Goal: Entertainment & Leisure: Consume media (video, audio)

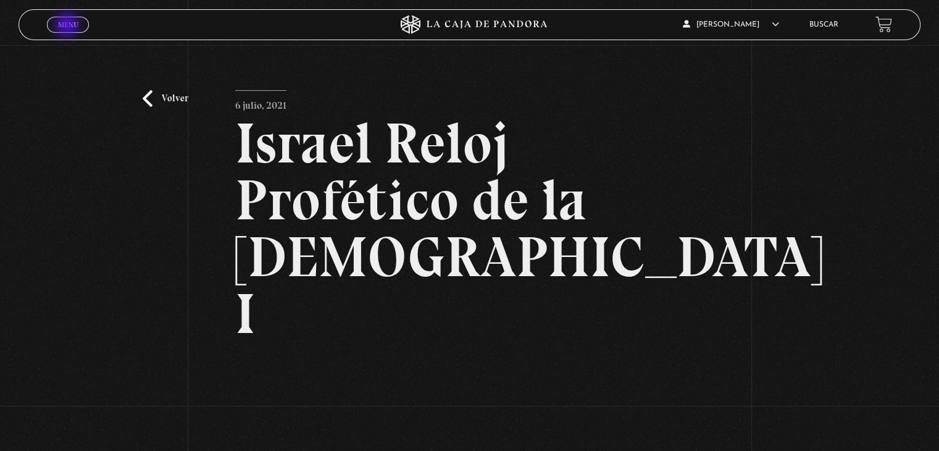
click at [69, 27] on span "Menu" at bounding box center [68, 24] width 20 height 7
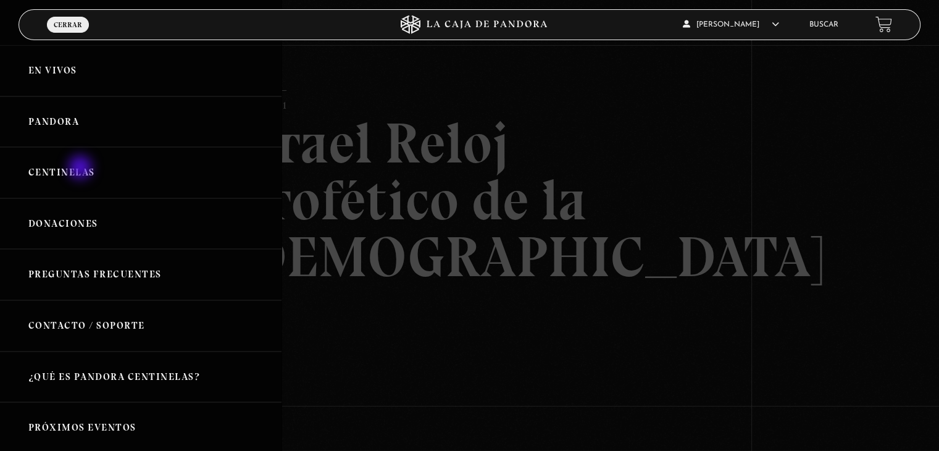
click at [84, 167] on link "Centinelas" at bounding box center [141, 172] width 282 height 51
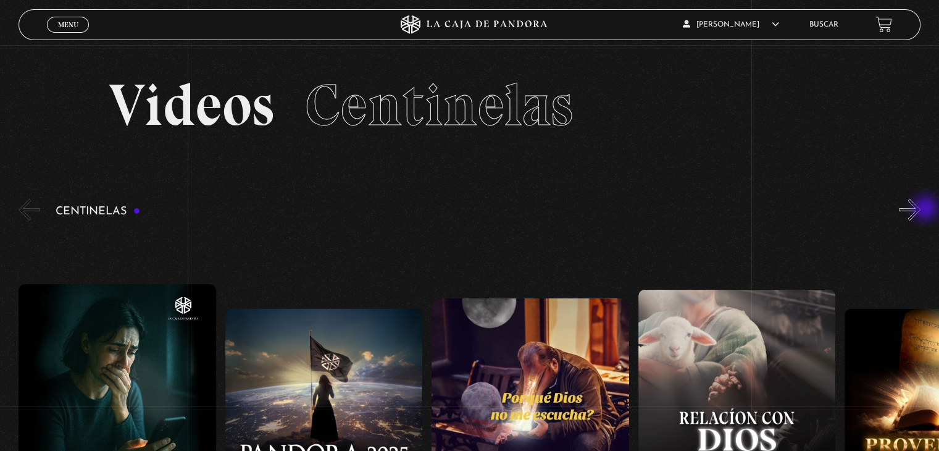
click at [921, 209] on button "»" at bounding box center [910, 210] width 22 height 22
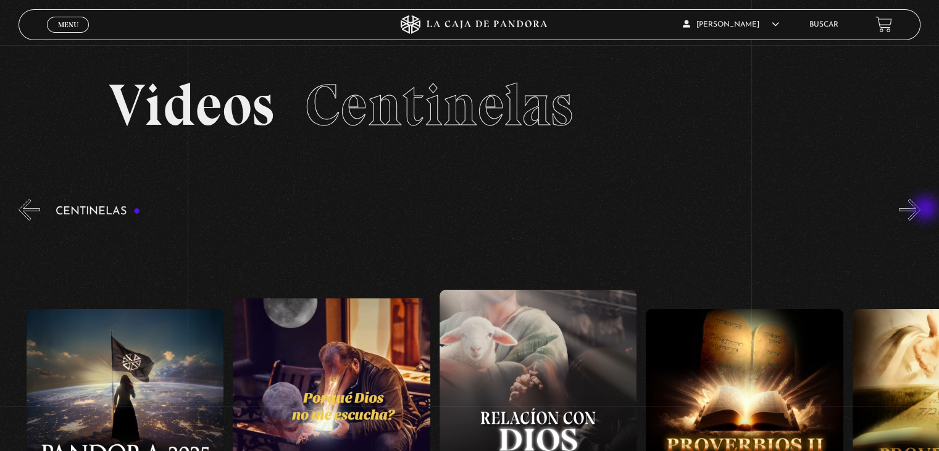
click at [921, 209] on button "»" at bounding box center [910, 210] width 22 height 22
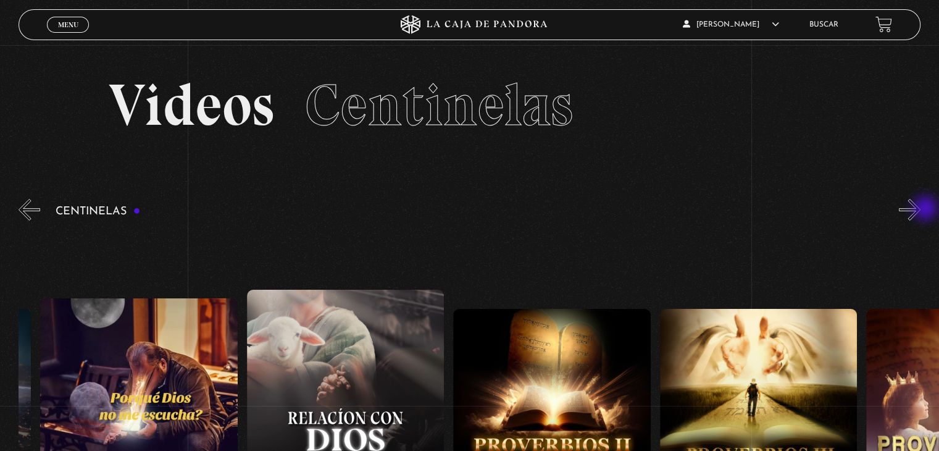
click at [921, 209] on button "»" at bounding box center [910, 210] width 22 height 22
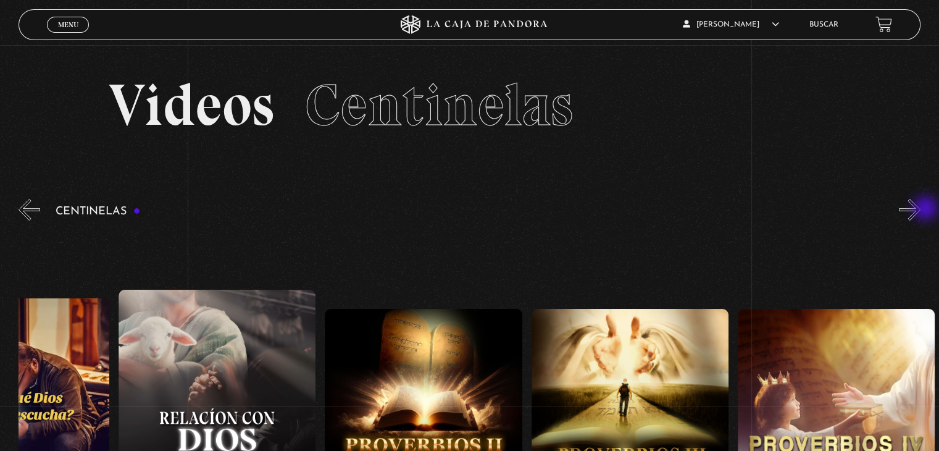
click at [921, 209] on button "»" at bounding box center [910, 210] width 22 height 22
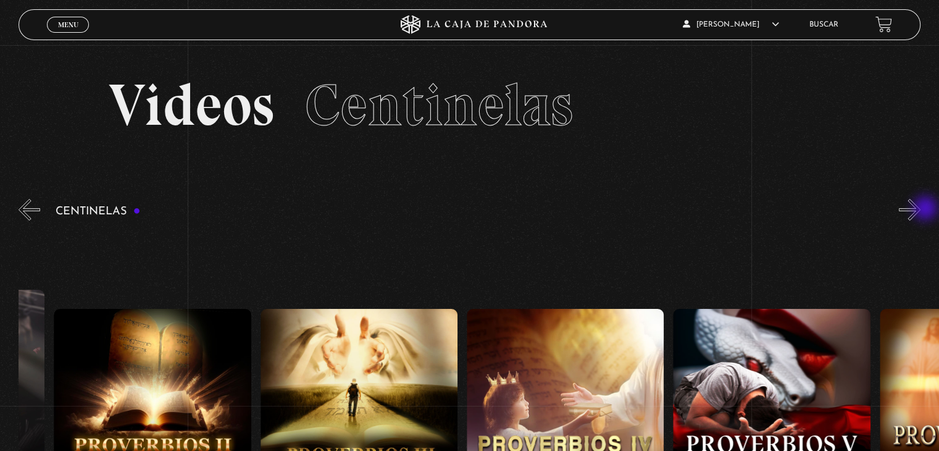
click at [921, 209] on button "»" at bounding box center [910, 210] width 22 height 22
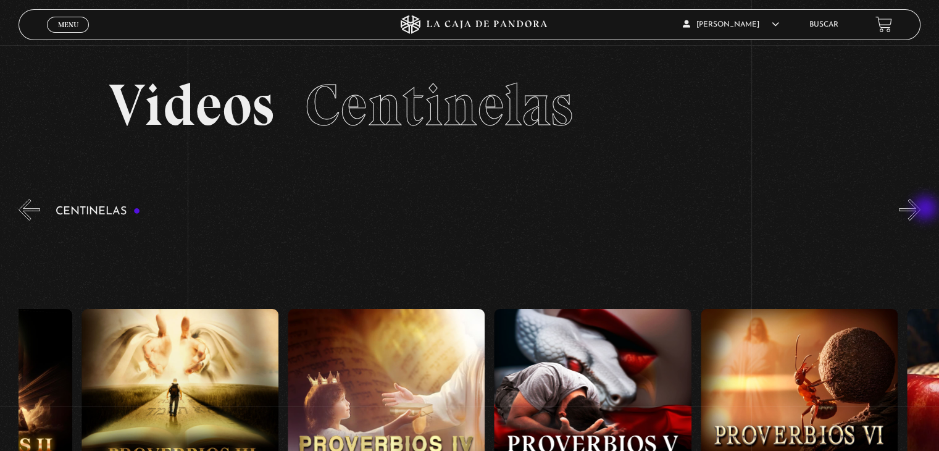
click at [921, 209] on button "»" at bounding box center [910, 210] width 22 height 22
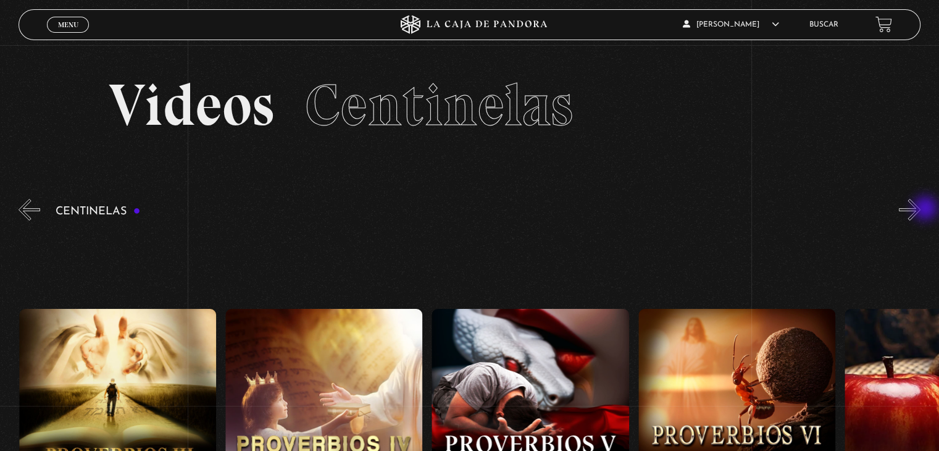
click at [921, 209] on button "»" at bounding box center [910, 210] width 22 height 22
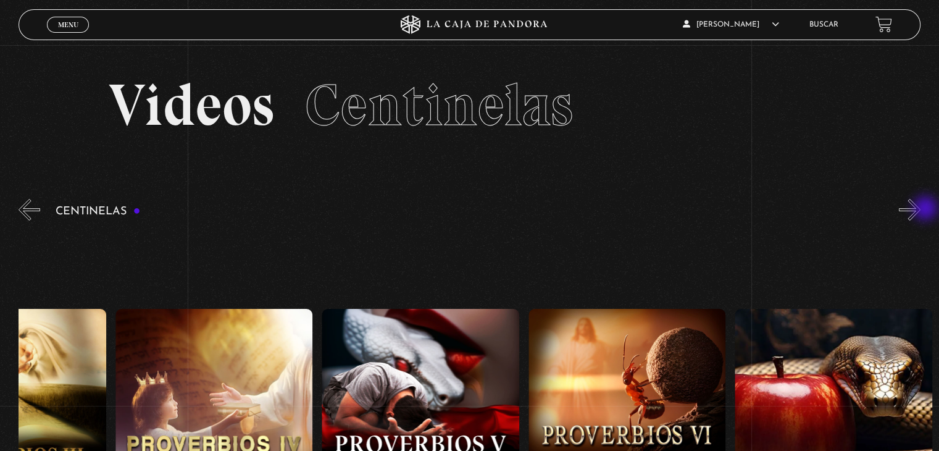
click at [921, 209] on button "»" at bounding box center [910, 210] width 22 height 22
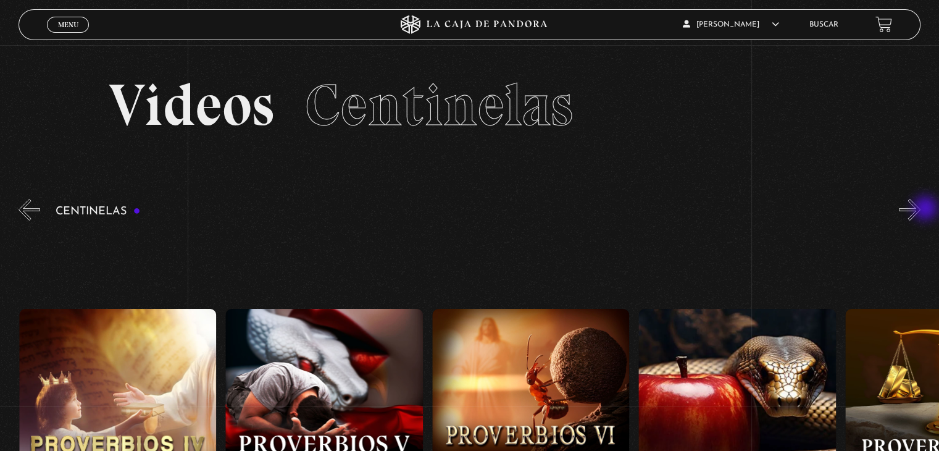
click at [921, 209] on button "»" at bounding box center [910, 210] width 22 height 22
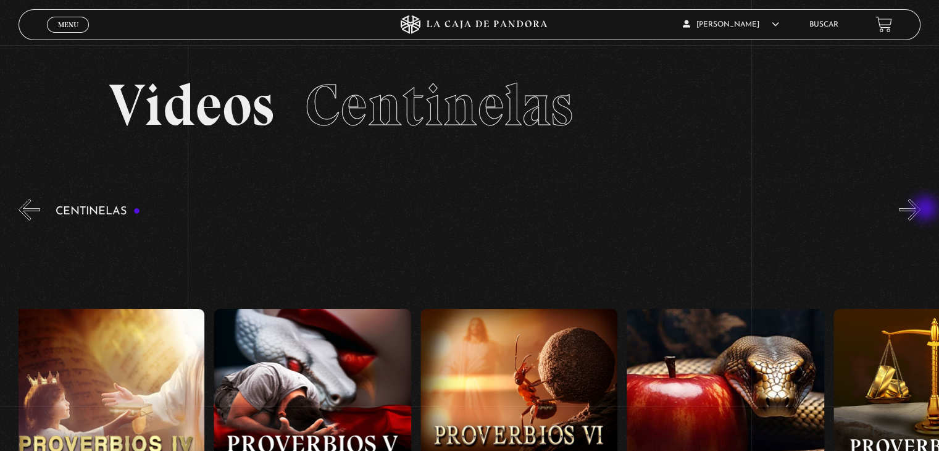
click at [921, 209] on button "»" at bounding box center [910, 210] width 22 height 22
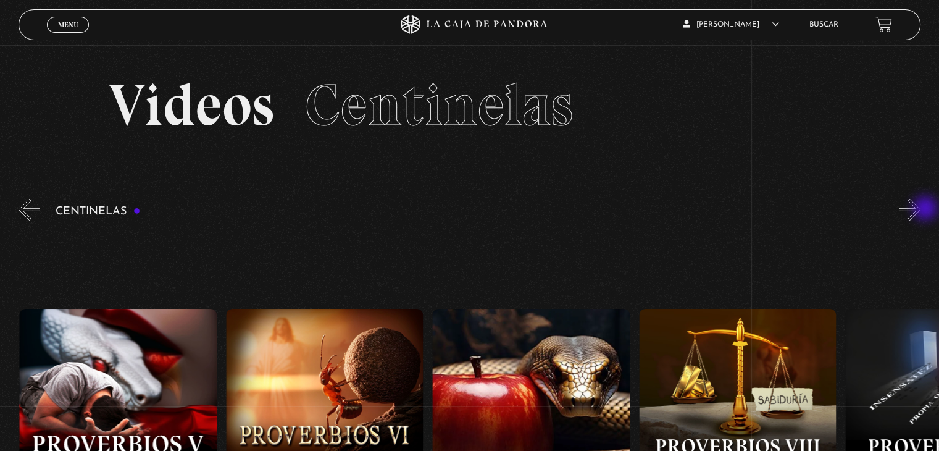
click at [921, 209] on button "»" at bounding box center [910, 210] width 22 height 22
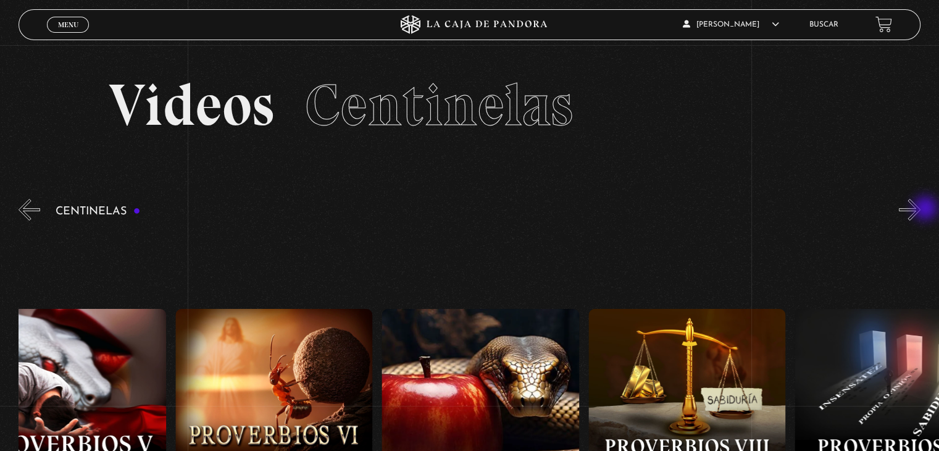
click at [921, 209] on button "»" at bounding box center [910, 210] width 22 height 22
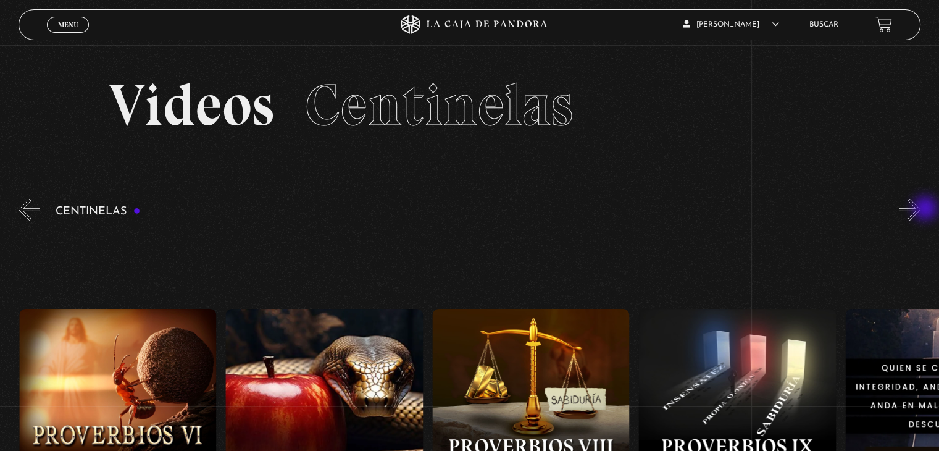
click at [921, 209] on button "»" at bounding box center [910, 210] width 22 height 22
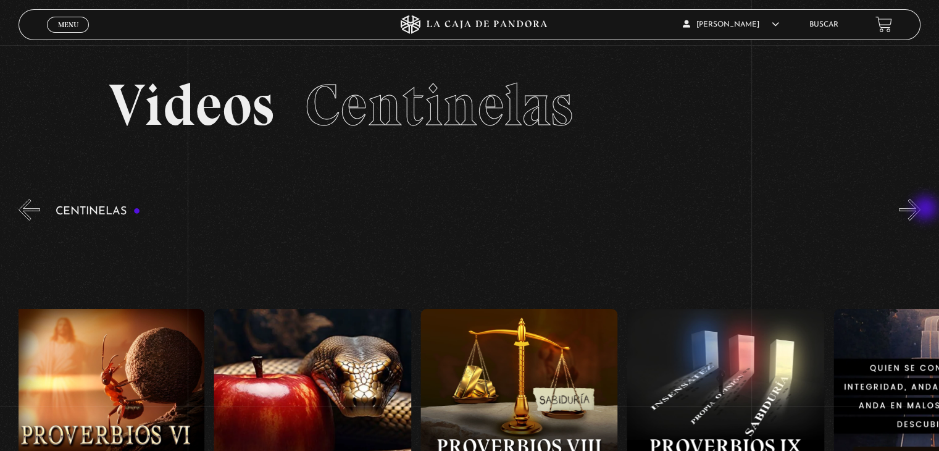
click at [921, 209] on button "»" at bounding box center [910, 210] width 22 height 22
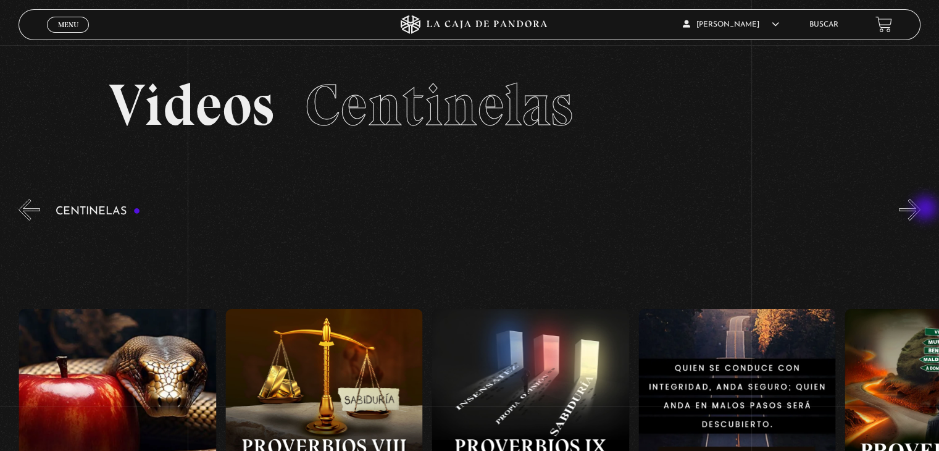
click at [921, 209] on button "»" at bounding box center [910, 210] width 22 height 22
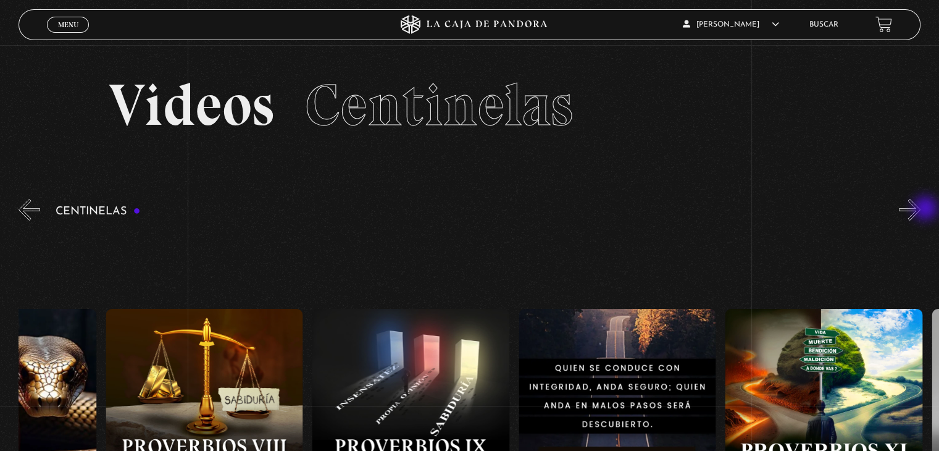
click at [921, 209] on button "»" at bounding box center [910, 210] width 22 height 22
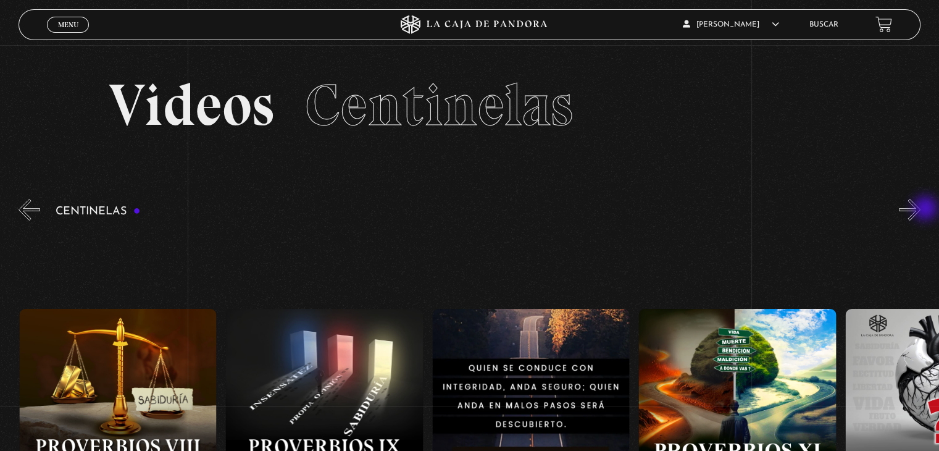
click at [921, 209] on button "»" at bounding box center [910, 210] width 22 height 22
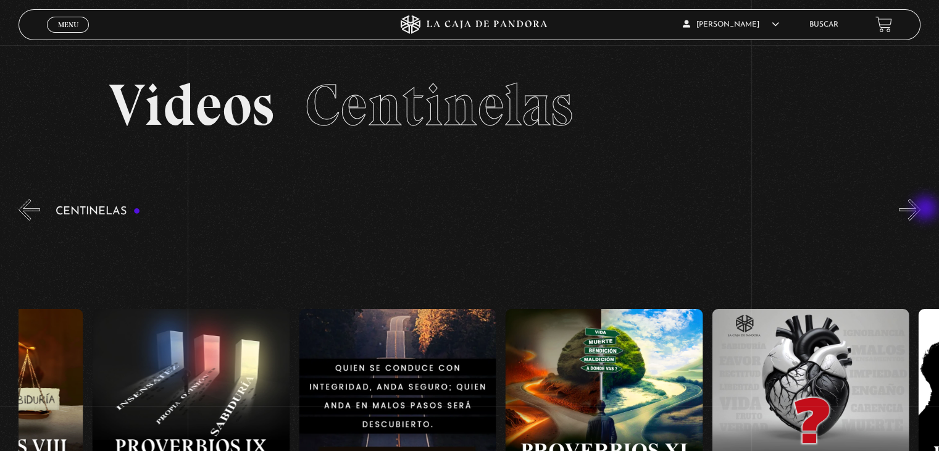
click at [921, 209] on button "»" at bounding box center [910, 210] width 22 height 22
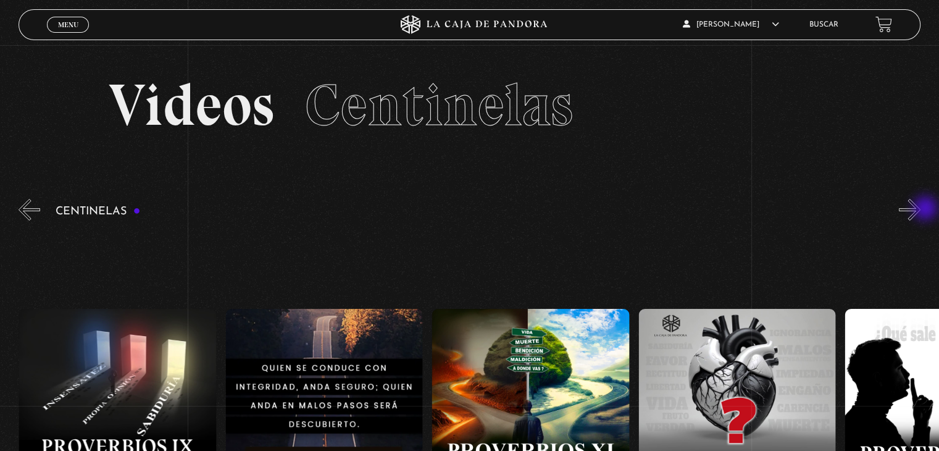
click at [921, 209] on button "»" at bounding box center [910, 210] width 22 height 22
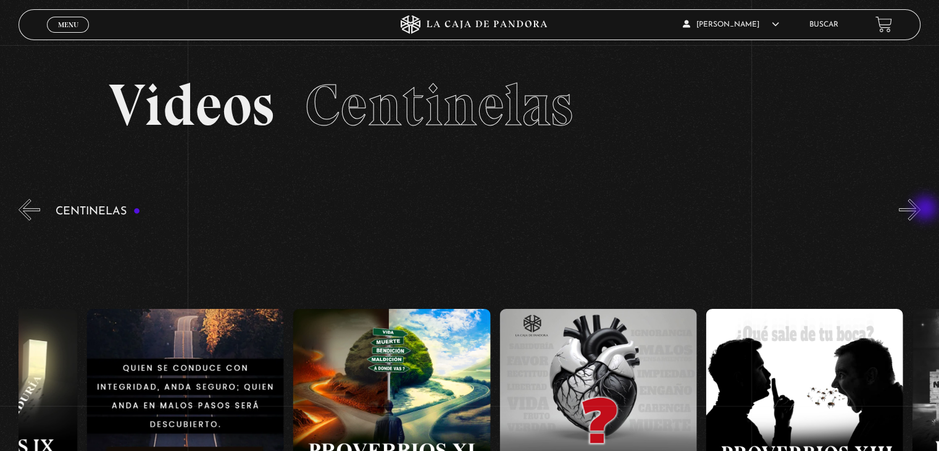
click at [921, 209] on button "»" at bounding box center [910, 210] width 22 height 22
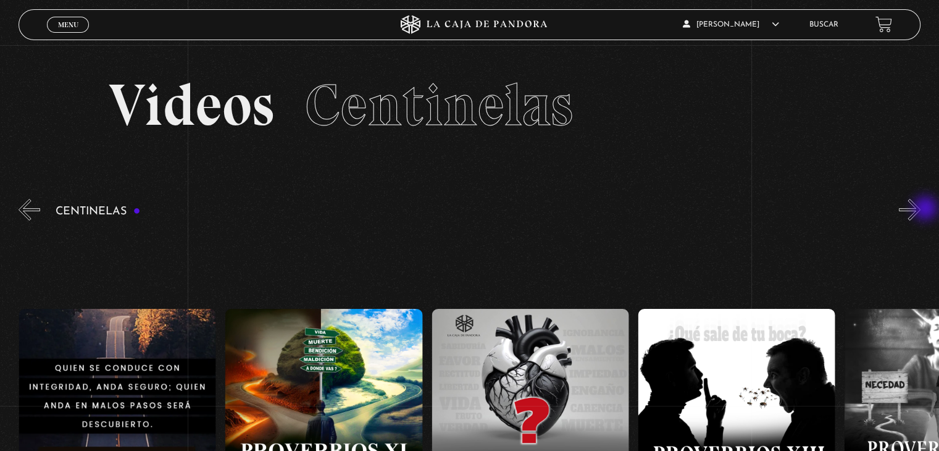
click at [921, 209] on button "»" at bounding box center [910, 210] width 22 height 22
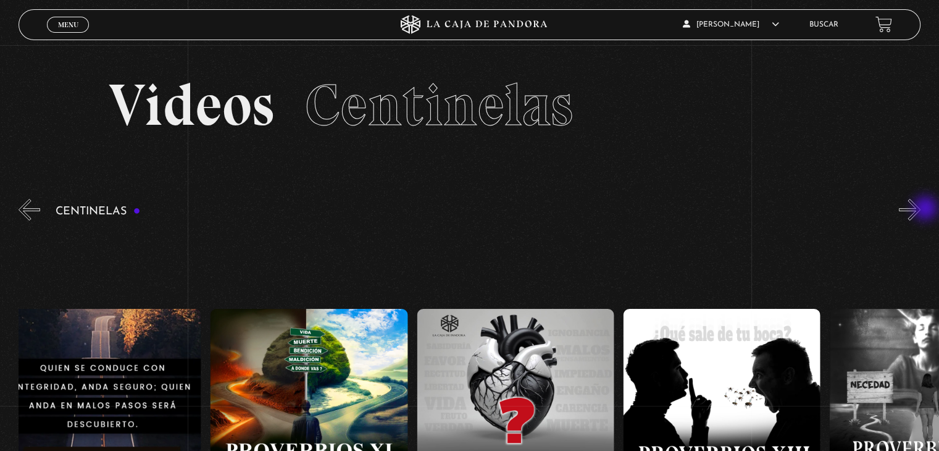
click at [921, 209] on button "»" at bounding box center [910, 210] width 22 height 22
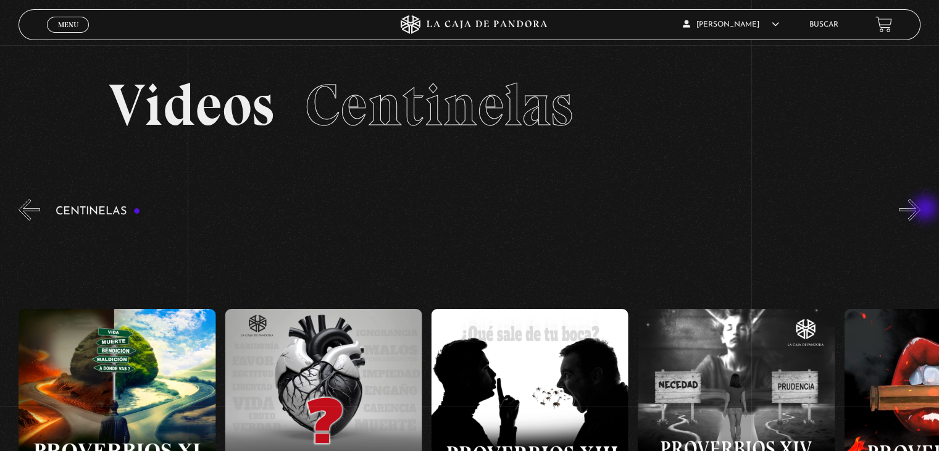
click at [921, 209] on button "»" at bounding box center [910, 210] width 22 height 22
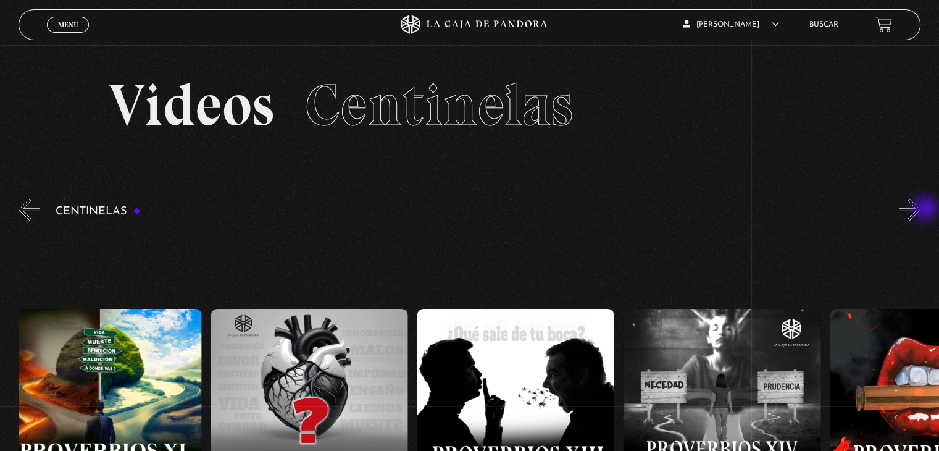
click at [921, 209] on button "»" at bounding box center [910, 210] width 22 height 22
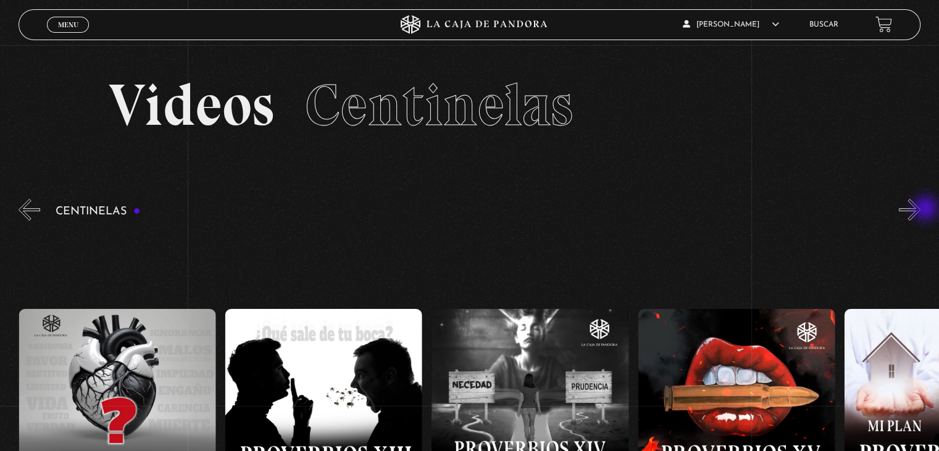
click at [921, 209] on button "»" at bounding box center [910, 210] width 22 height 22
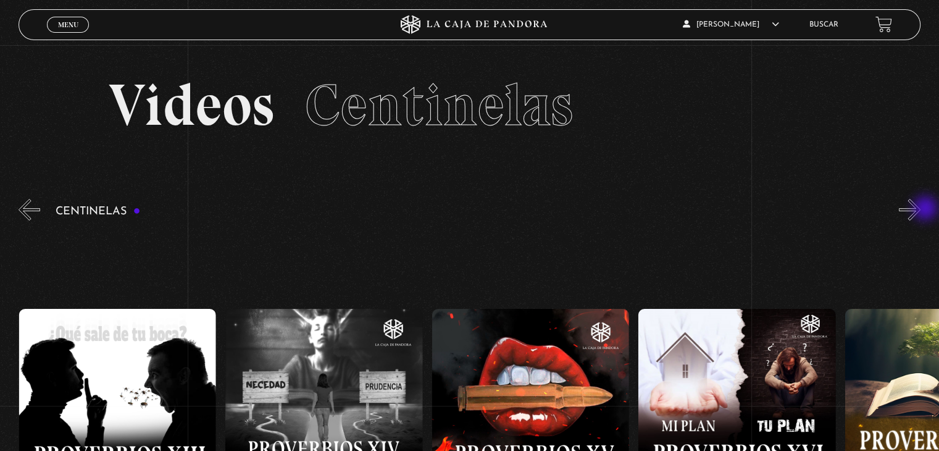
click at [921, 209] on button "»" at bounding box center [910, 210] width 22 height 22
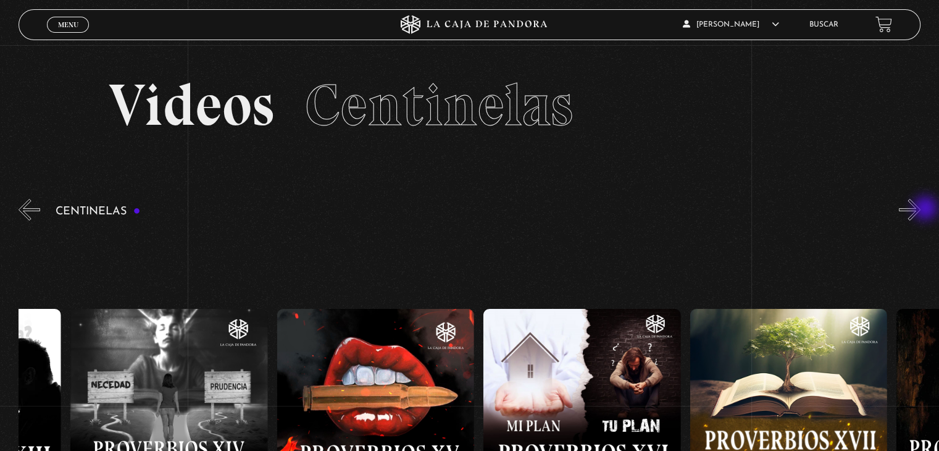
click at [921, 209] on button "»" at bounding box center [910, 210] width 22 height 22
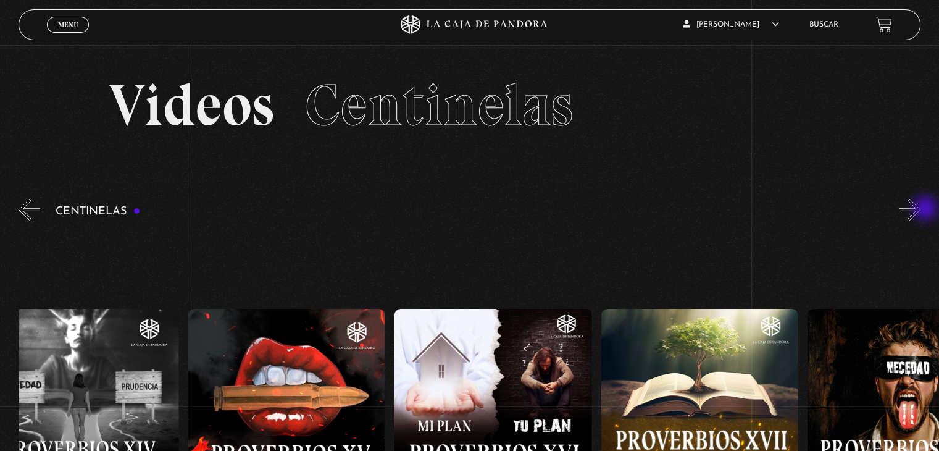
click at [921, 209] on button "»" at bounding box center [910, 210] width 22 height 22
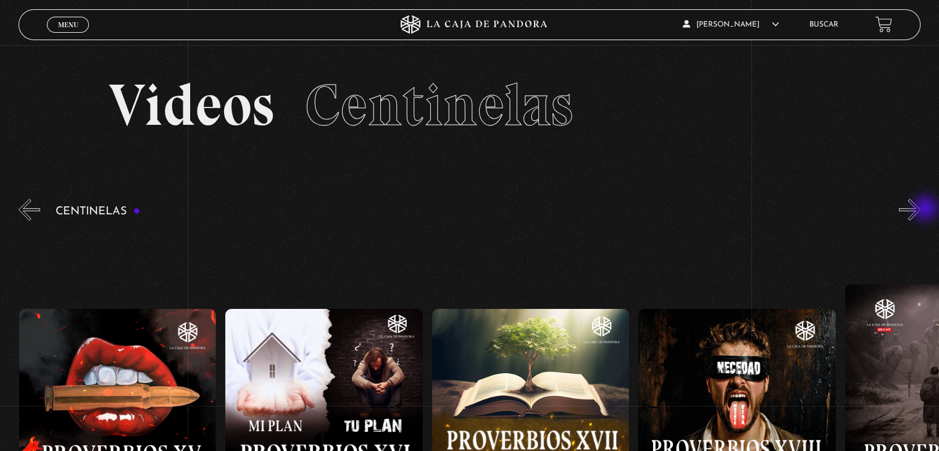
click at [921, 209] on button "»" at bounding box center [910, 210] width 22 height 22
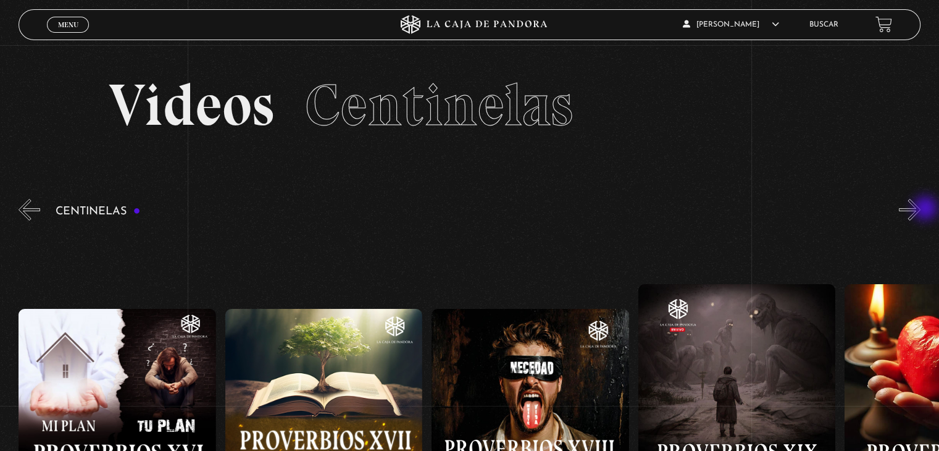
click at [921, 209] on button "»" at bounding box center [910, 210] width 22 height 22
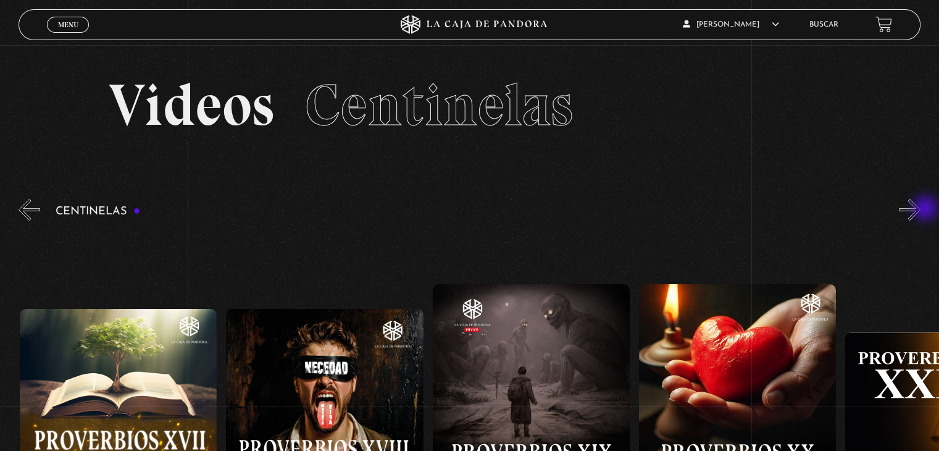
click at [921, 209] on button "»" at bounding box center [910, 210] width 22 height 22
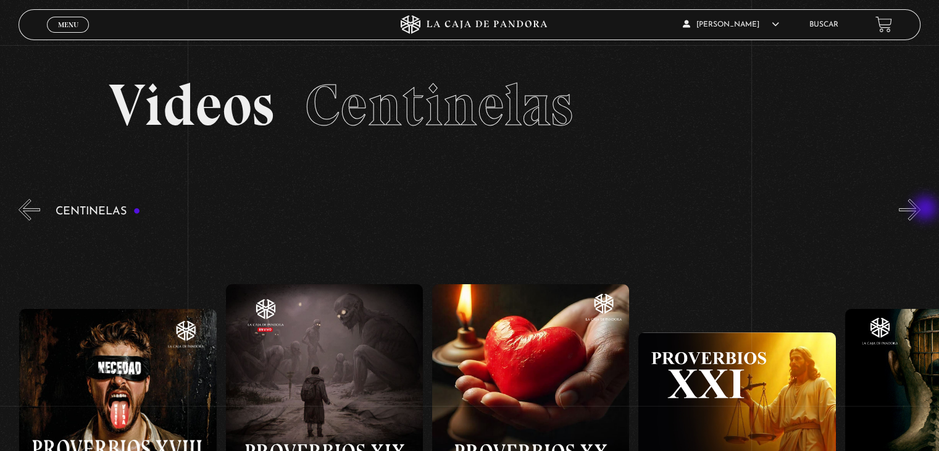
click at [921, 209] on button "»" at bounding box center [910, 210] width 22 height 22
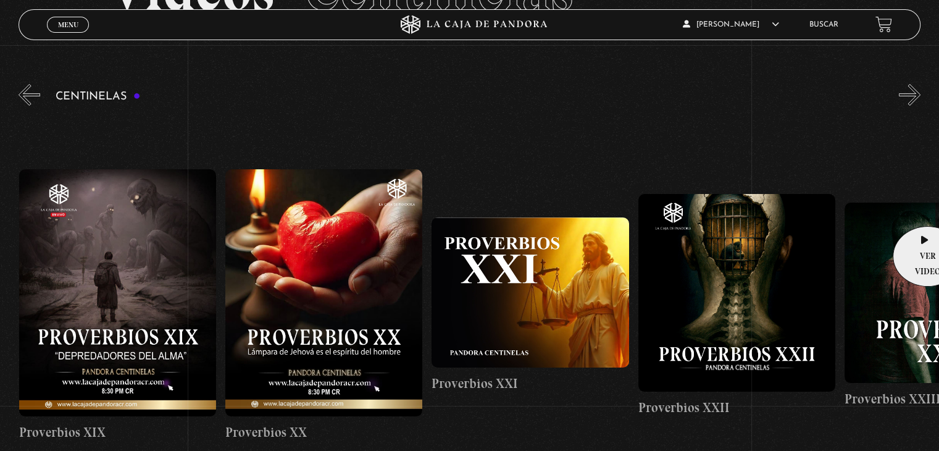
scroll to position [123, 0]
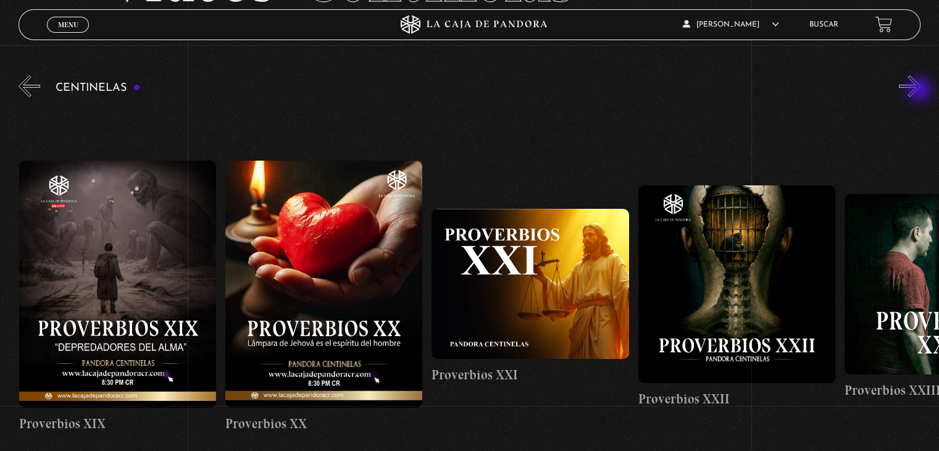
click at [921, 91] on button "»" at bounding box center [910, 86] width 22 height 22
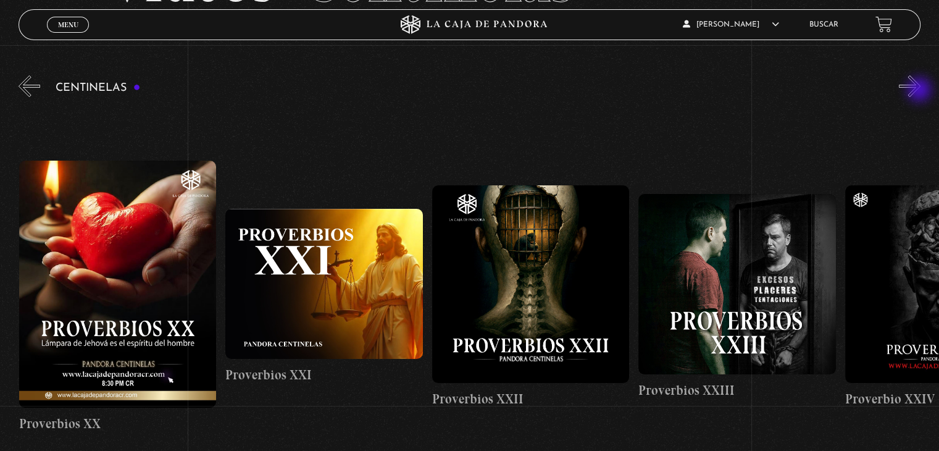
click at [921, 91] on button "»" at bounding box center [910, 86] width 22 height 22
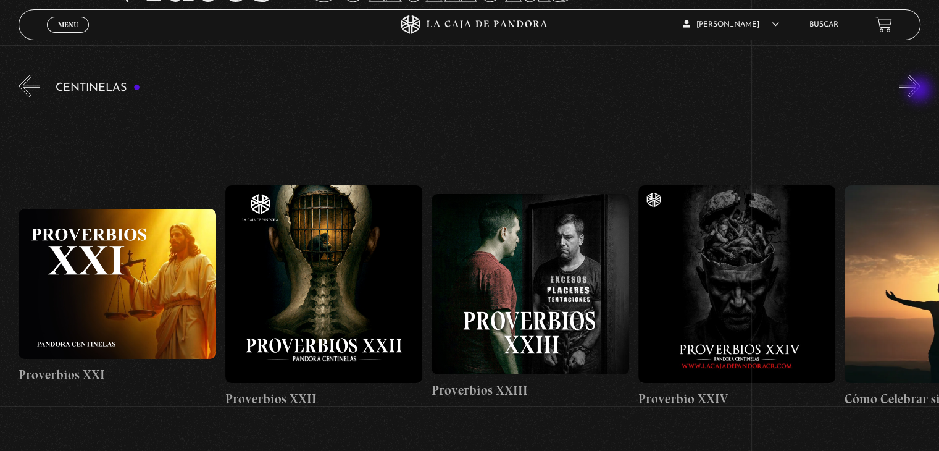
click at [921, 91] on button "»" at bounding box center [910, 86] width 22 height 22
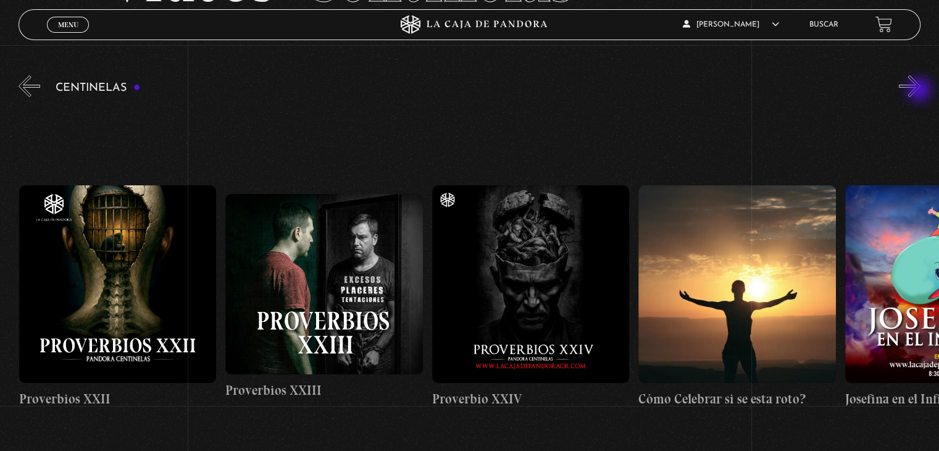
click at [921, 91] on button "»" at bounding box center [910, 86] width 22 height 22
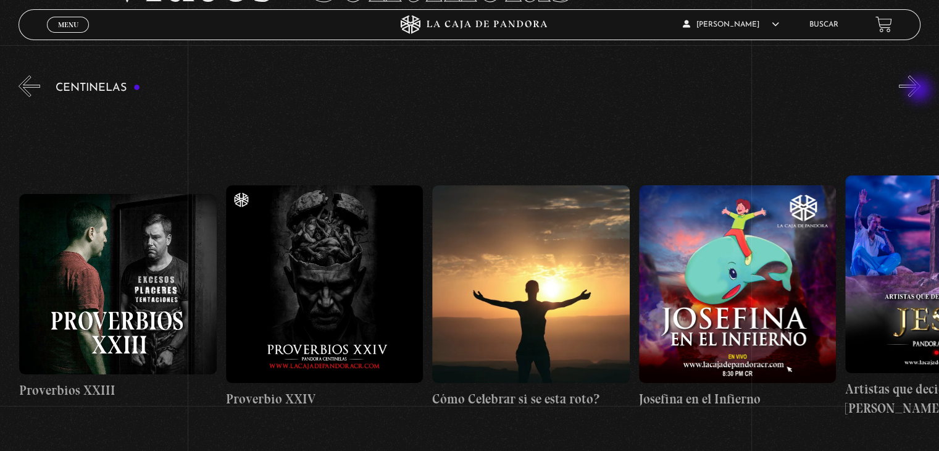
click at [921, 91] on button "»" at bounding box center [910, 86] width 22 height 22
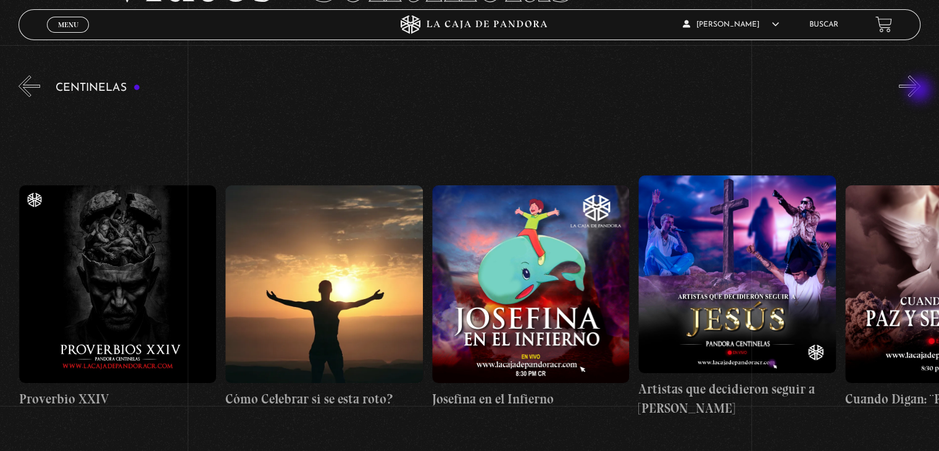
click at [921, 91] on button "»" at bounding box center [910, 86] width 22 height 22
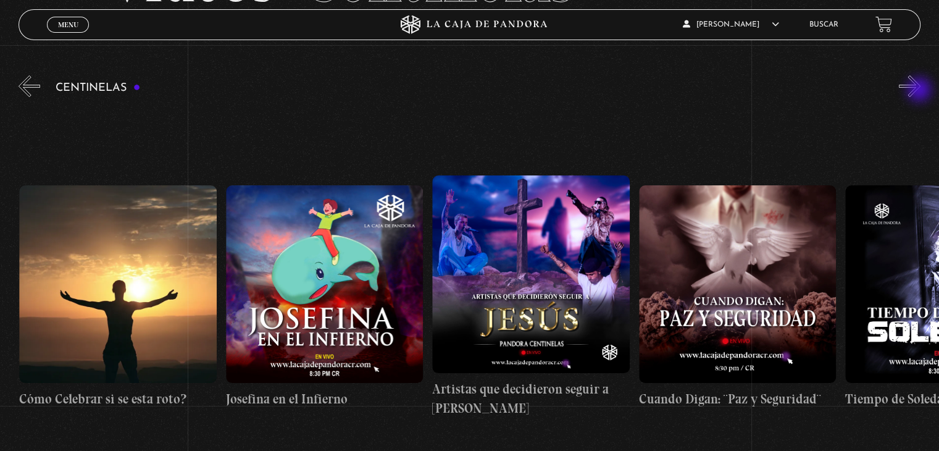
click at [921, 91] on button "»" at bounding box center [910, 86] width 22 height 22
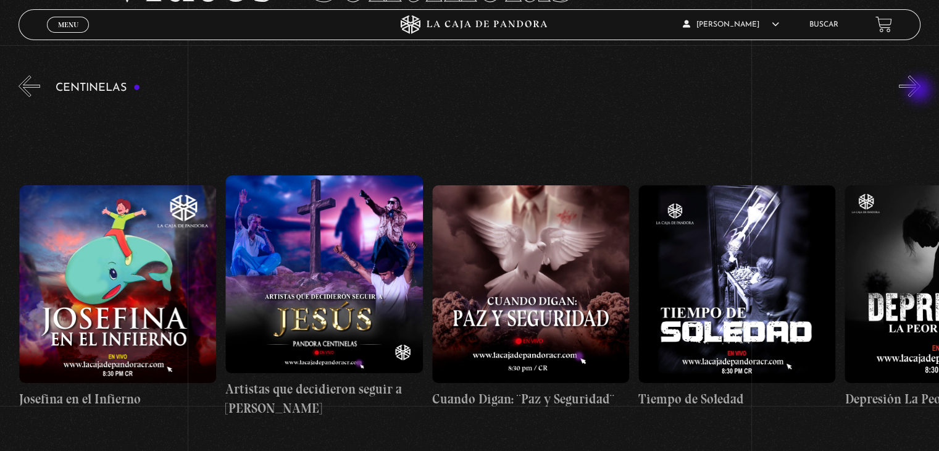
click at [921, 91] on button "»" at bounding box center [910, 86] width 22 height 22
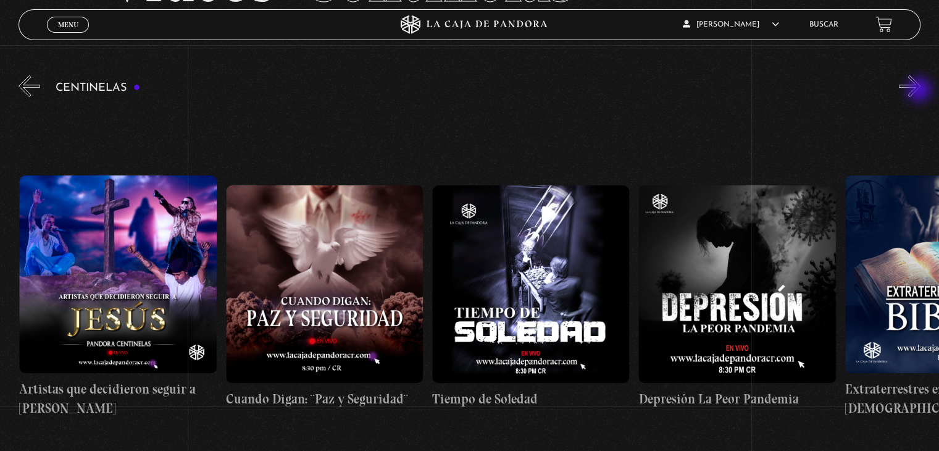
click at [921, 91] on button "»" at bounding box center [910, 86] width 22 height 22
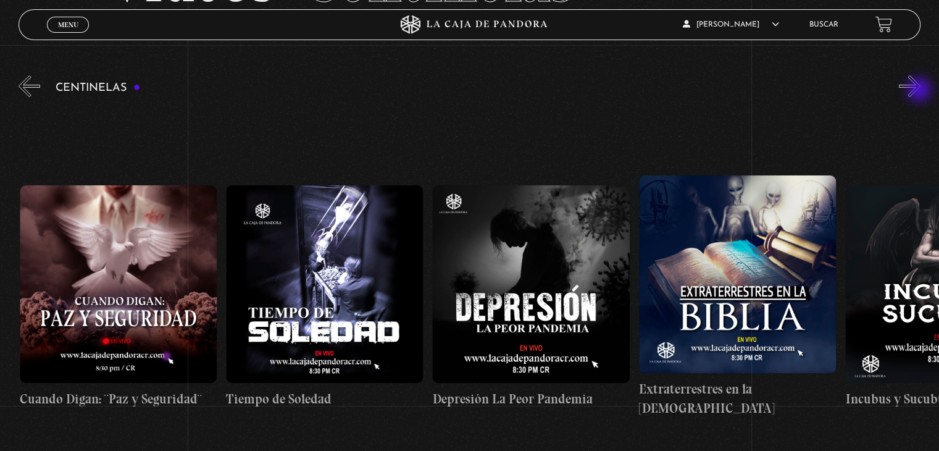
click at [921, 91] on button "»" at bounding box center [910, 86] width 22 height 22
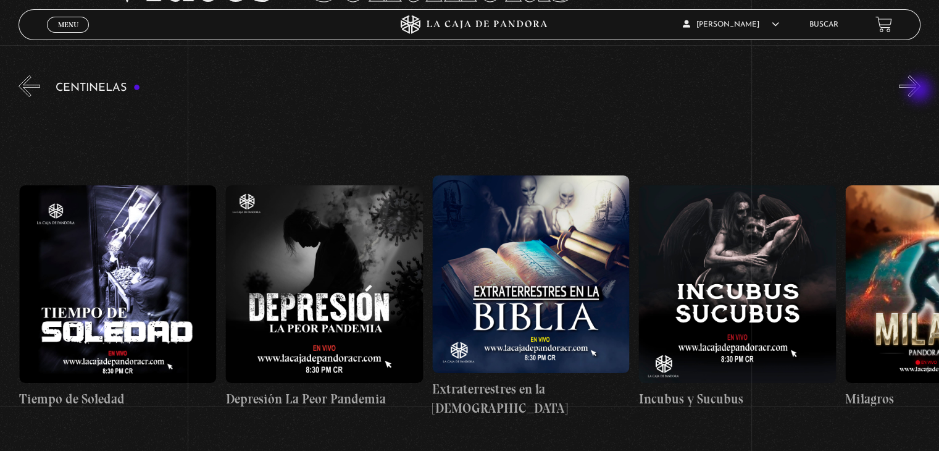
click at [921, 91] on button "»" at bounding box center [910, 86] width 22 height 22
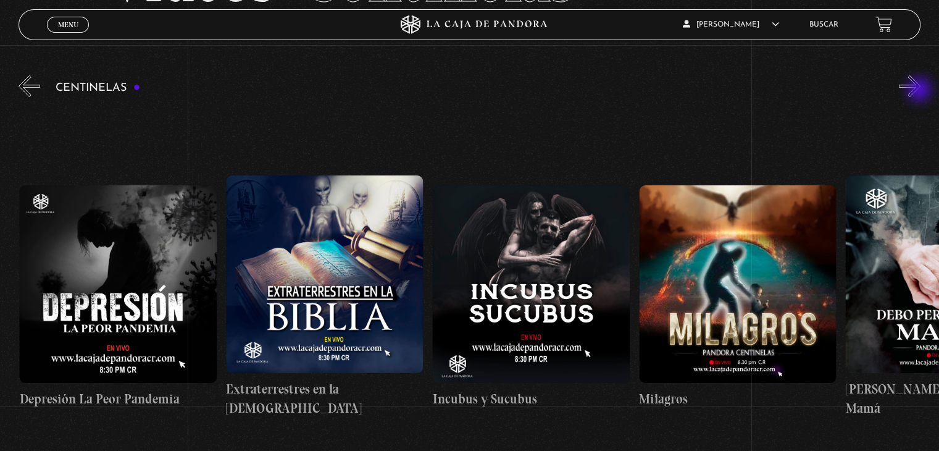
click at [921, 91] on button "»" at bounding box center [910, 86] width 22 height 22
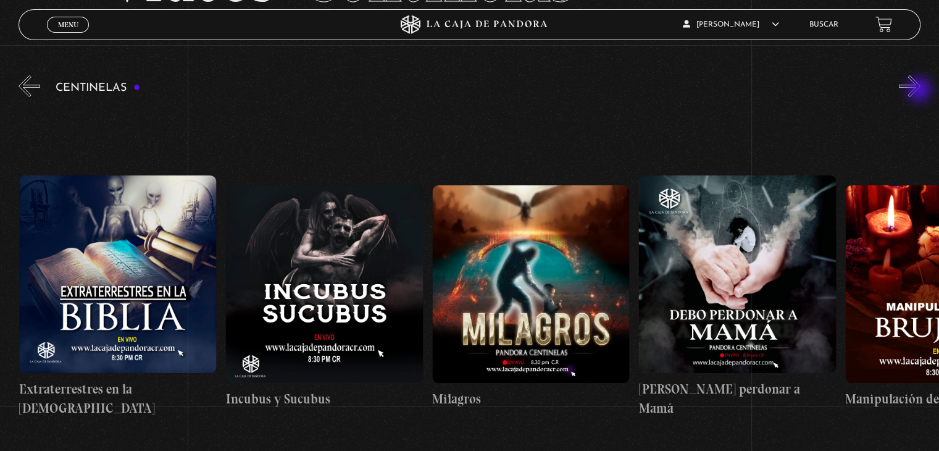
click at [921, 91] on button "»" at bounding box center [910, 86] width 22 height 22
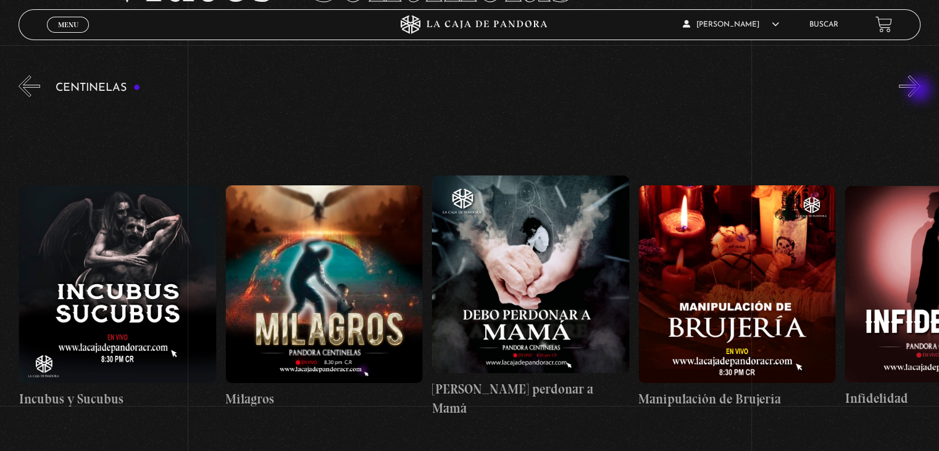
click at [921, 91] on button "»" at bounding box center [910, 86] width 22 height 22
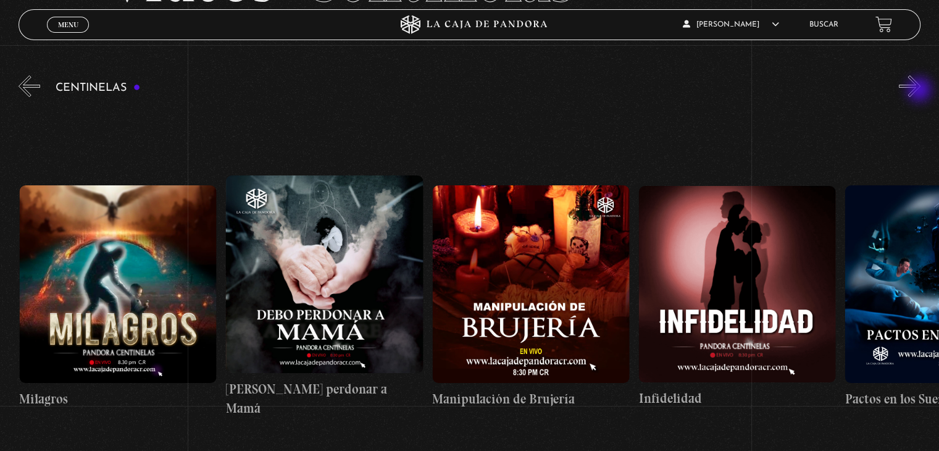
click at [921, 91] on button "»" at bounding box center [910, 86] width 22 height 22
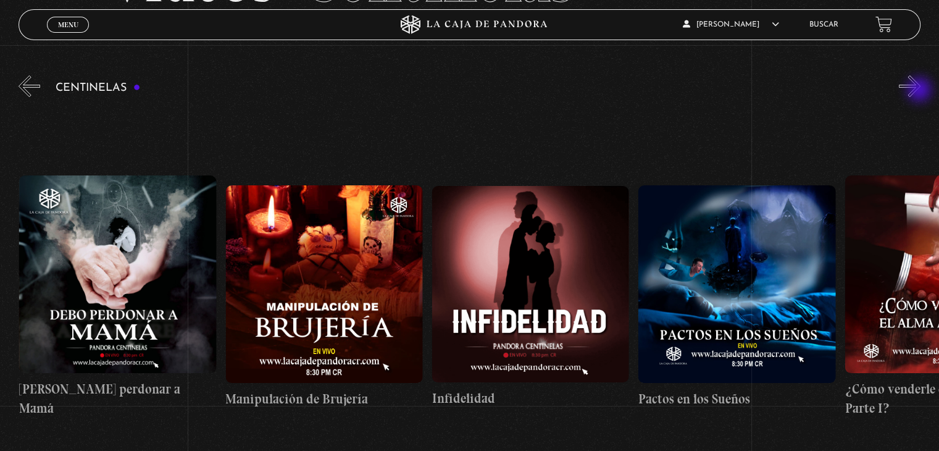
click at [921, 91] on button "»" at bounding box center [910, 86] width 22 height 22
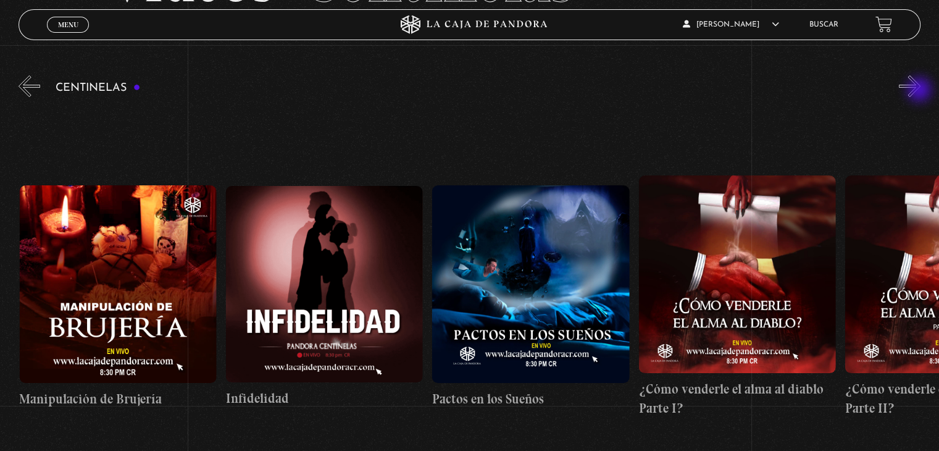
click at [921, 91] on button "»" at bounding box center [910, 86] width 22 height 22
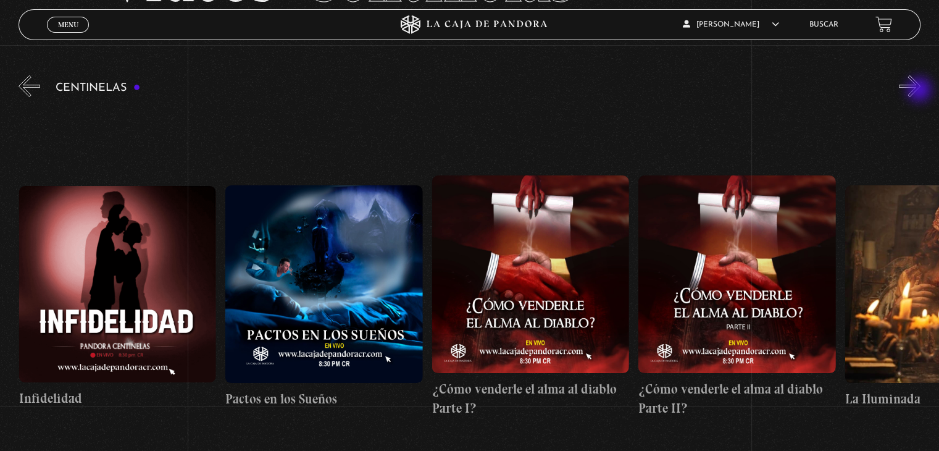
click at [921, 91] on button "»" at bounding box center [910, 86] width 22 height 22
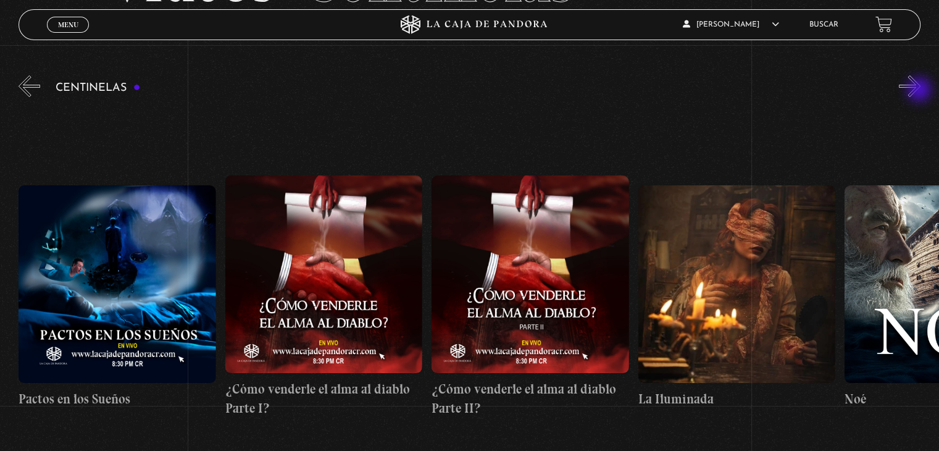
click at [921, 91] on button "»" at bounding box center [910, 86] width 22 height 22
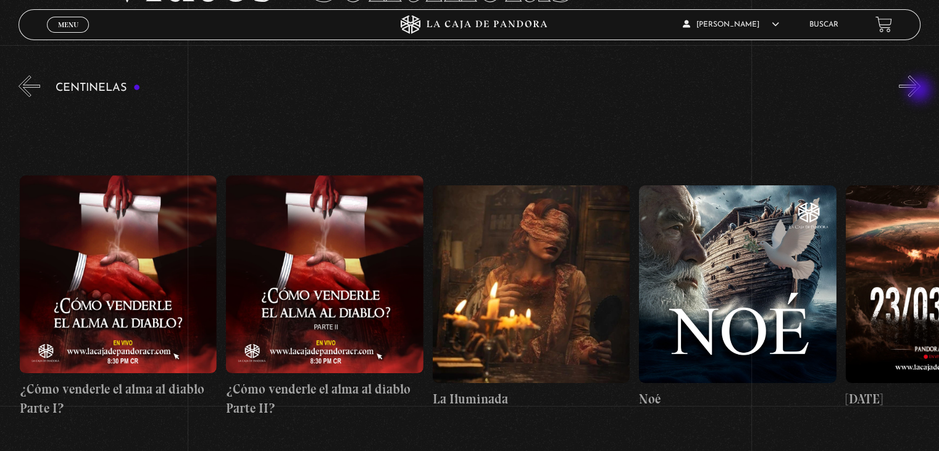
click at [921, 91] on button "»" at bounding box center [910, 86] width 22 height 22
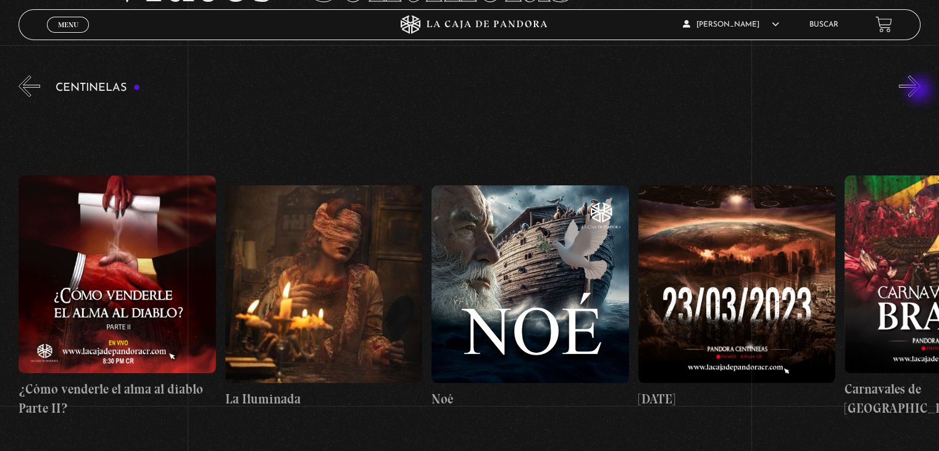
click at [921, 91] on button "»" at bounding box center [910, 86] width 22 height 22
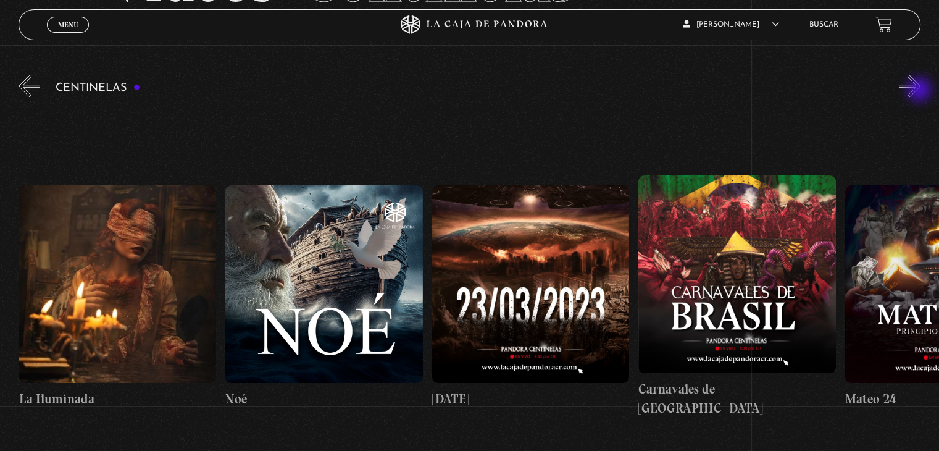
click at [921, 91] on button "»" at bounding box center [910, 86] width 22 height 22
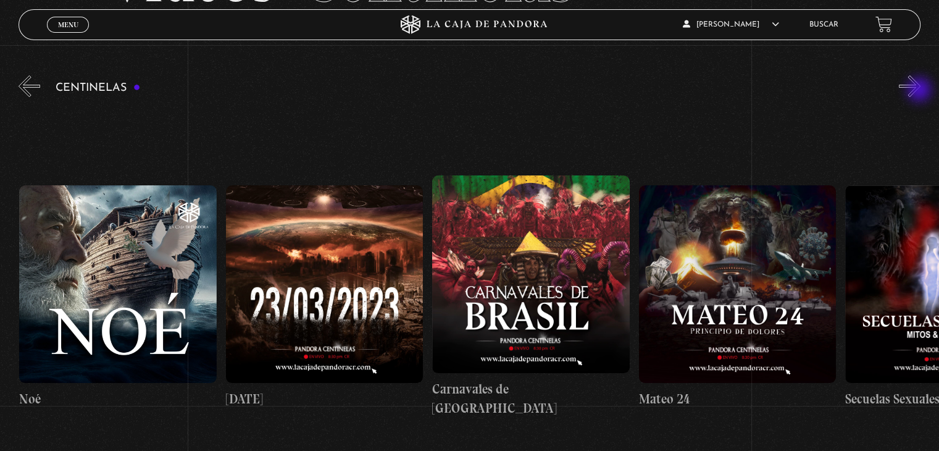
click at [921, 91] on button "»" at bounding box center [910, 86] width 22 height 22
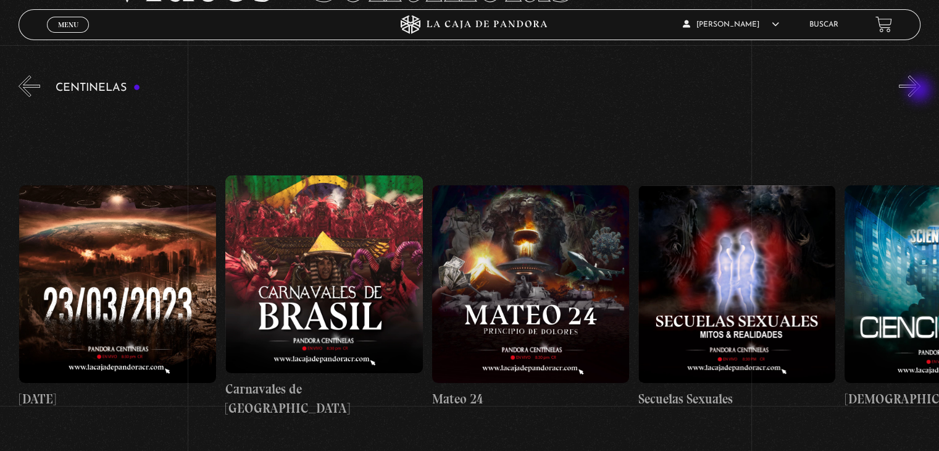
click at [921, 91] on button "»" at bounding box center [910, 86] width 22 height 22
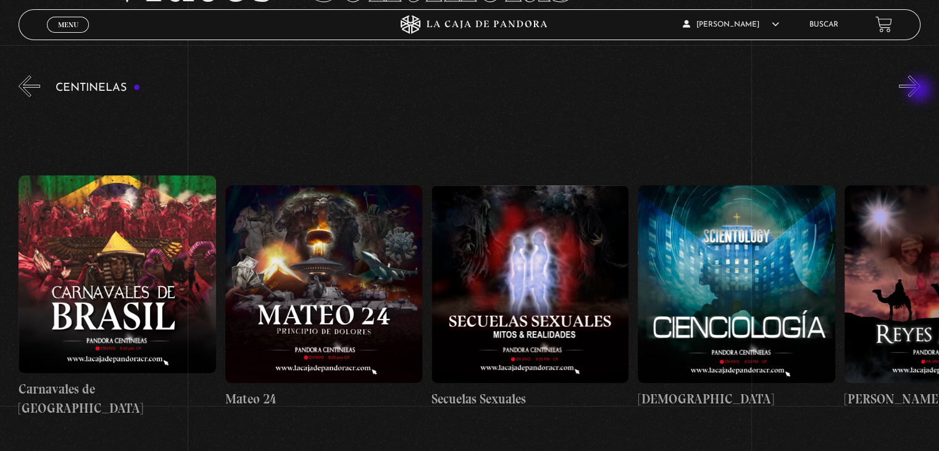
click at [921, 91] on button "»" at bounding box center [910, 86] width 22 height 22
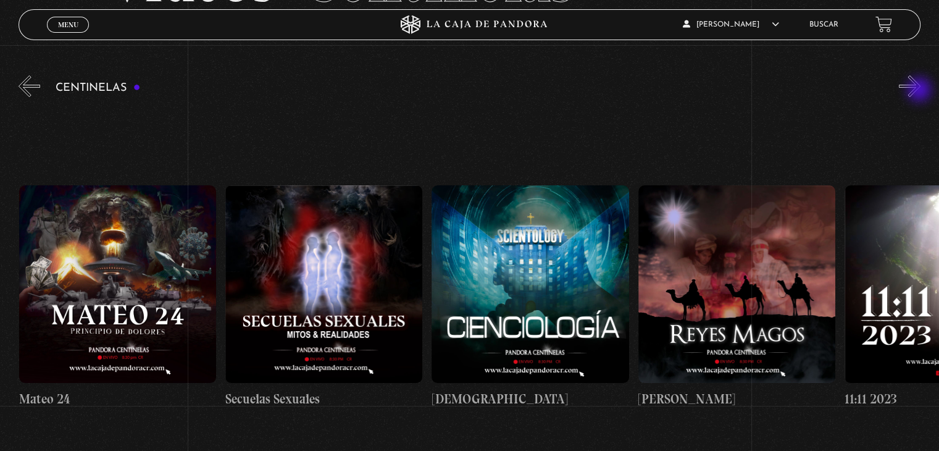
click at [921, 91] on button "»" at bounding box center [910, 86] width 22 height 22
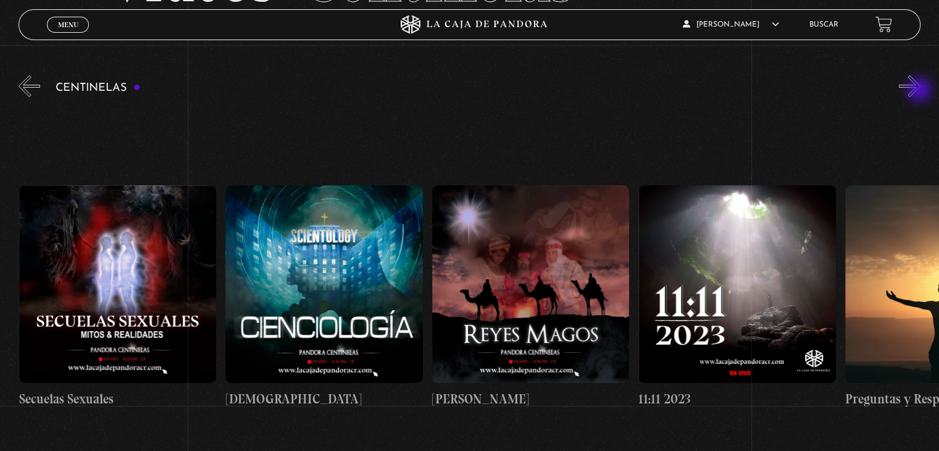
click at [921, 91] on button "»" at bounding box center [910, 86] width 22 height 22
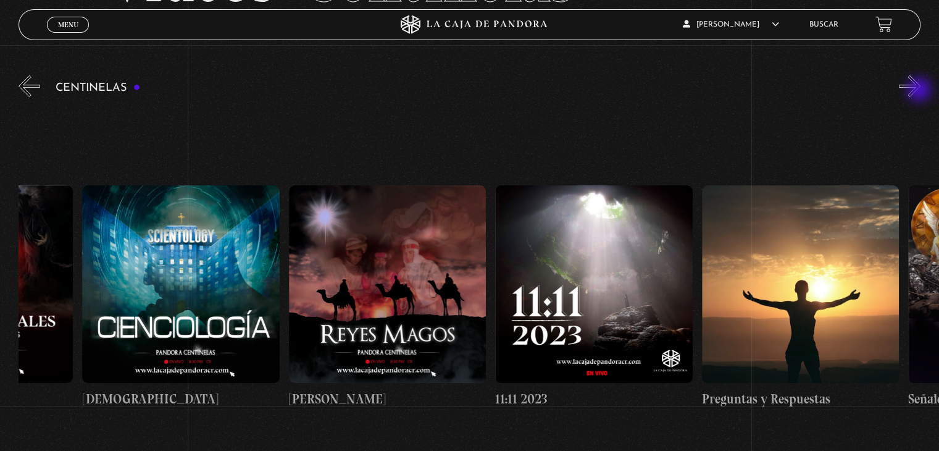
click at [921, 91] on button "»" at bounding box center [910, 86] width 22 height 22
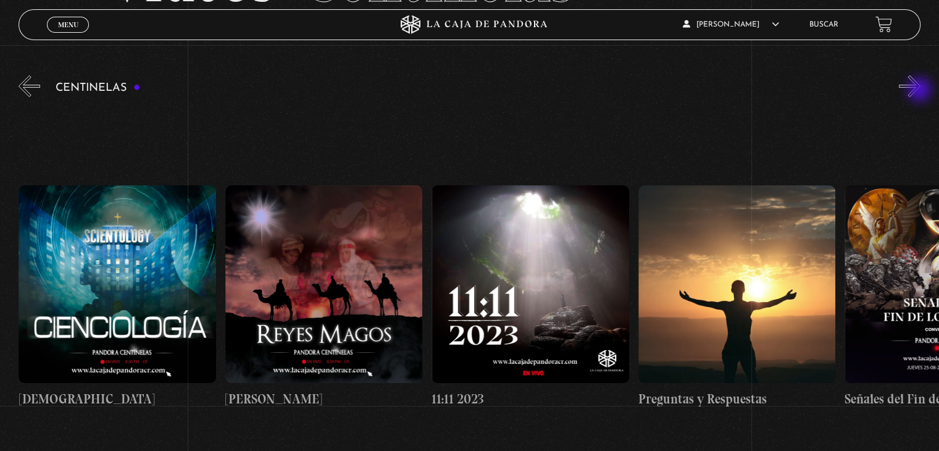
click at [921, 91] on button "»" at bounding box center [910, 86] width 22 height 22
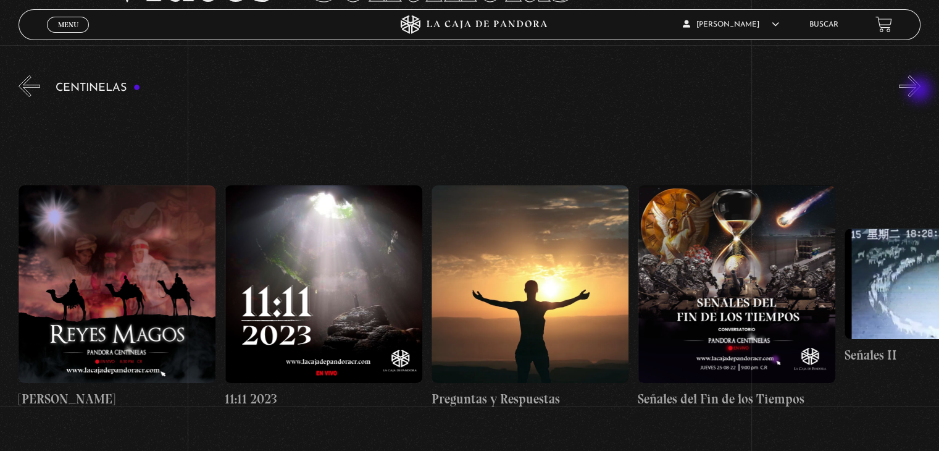
click at [921, 91] on button "»" at bounding box center [910, 86] width 22 height 22
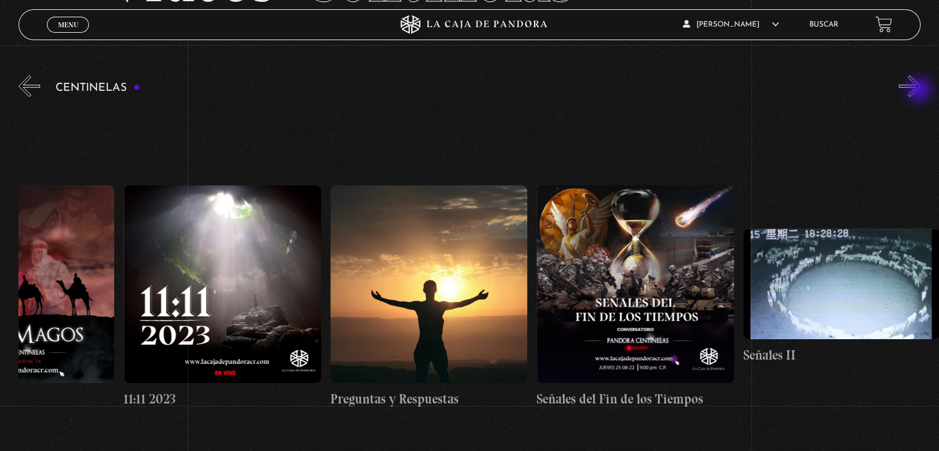
click at [921, 91] on button "»" at bounding box center [910, 86] width 22 height 22
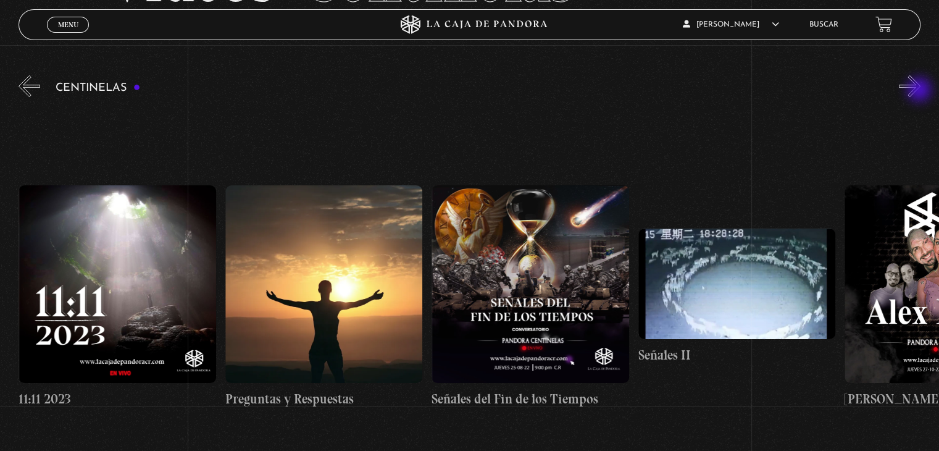
click at [921, 91] on button "»" at bounding box center [910, 86] width 22 height 22
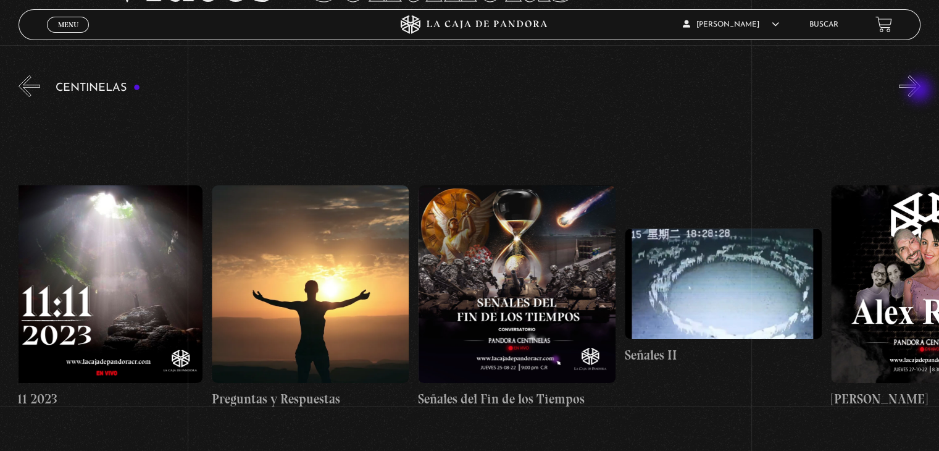
click at [921, 91] on button "»" at bounding box center [910, 86] width 22 height 22
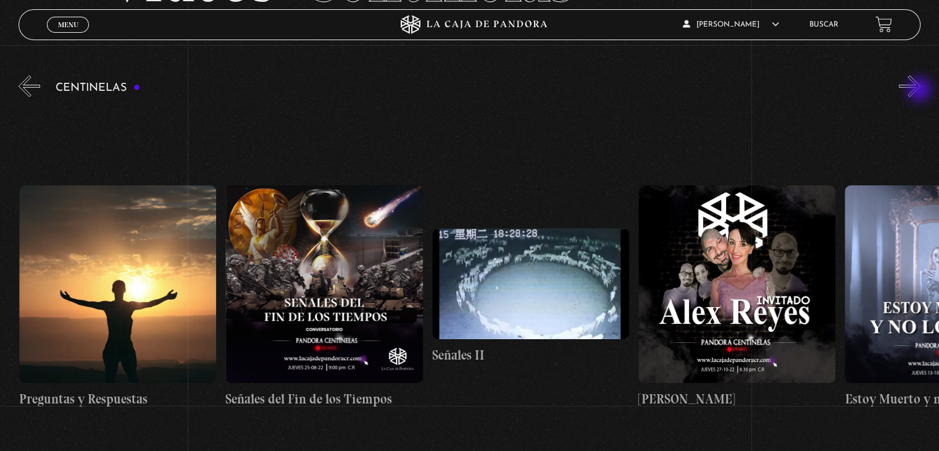
click at [921, 91] on button "»" at bounding box center [910, 86] width 22 height 22
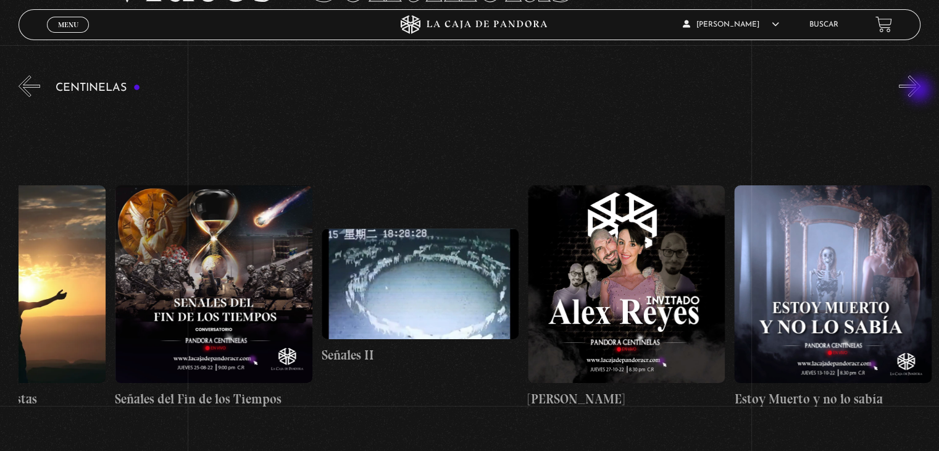
click at [921, 91] on button "»" at bounding box center [910, 86] width 22 height 22
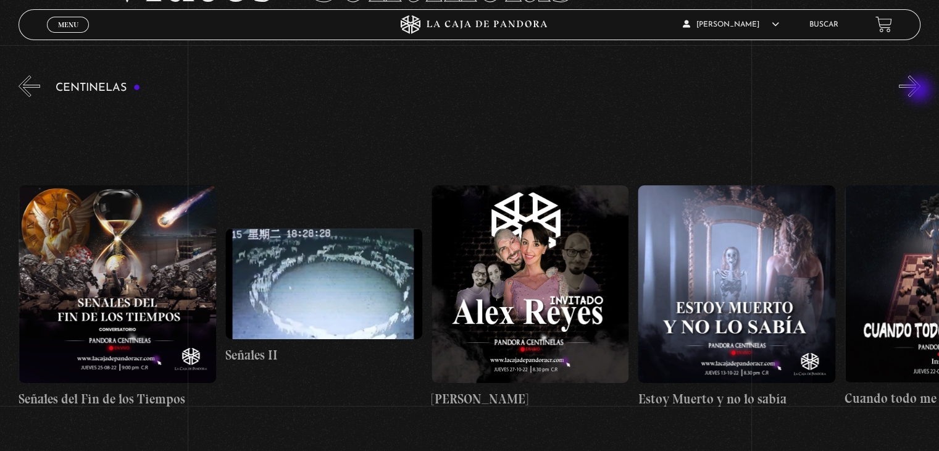
click at [921, 91] on button "»" at bounding box center [910, 86] width 22 height 22
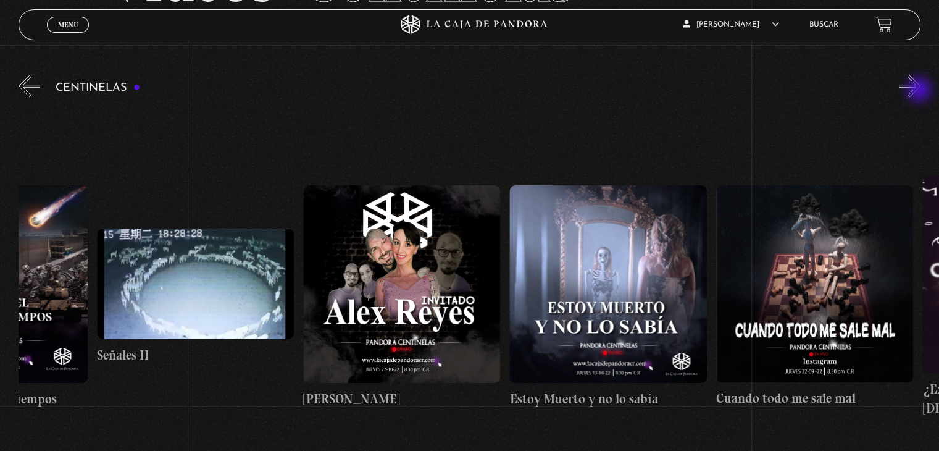
click at [921, 91] on button "»" at bounding box center [910, 86] width 22 height 22
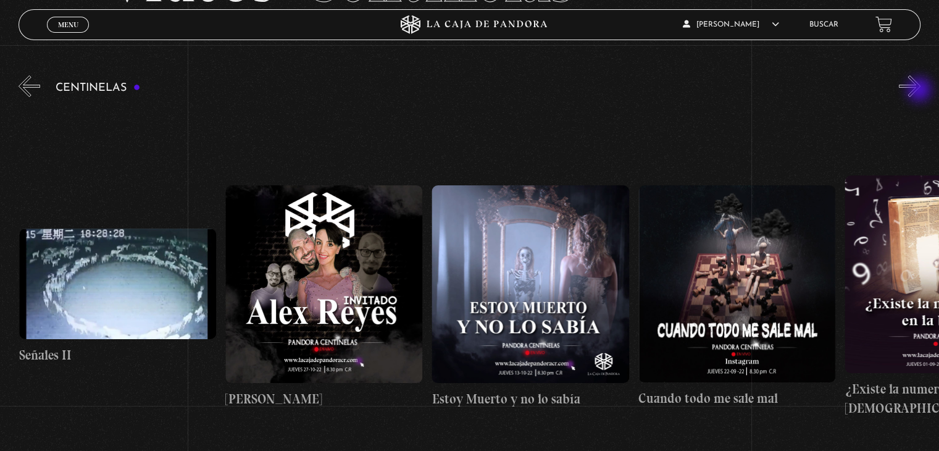
click at [921, 91] on button "»" at bounding box center [910, 86] width 22 height 22
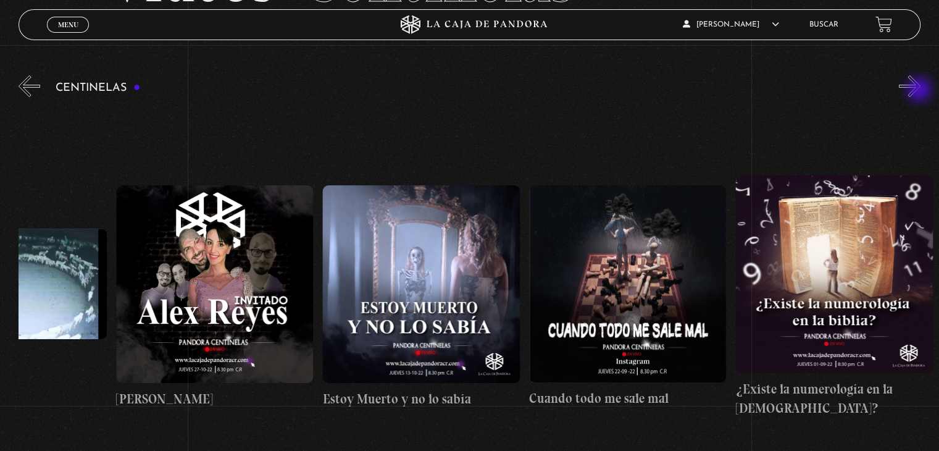
click at [921, 91] on button "»" at bounding box center [910, 86] width 22 height 22
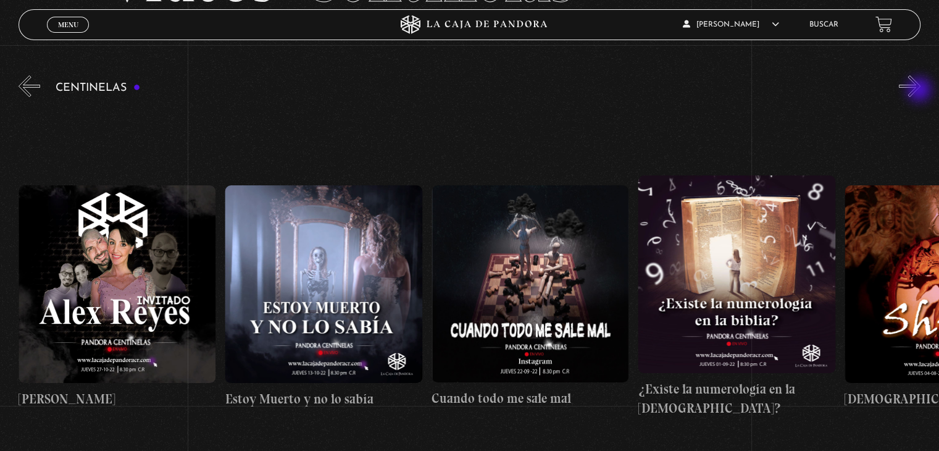
click at [921, 91] on button "»" at bounding box center [910, 86] width 22 height 22
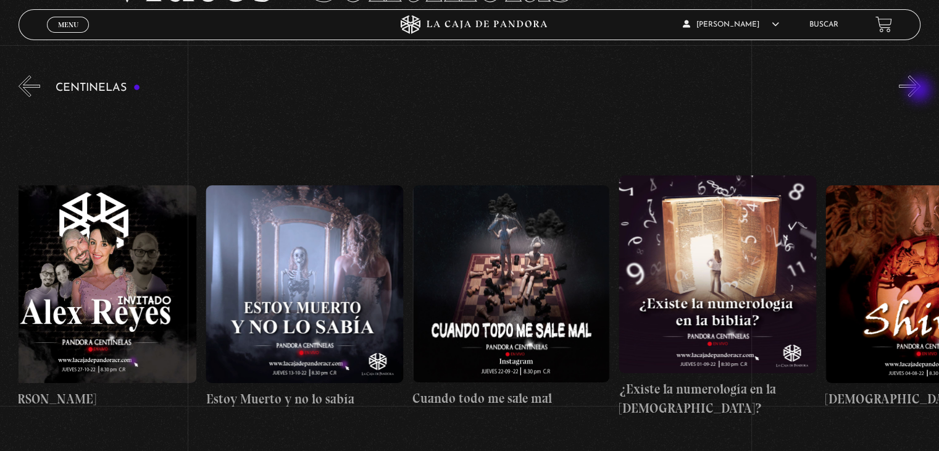
click at [921, 91] on button "»" at bounding box center [910, 86] width 22 height 22
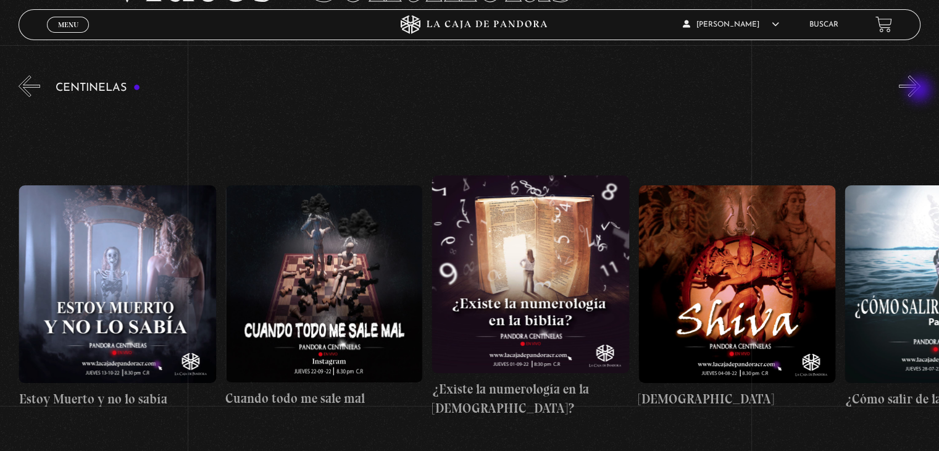
click at [921, 91] on button "»" at bounding box center [910, 86] width 22 height 22
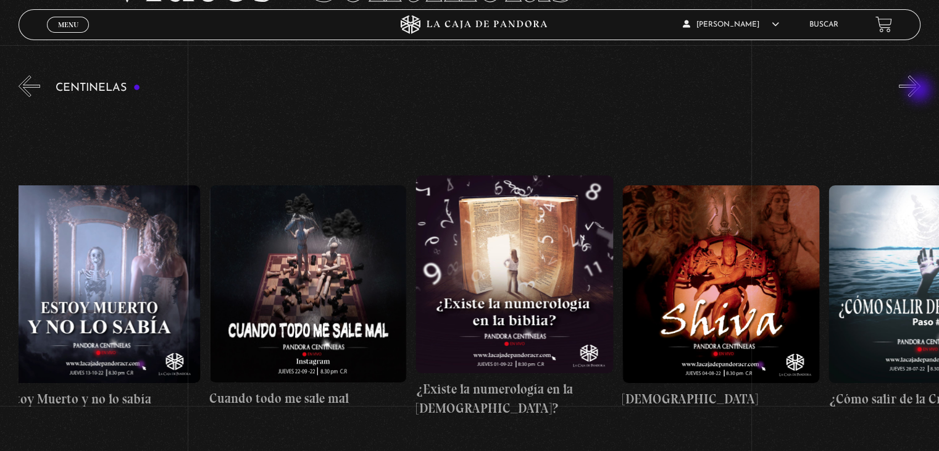
click at [921, 91] on button "»" at bounding box center [910, 86] width 22 height 22
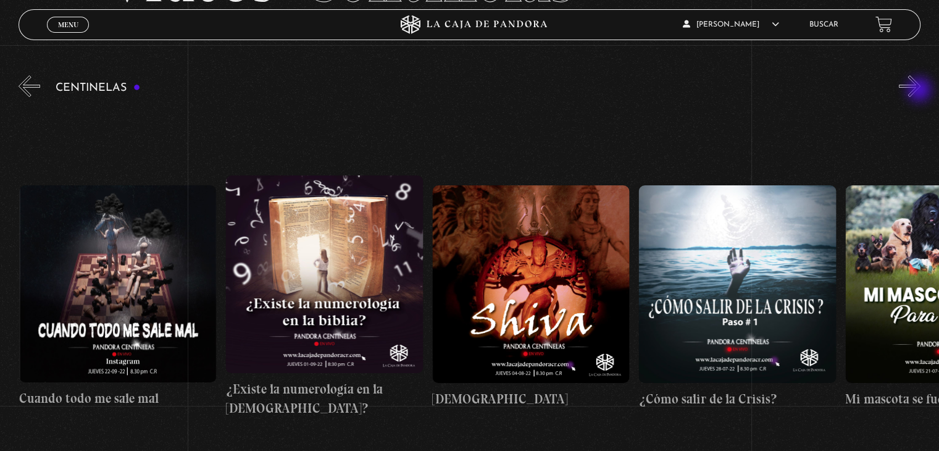
click at [921, 91] on button "»" at bounding box center [910, 86] width 22 height 22
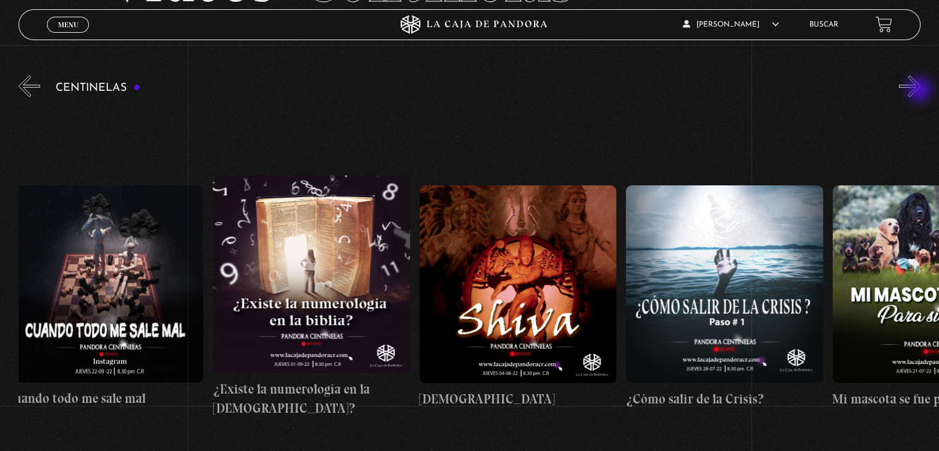
click at [921, 91] on button "»" at bounding box center [910, 86] width 22 height 22
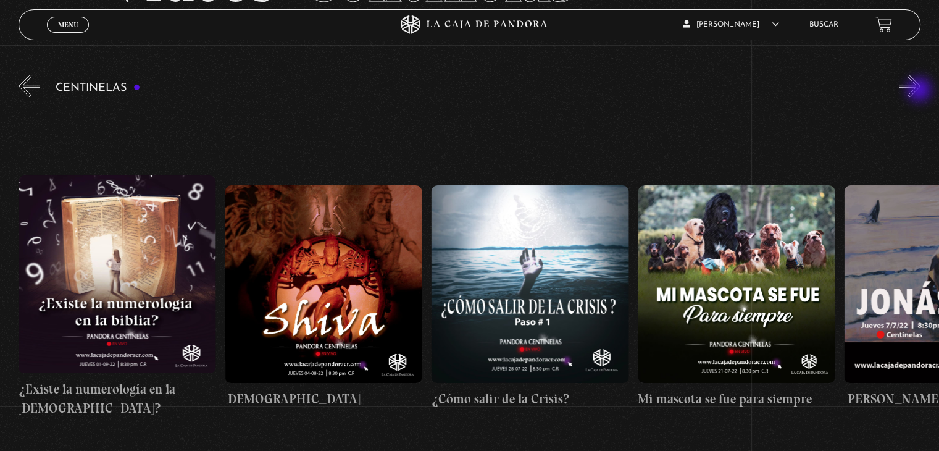
click at [921, 91] on button "»" at bounding box center [910, 86] width 22 height 22
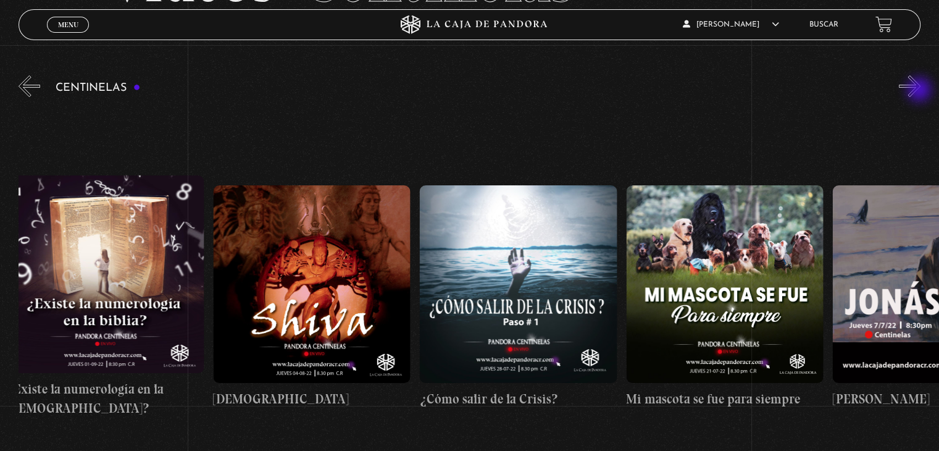
click at [921, 91] on button "»" at bounding box center [910, 86] width 22 height 22
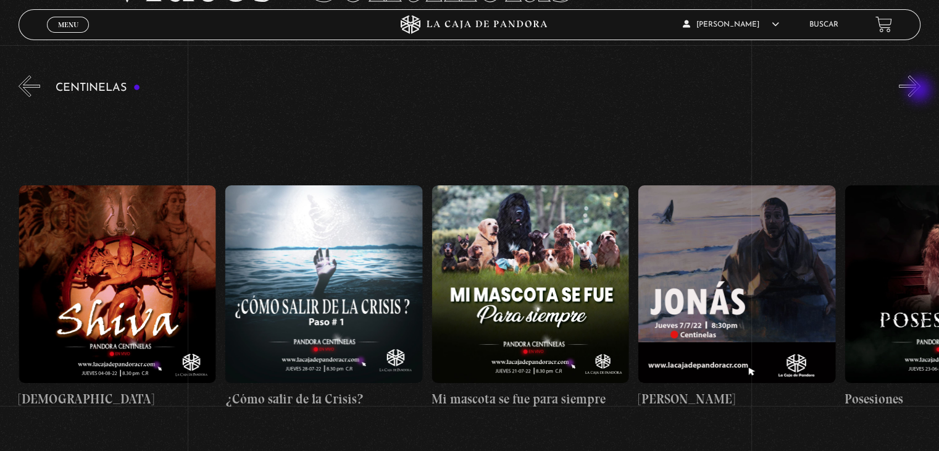
click at [921, 91] on button "»" at bounding box center [910, 86] width 22 height 22
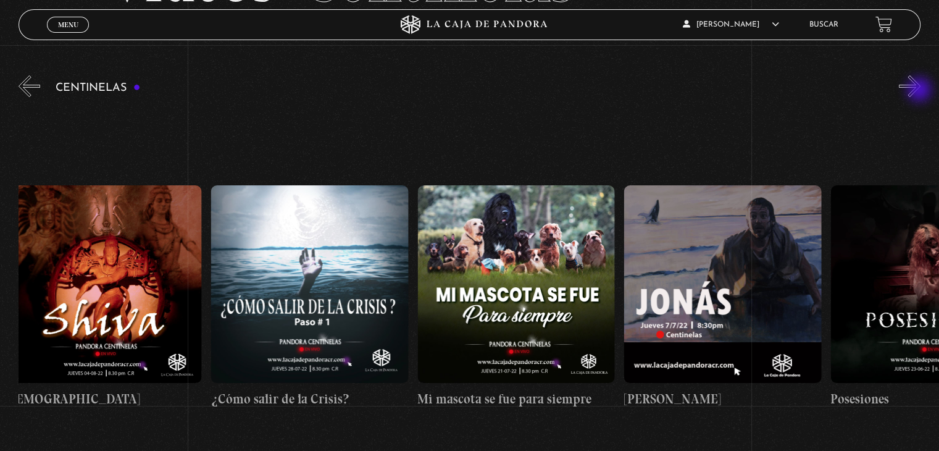
click at [921, 91] on button "»" at bounding box center [910, 86] width 22 height 22
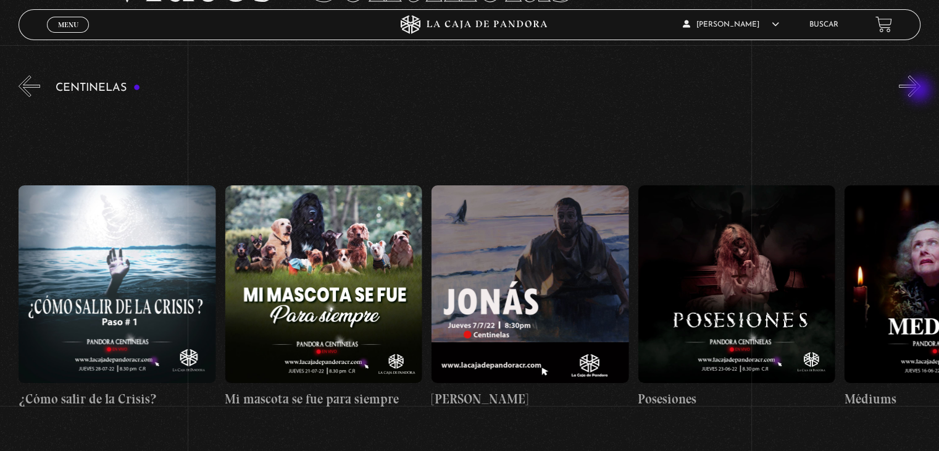
click at [921, 91] on button "»" at bounding box center [910, 86] width 22 height 22
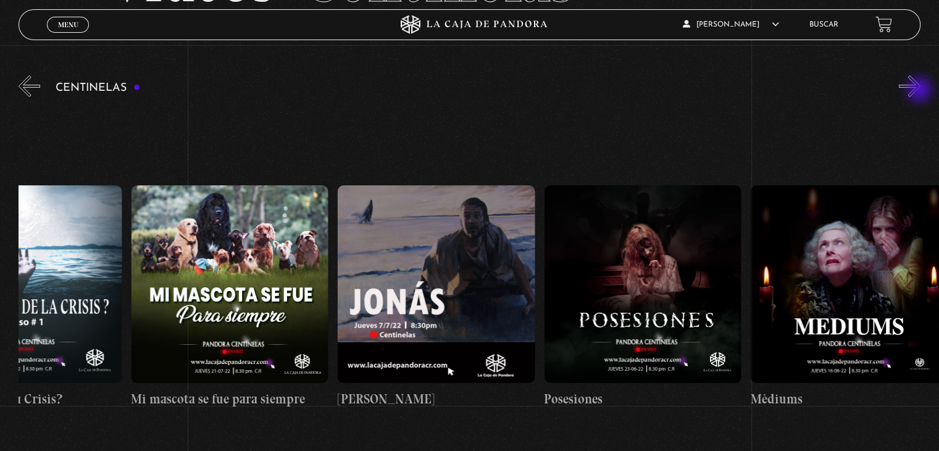
click at [921, 91] on button "»" at bounding box center [910, 86] width 22 height 22
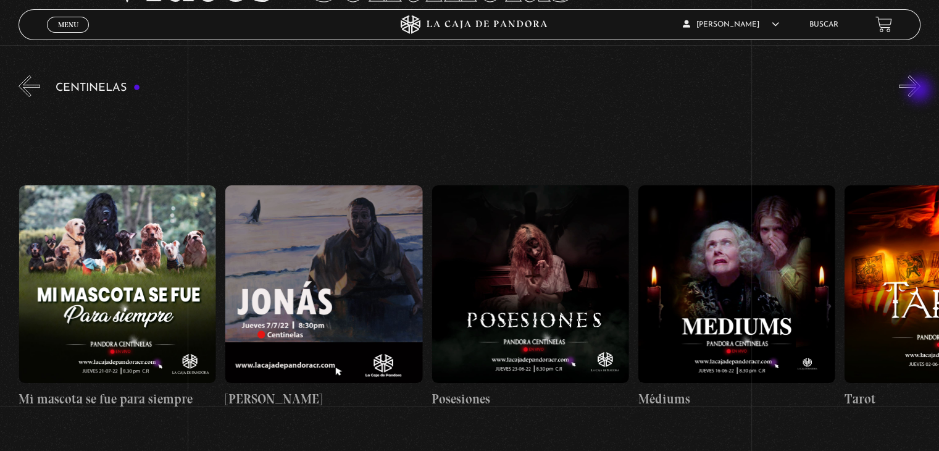
click at [921, 91] on button "»" at bounding box center [910, 86] width 22 height 22
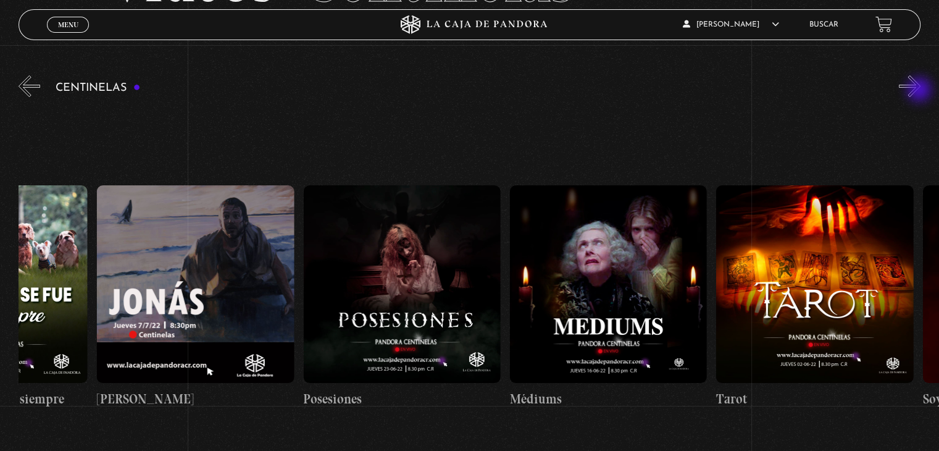
click at [921, 91] on button "»" at bounding box center [910, 86] width 22 height 22
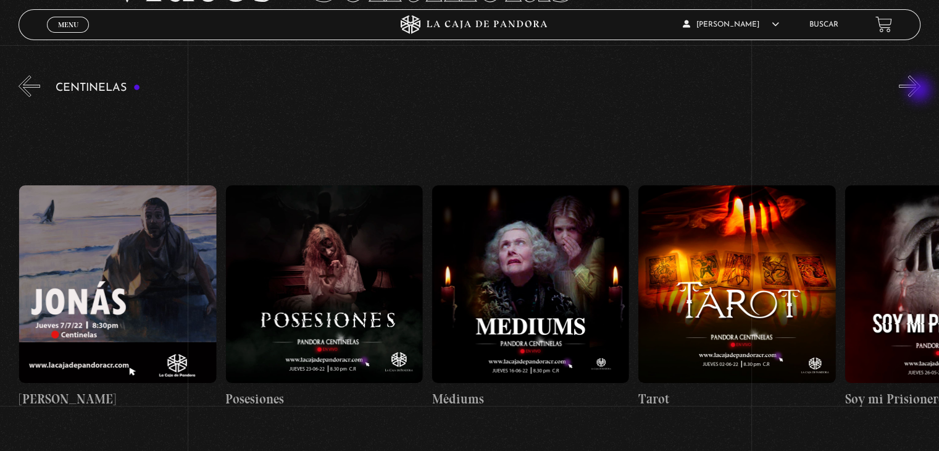
click at [921, 91] on button "»" at bounding box center [910, 86] width 22 height 22
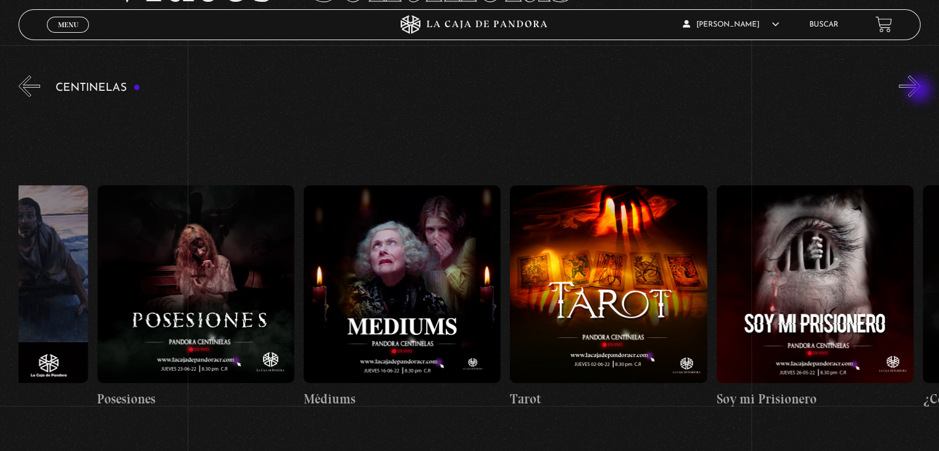
click at [921, 91] on button "»" at bounding box center [910, 86] width 22 height 22
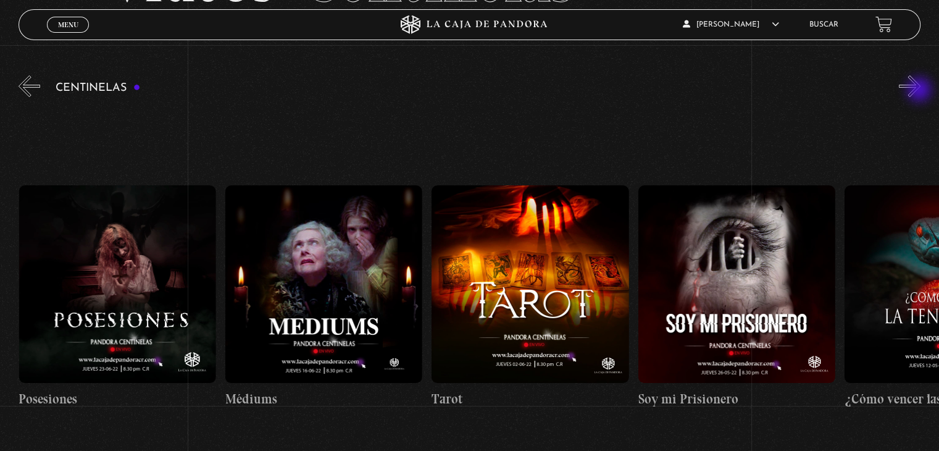
click at [921, 91] on button "»" at bounding box center [910, 86] width 22 height 22
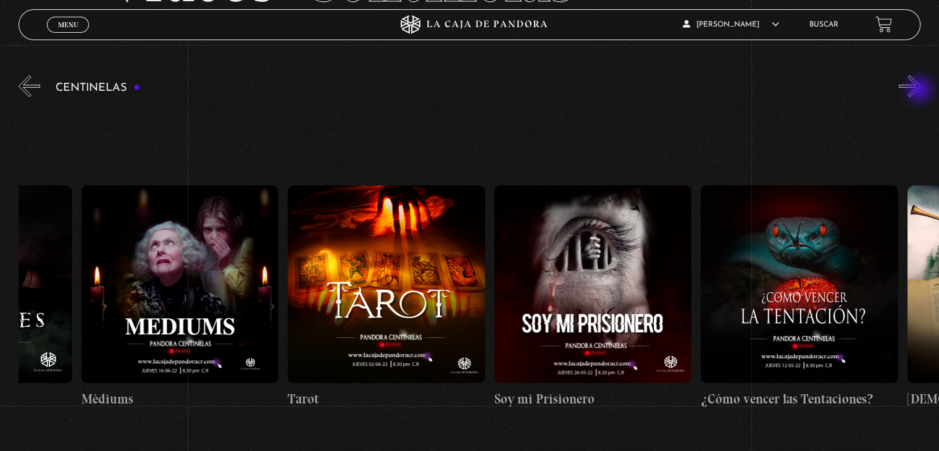
click at [921, 91] on button "»" at bounding box center [910, 86] width 22 height 22
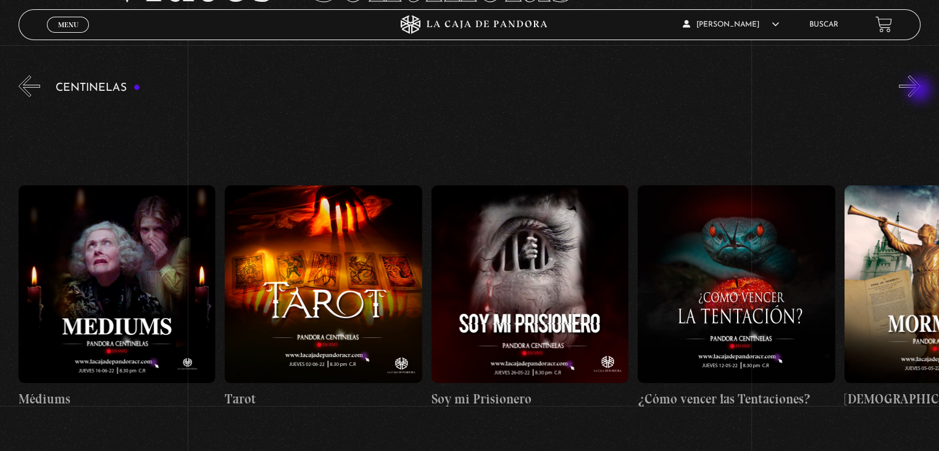
click at [921, 91] on button "»" at bounding box center [910, 86] width 22 height 22
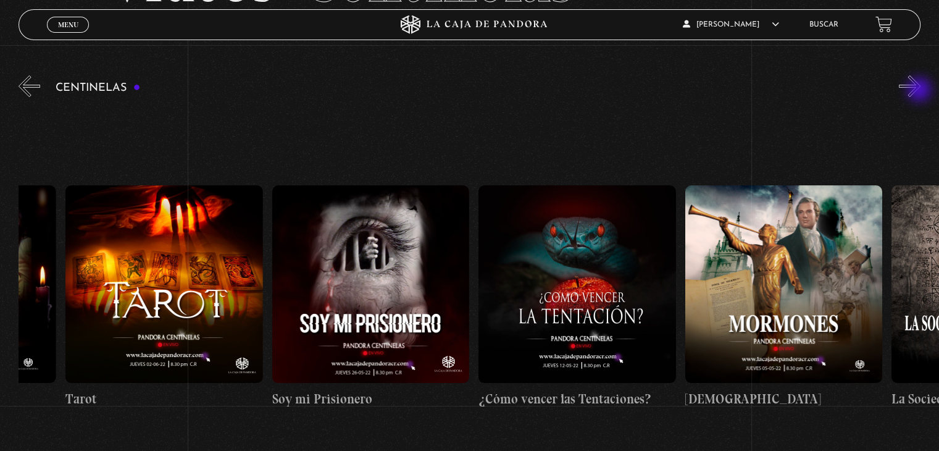
click at [921, 91] on button "»" at bounding box center [910, 86] width 22 height 22
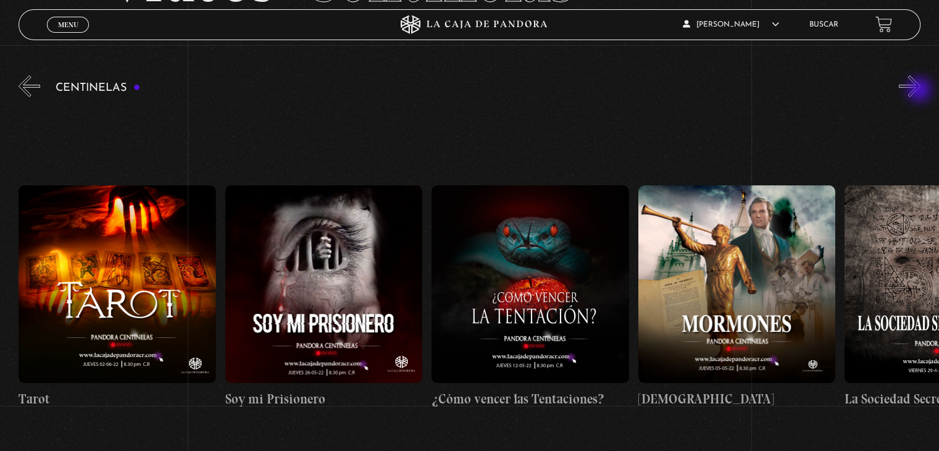
click at [921, 91] on button "»" at bounding box center [910, 86] width 22 height 22
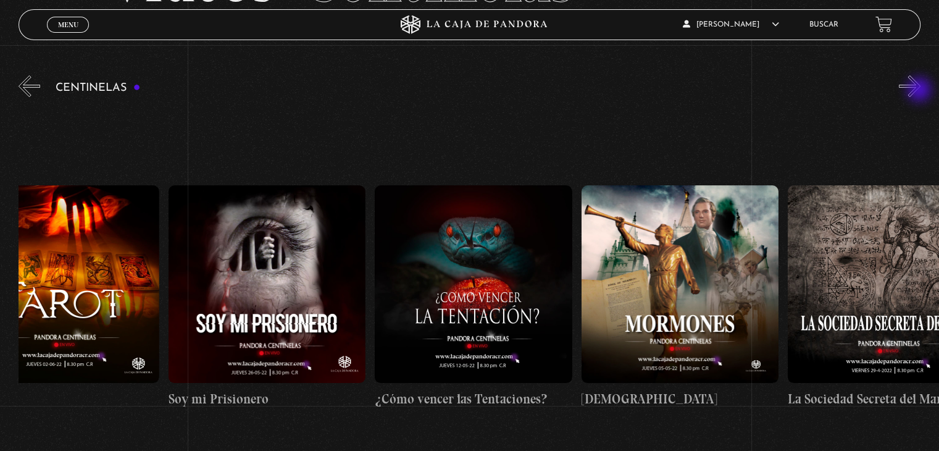
click at [921, 91] on button "»" at bounding box center [910, 86] width 22 height 22
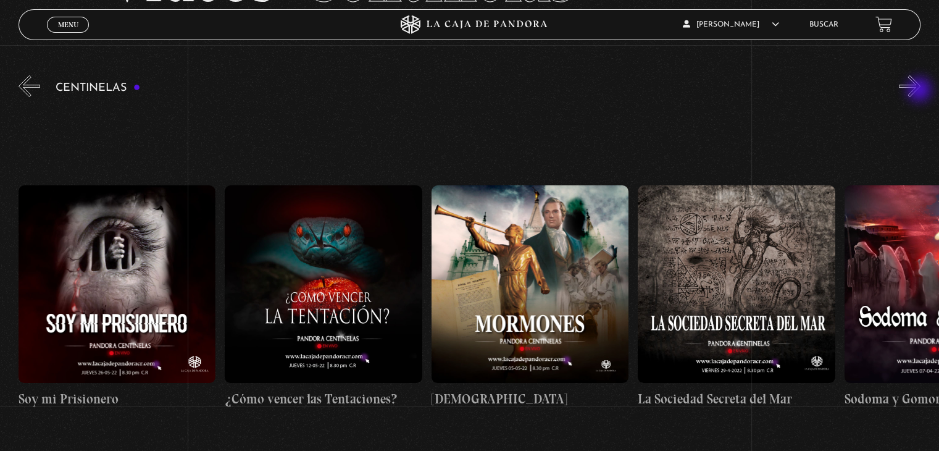
click at [921, 91] on button "»" at bounding box center [910, 86] width 22 height 22
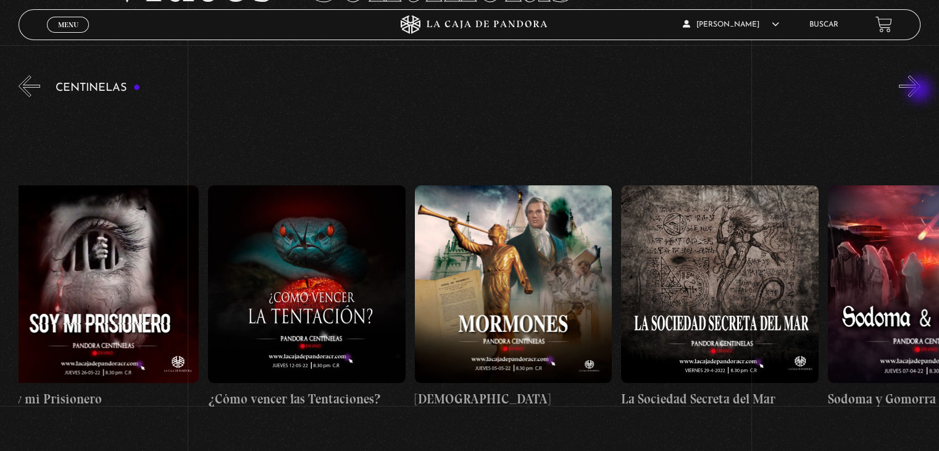
click at [921, 91] on button "»" at bounding box center [910, 86] width 22 height 22
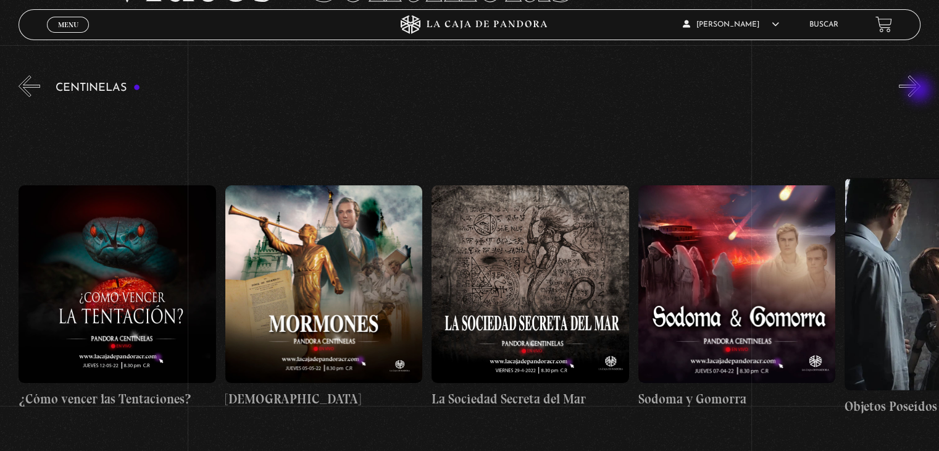
click at [921, 91] on button "»" at bounding box center [910, 86] width 22 height 22
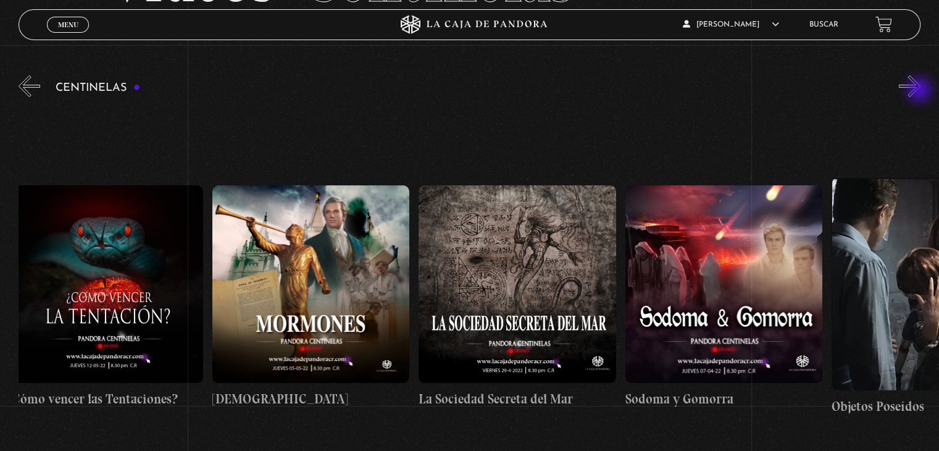
click at [921, 91] on button "»" at bounding box center [910, 86] width 22 height 22
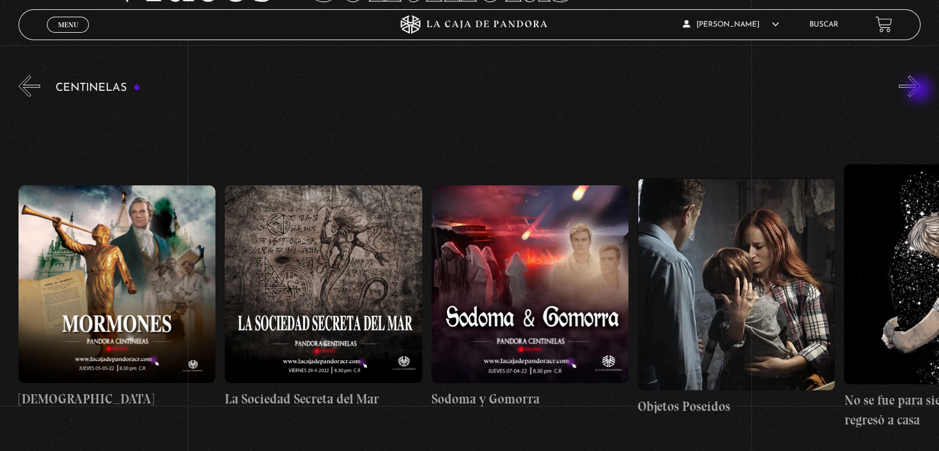
click at [921, 91] on button "»" at bounding box center [910, 86] width 22 height 22
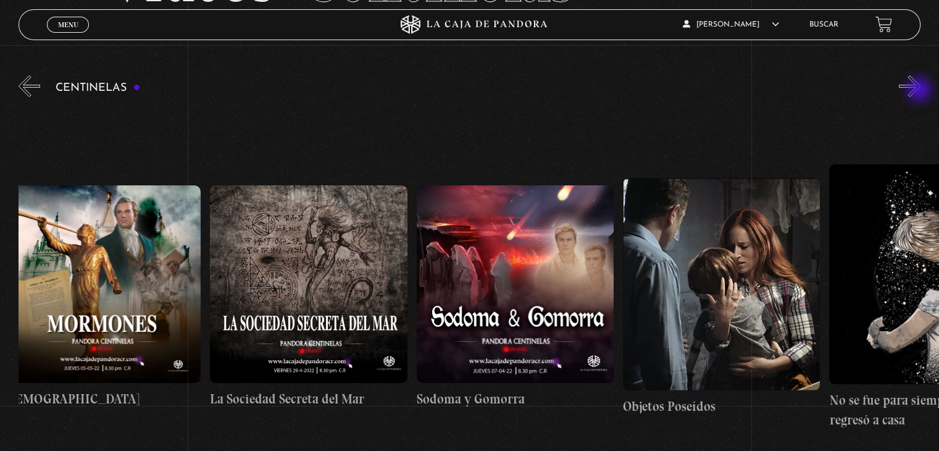
click at [921, 91] on button "»" at bounding box center [910, 86] width 22 height 22
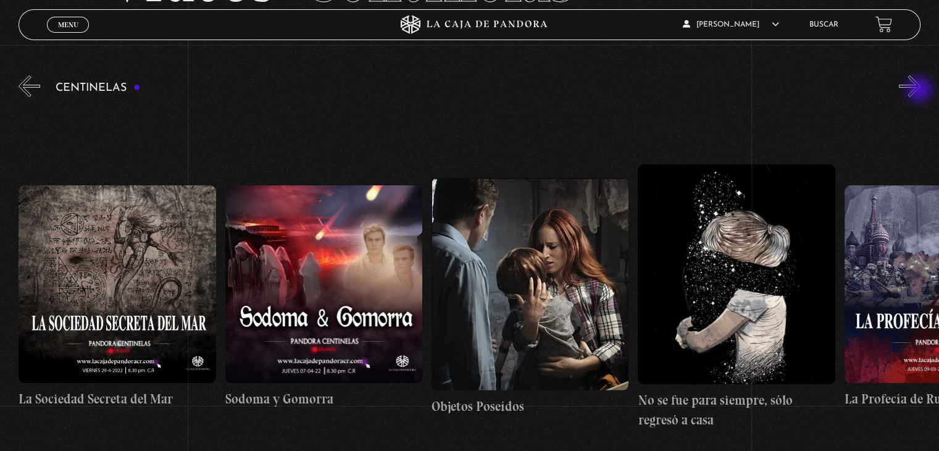
click at [921, 91] on button "»" at bounding box center [910, 86] width 22 height 22
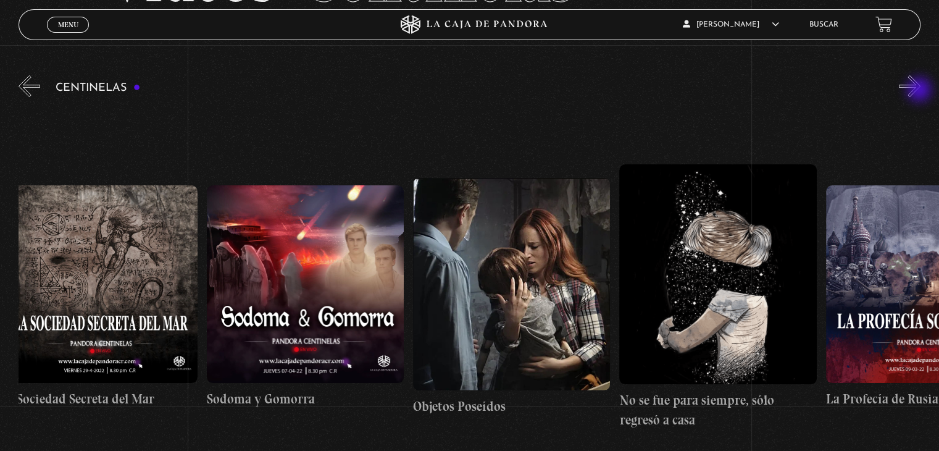
click at [921, 91] on button "»" at bounding box center [910, 86] width 22 height 22
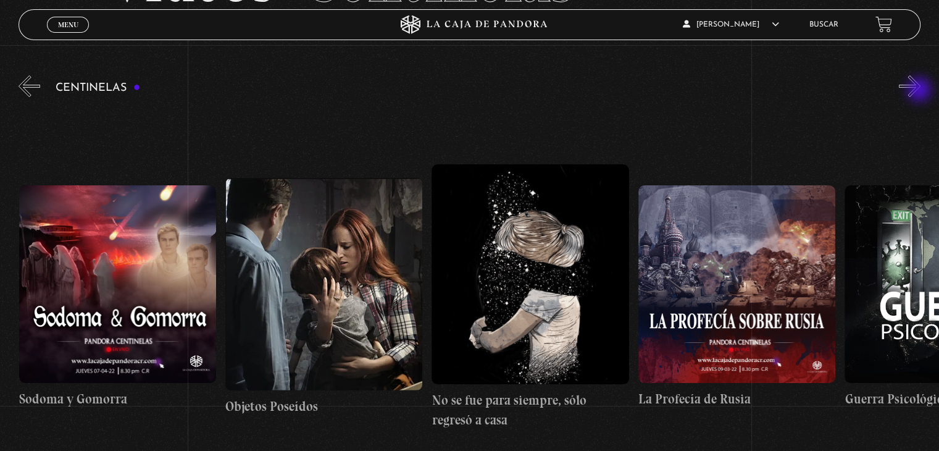
click at [921, 91] on button "»" at bounding box center [910, 86] width 22 height 22
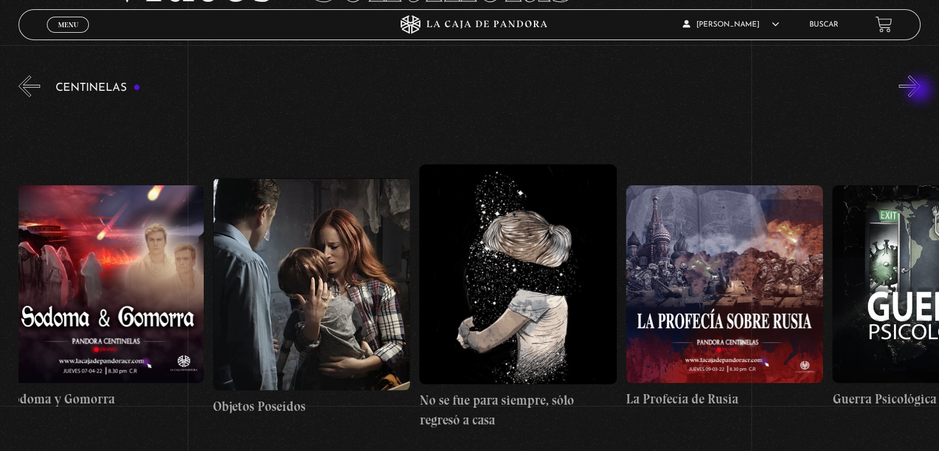
click at [921, 91] on button "»" at bounding box center [910, 86] width 22 height 22
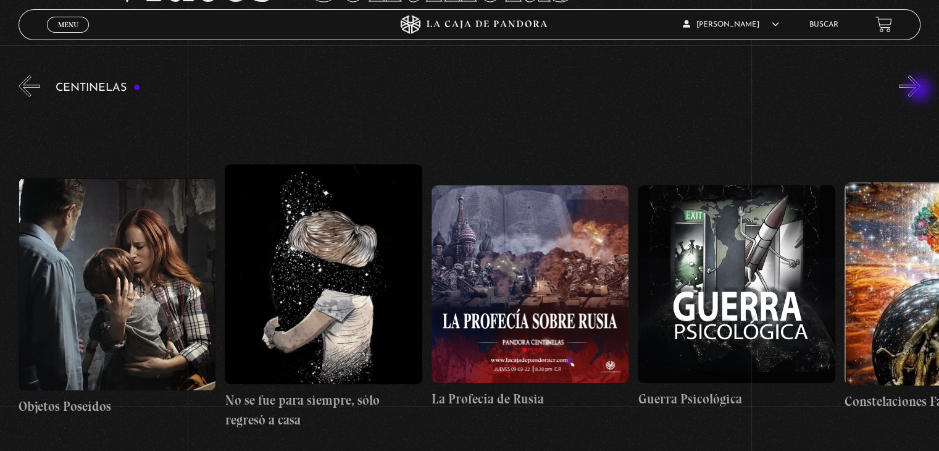
click at [921, 91] on button "»" at bounding box center [910, 86] width 22 height 22
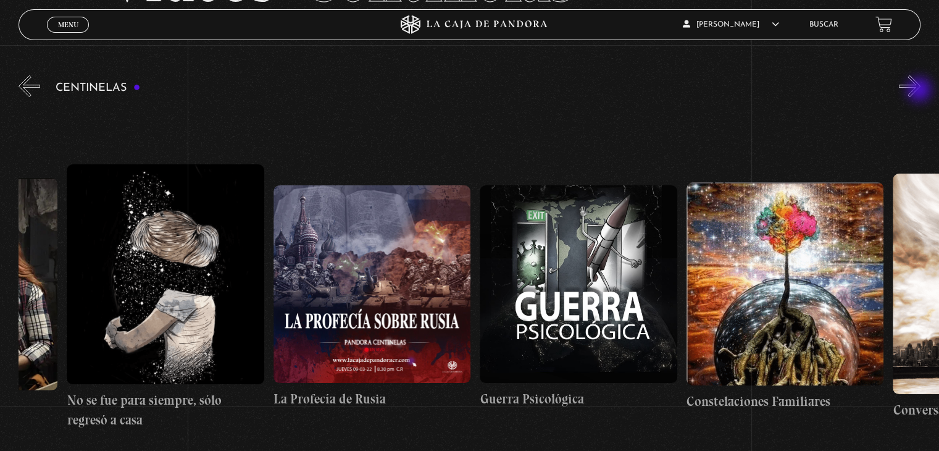
click at [921, 91] on button "»" at bounding box center [910, 86] width 22 height 22
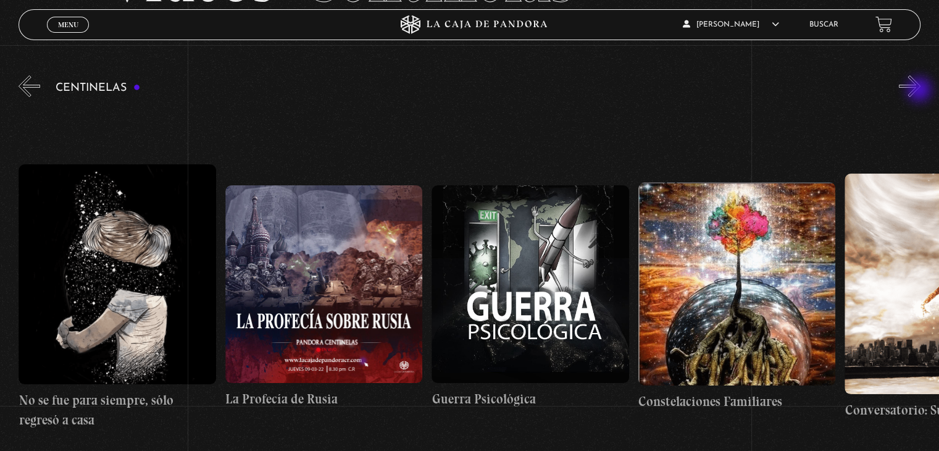
click at [921, 91] on button "»" at bounding box center [910, 86] width 22 height 22
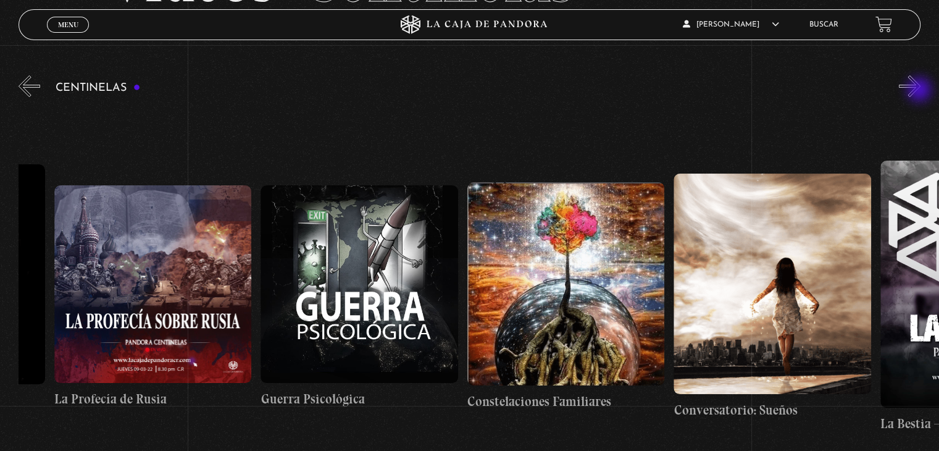
click at [921, 91] on button "»" at bounding box center [910, 86] width 22 height 22
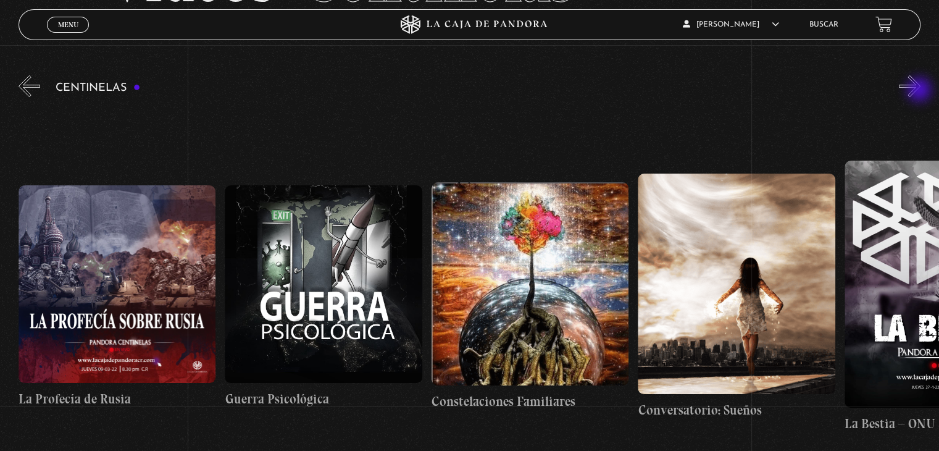
click at [921, 91] on button "»" at bounding box center [910, 86] width 22 height 22
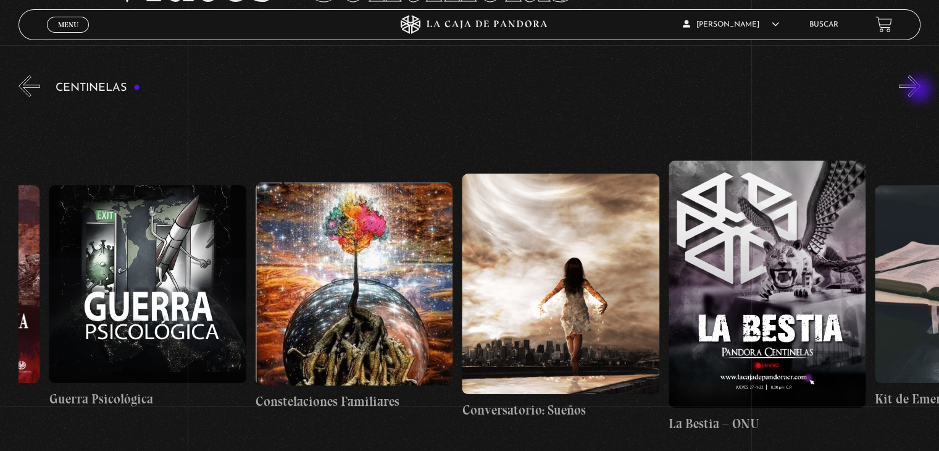
click at [921, 91] on button "»" at bounding box center [910, 86] width 22 height 22
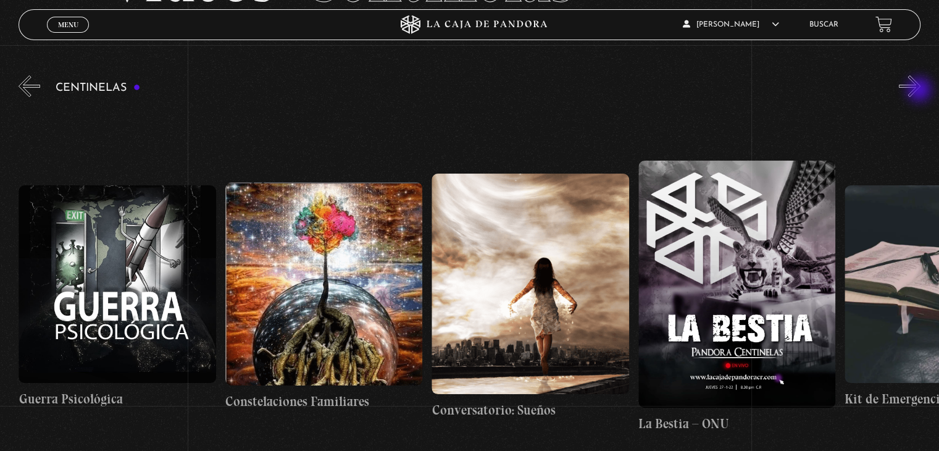
click at [921, 91] on button "»" at bounding box center [910, 86] width 22 height 22
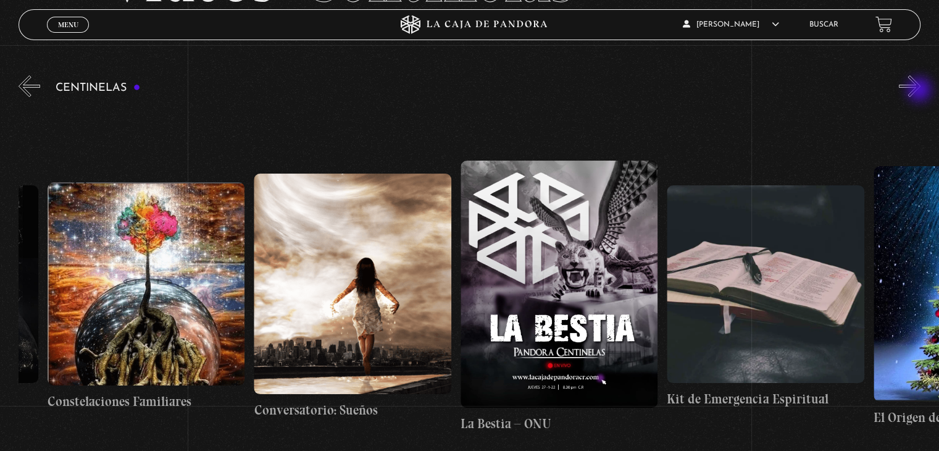
click at [921, 91] on button "»" at bounding box center [910, 86] width 22 height 22
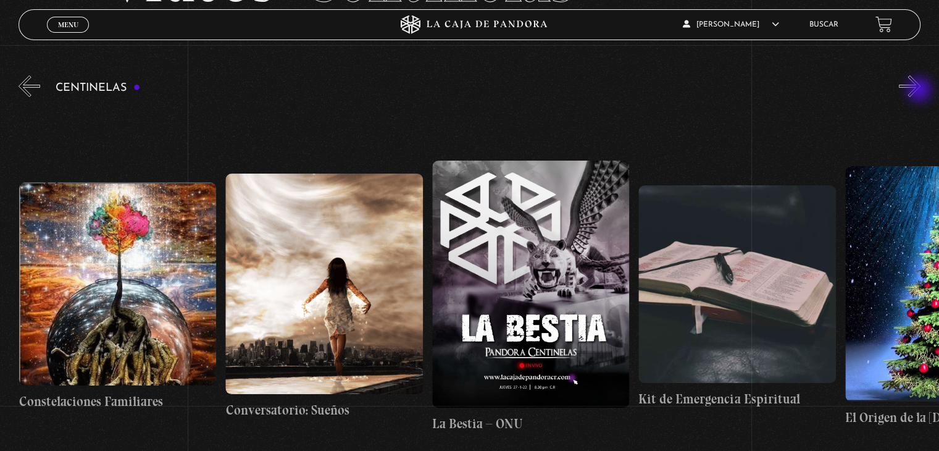
click at [921, 91] on button "»" at bounding box center [910, 86] width 22 height 22
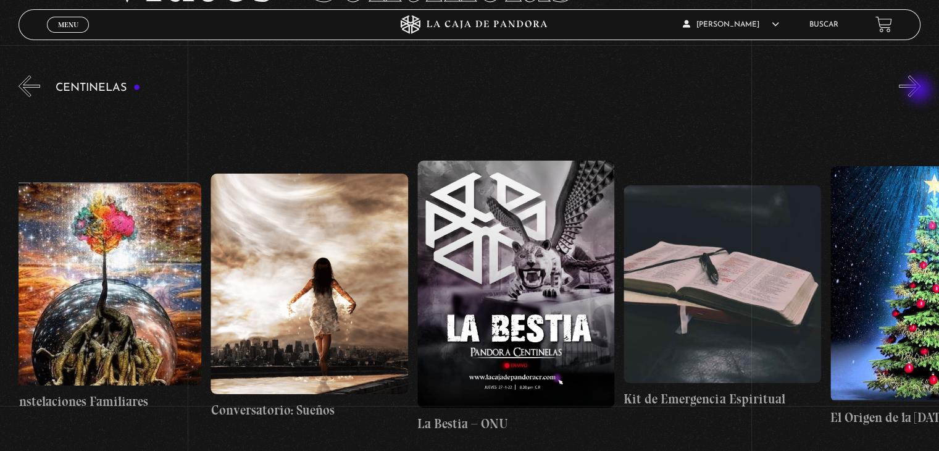
click at [921, 91] on button "»" at bounding box center [910, 86] width 22 height 22
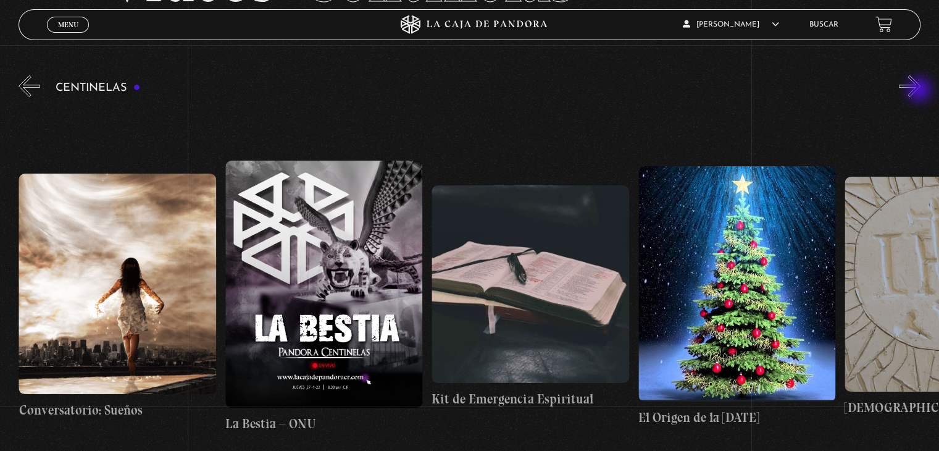
click at [921, 91] on button "»" at bounding box center [910, 86] width 22 height 22
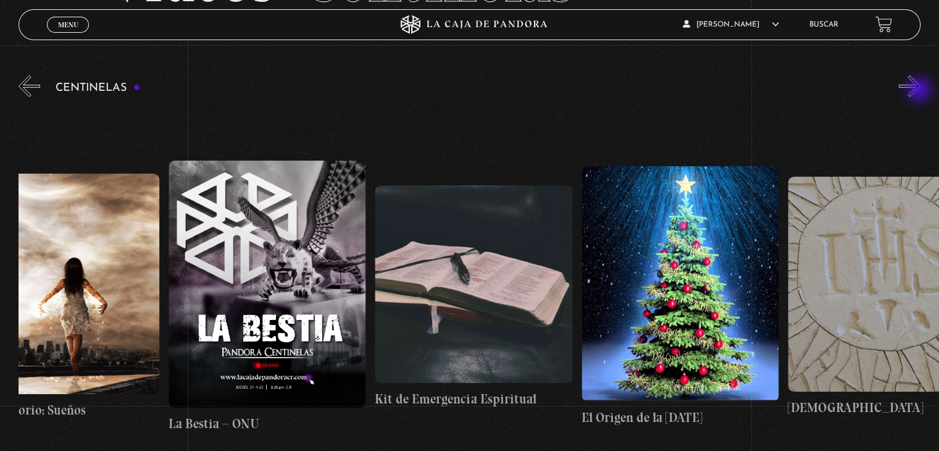
click at [921, 91] on button "»" at bounding box center [910, 86] width 22 height 22
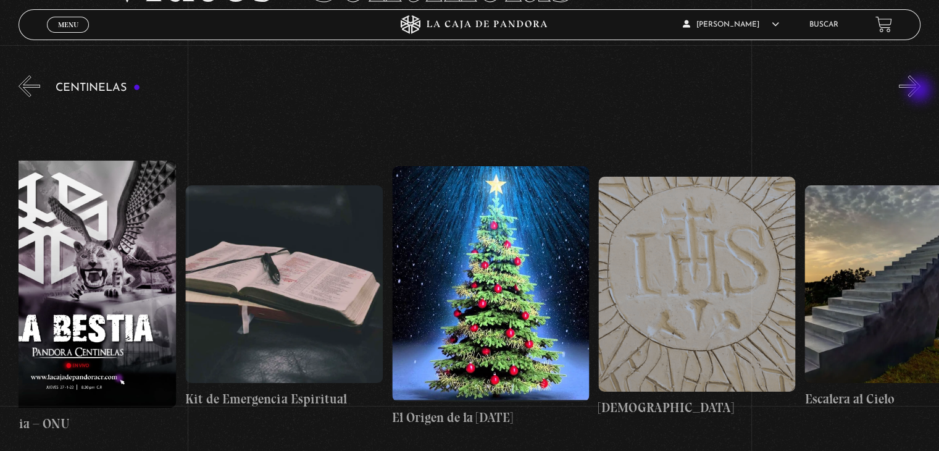
click at [921, 91] on button "»" at bounding box center [910, 86] width 22 height 22
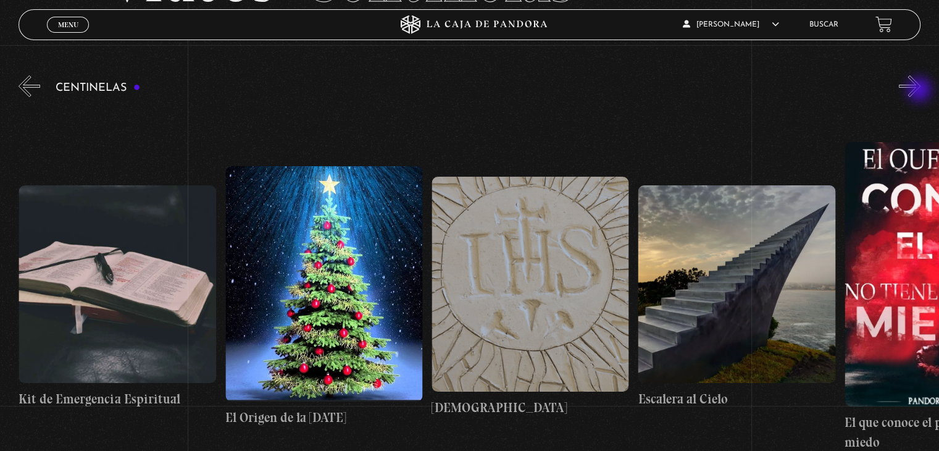
click at [921, 91] on button "»" at bounding box center [910, 86] width 22 height 22
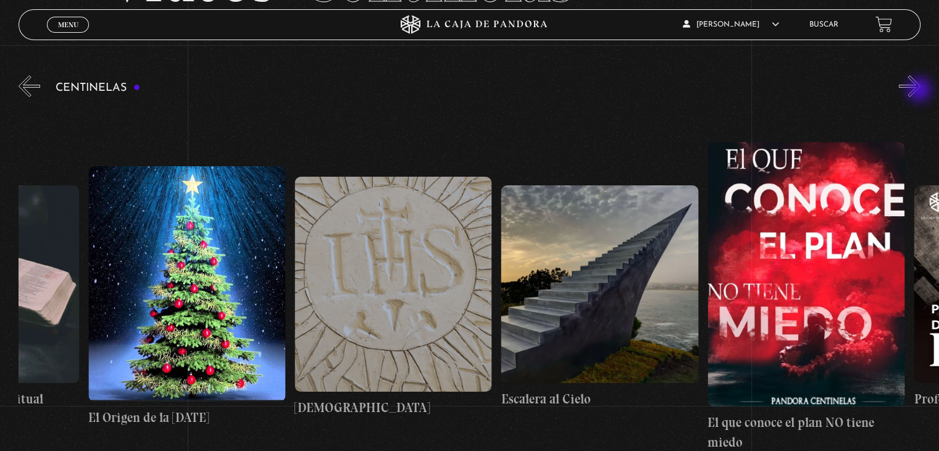
click at [921, 91] on button "»" at bounding box center [910, 86] width 22 height 22
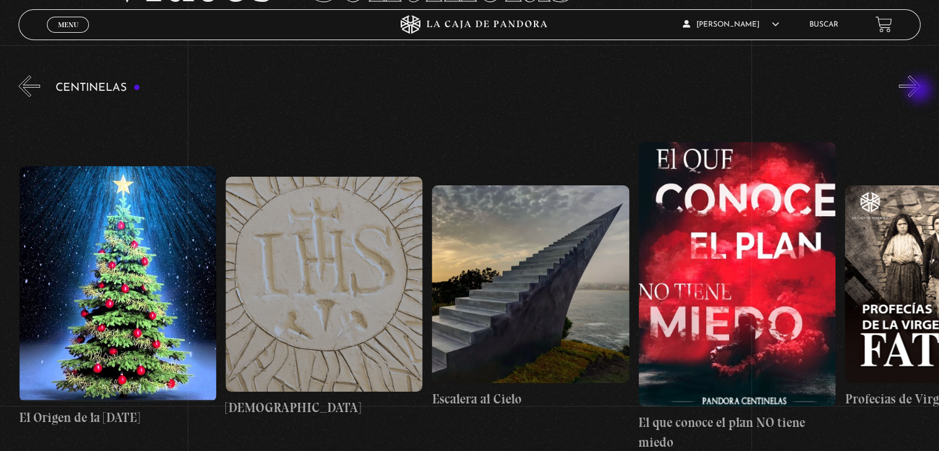
click at [921, 91] on button "»" at bounding box center [910, 86] width 22 height 22
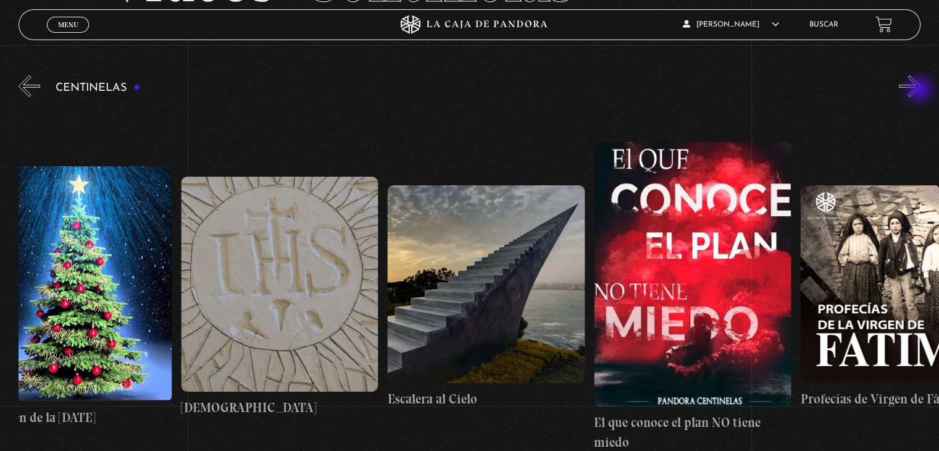
click at [921, 91] on button "»" at bounding box center [910, 86] width 22 height 22
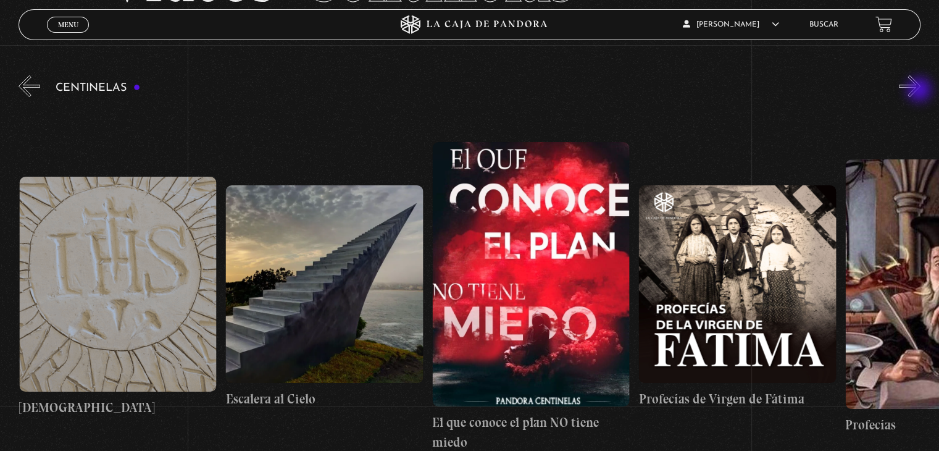
click at [921, 91] on button "»" at bounding box center [910, 86] width 22 height 22
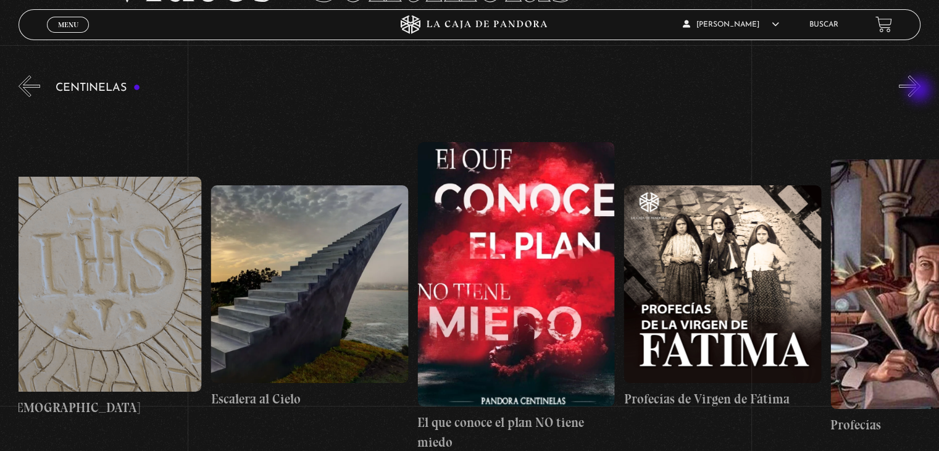
click at [921, 91] on button "»" at bounding box center [910, 86] width 22 height 22
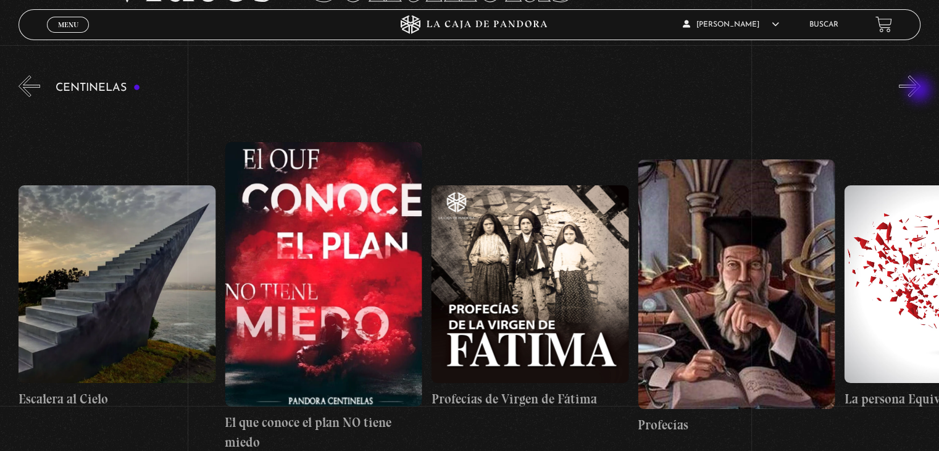
click at [921, 91] on button "»" at bounding box center [910, 86] width 22 height 22
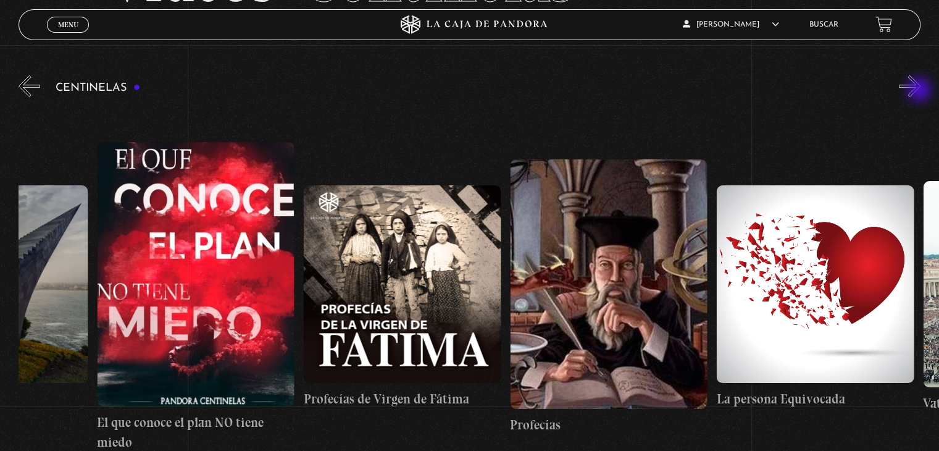
click at [921, 91] on button "»" at bounding box center [910, 86] width 22 height 22
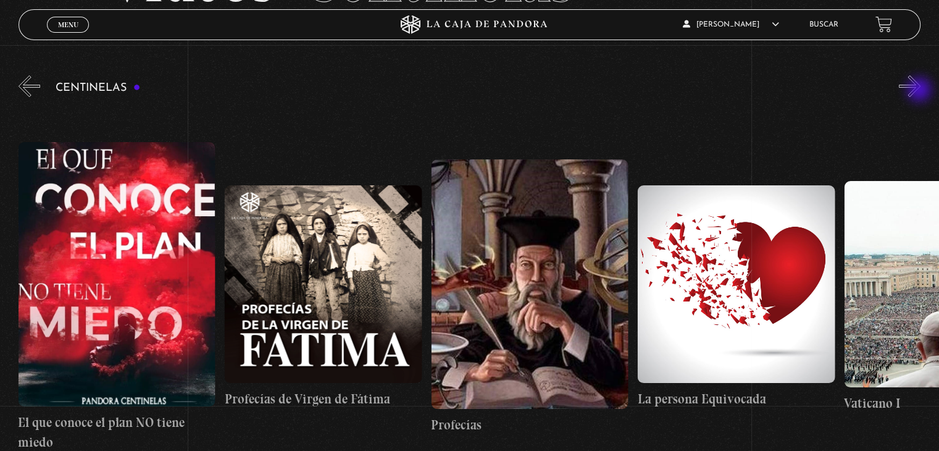
click at [921, 91] on button "»" at bounding box center [910, 86] width 22 height 22
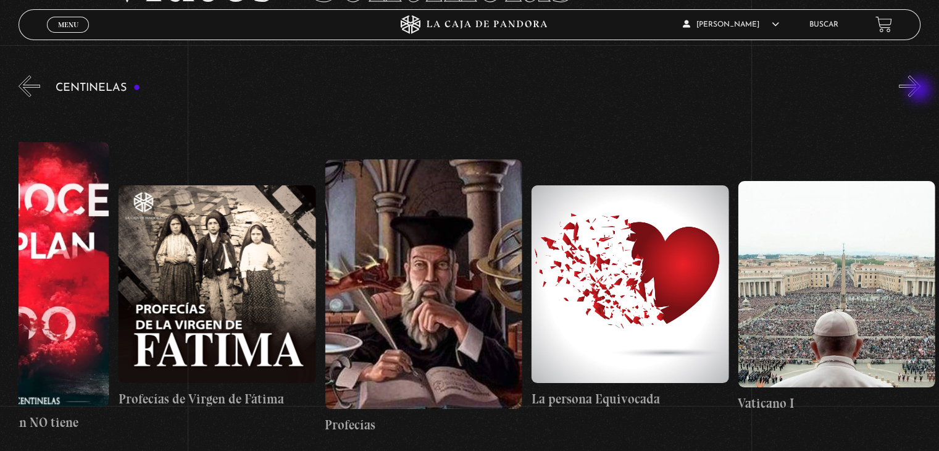
click at [921, 91] on button "»" at bounding box center [910, 86] width 22 height 22
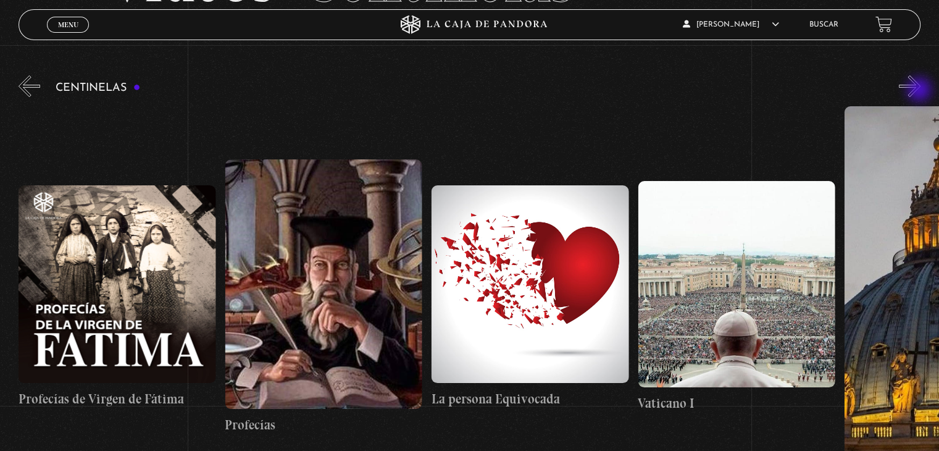
click at [921, 91] on button "»" at bounding box center [910, 86] width 22 height 22
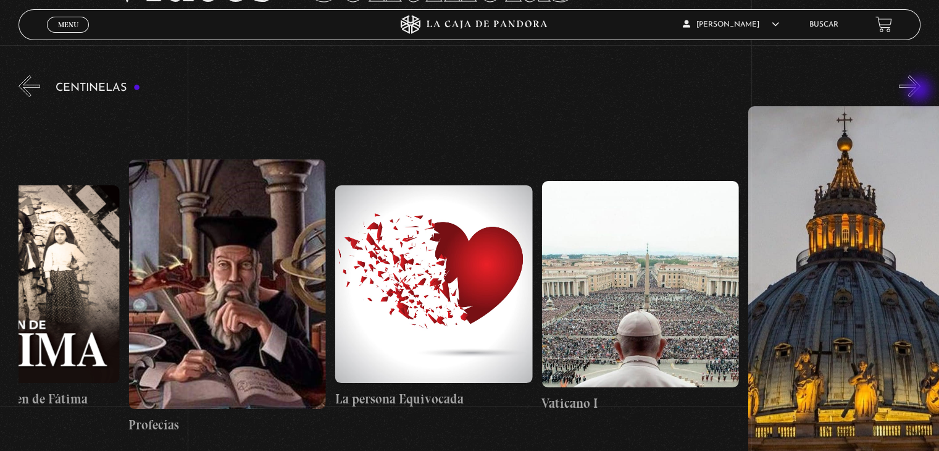
click at [921, 91] on button "»" at bounding box center [910, 86] width 22 height 22
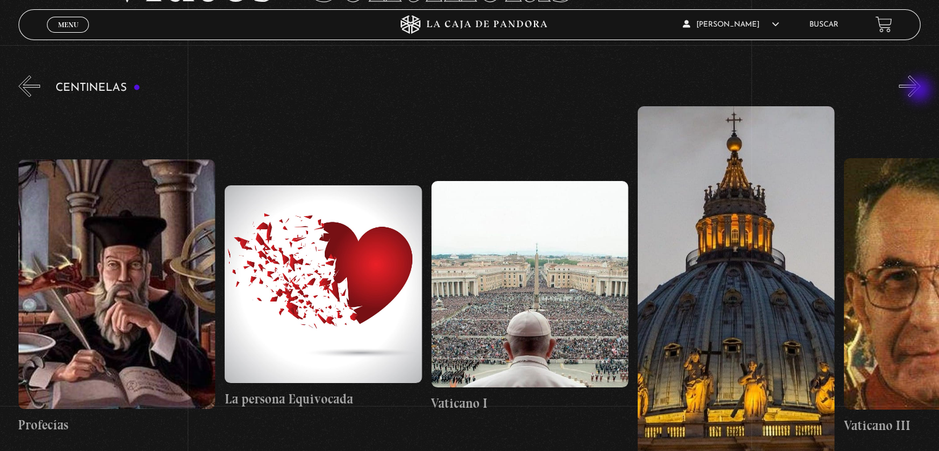
click at [921, 91] on button "»" at bounding box center [910, 86] width 22 height 22
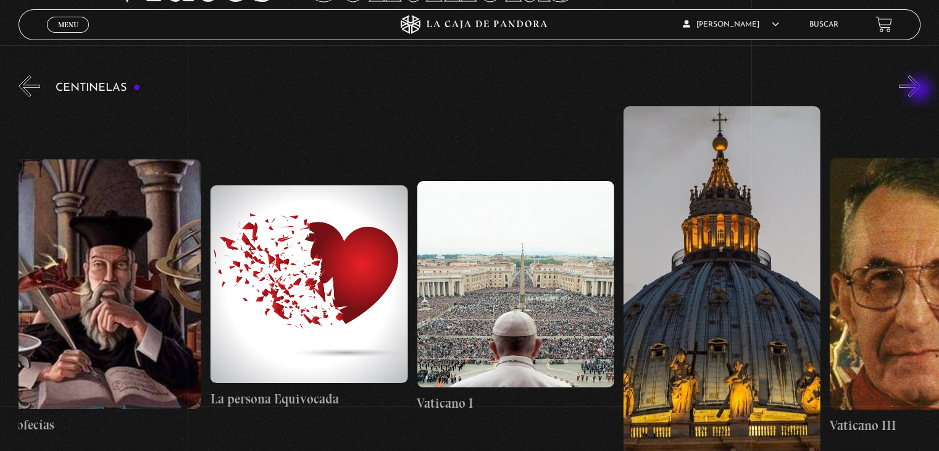
click at [921, 91] on button "»" at bounding box center [910, 86] width 22 height 22
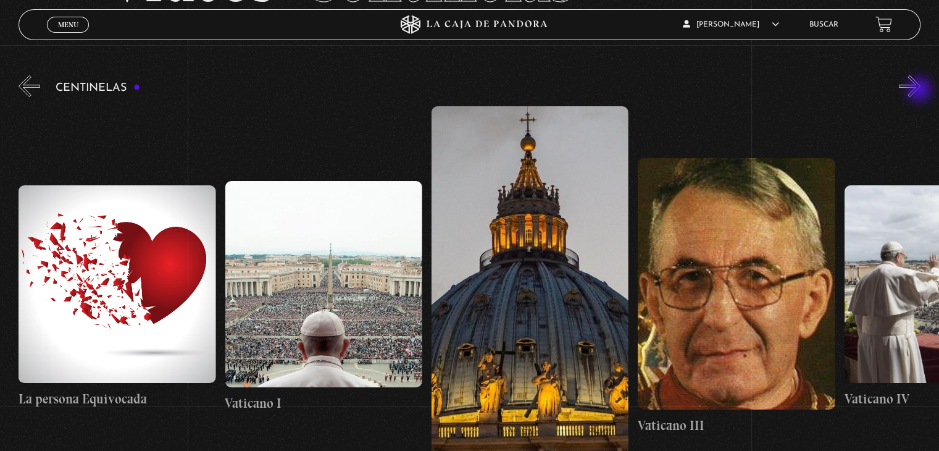
click at [921, 91] on button "»" at bounding box center [910, 86] width 22 height 22
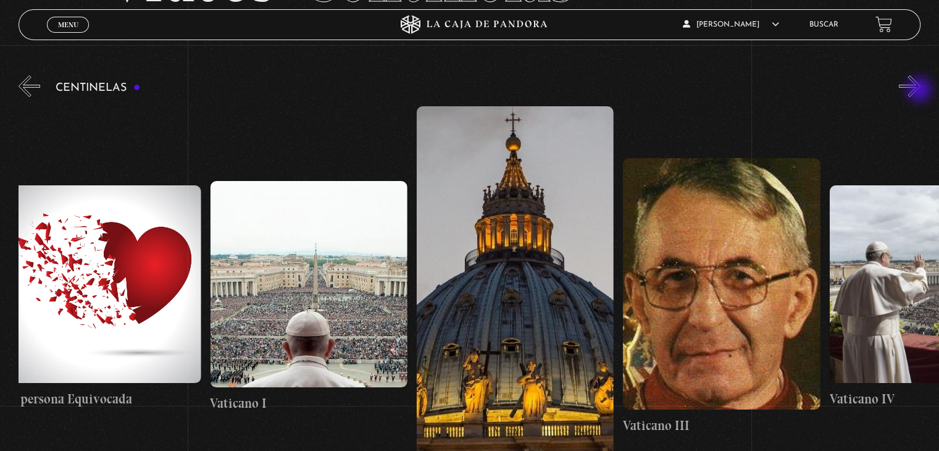
click at [921, 91] on button "»" at bounding box center [910, 86] width 22 height 22
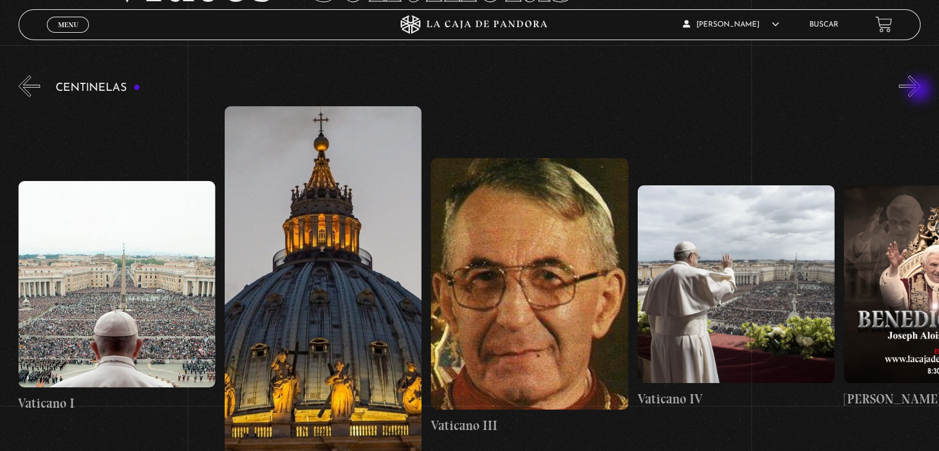
click at [921, 91] on button "»" at bounding box center [910, 86] width 22 height 22
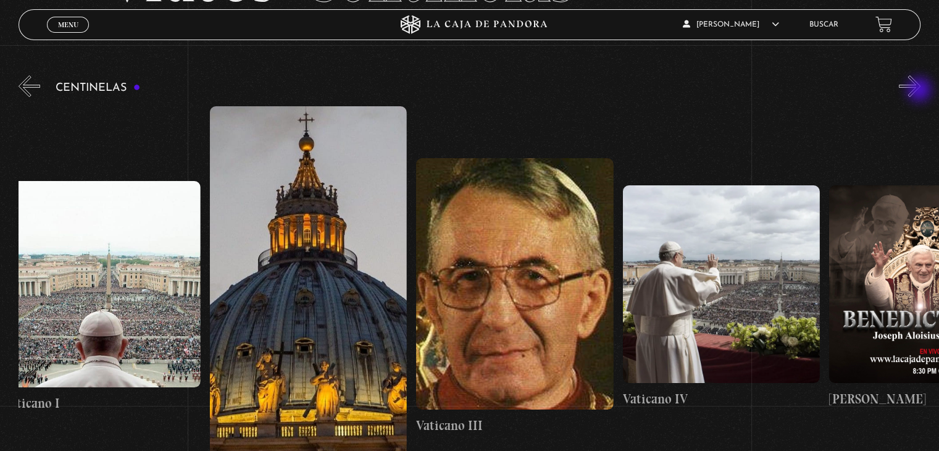
click at [921, 91] on button "»" at bounding box center [910, 86] width 22 height 22
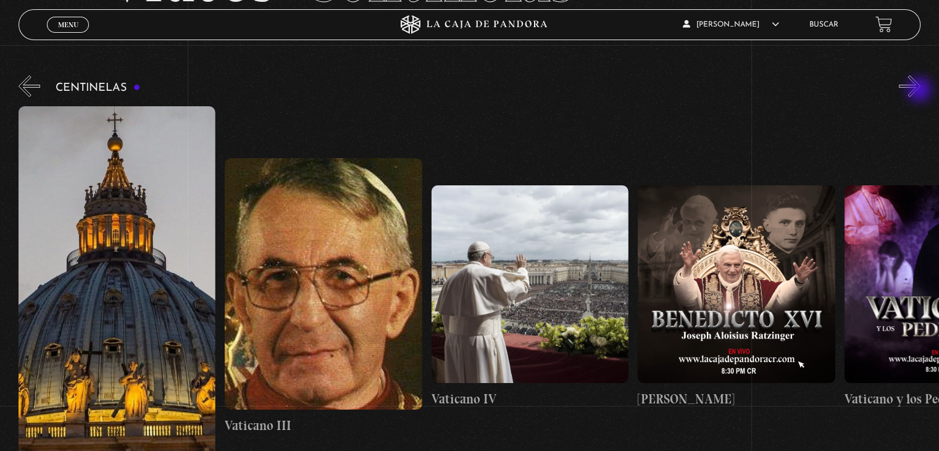
click at [921, 91] on button "»" at bounding box center [910, 86] width 22 height 22
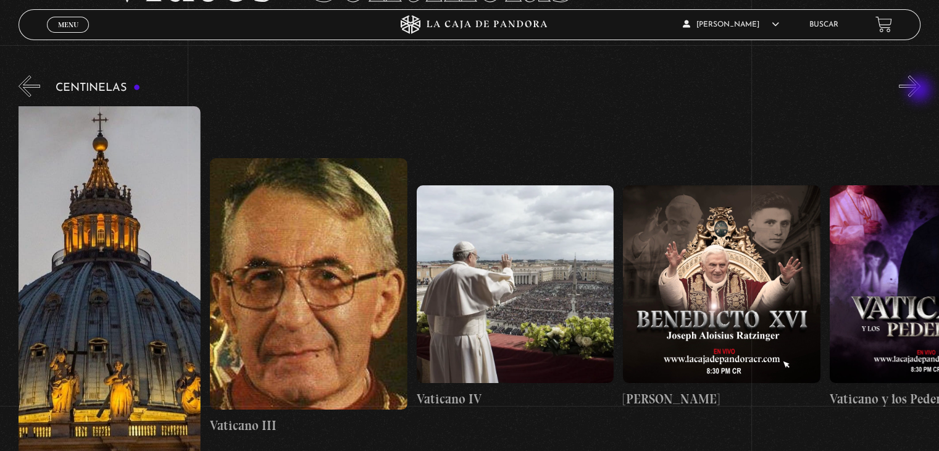
click at [921, 91] on button "»" at bounding box center [910, 86] width 22 height 22
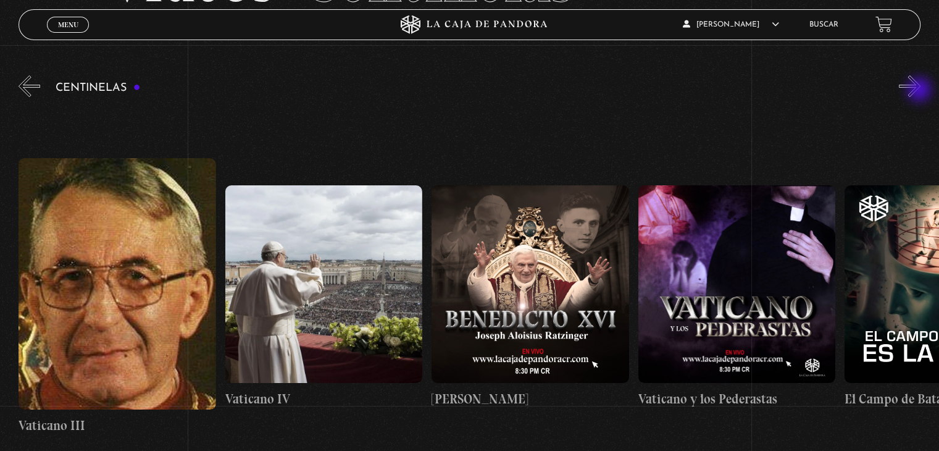
click at [921, 91] on button "»" at bounding box center [910, 86] width 22 height 22
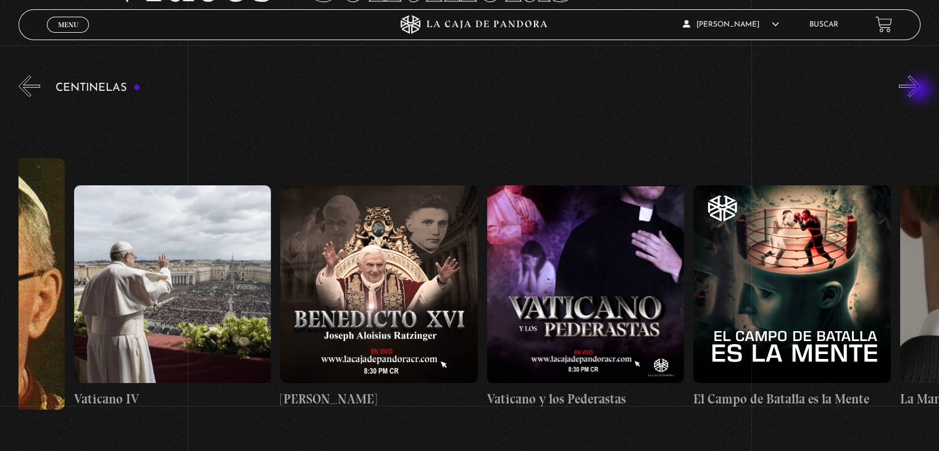
click at [921, 91] on button "»" at bounding box center [910, 86] width 22 height 22
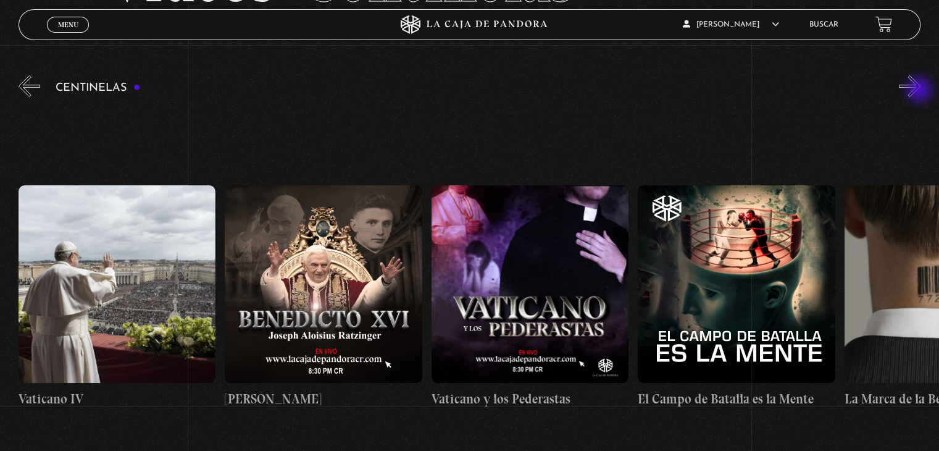
click at [921, 91] on button "»" at bounding box center [910, 86] width 22 height 22
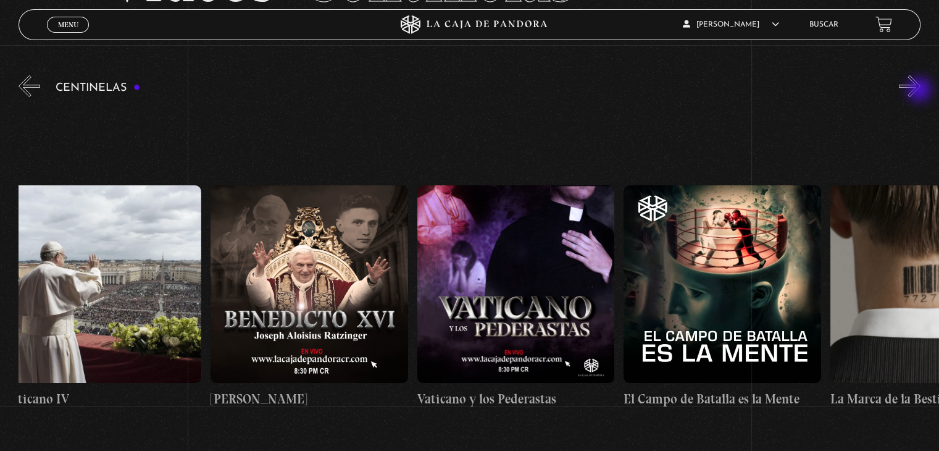
click at [921, 91] on button "»" at bounding box center [910, 86] width 22 height 22
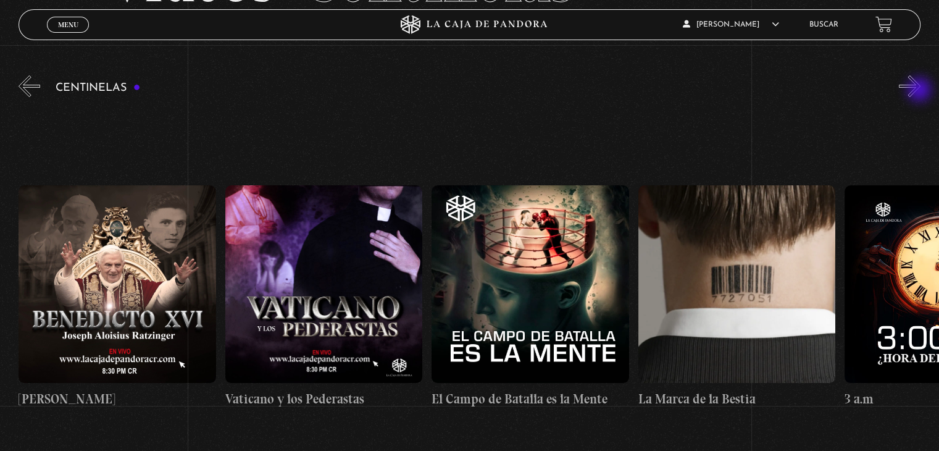
click at [921, 91] on button "»" at bounding box center [910, 86] width 22 height 22
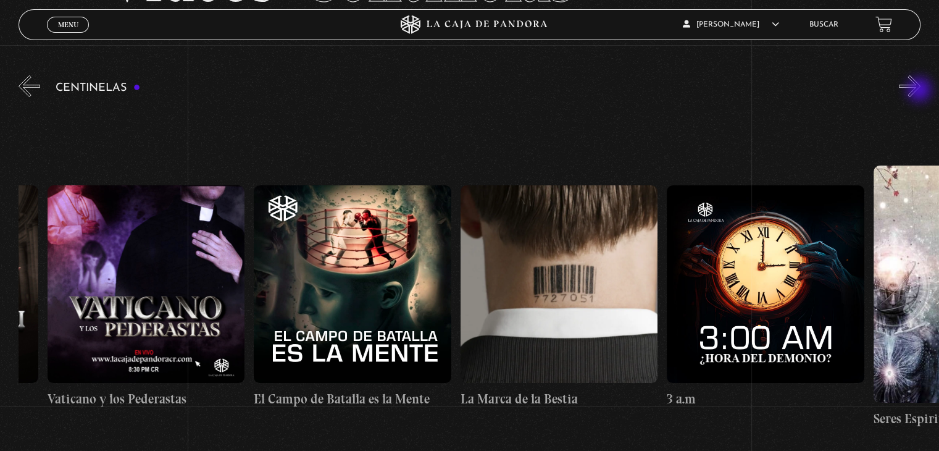
click at [921, 91] on button "»" at bounding box center [910, 86] width 22 height 22
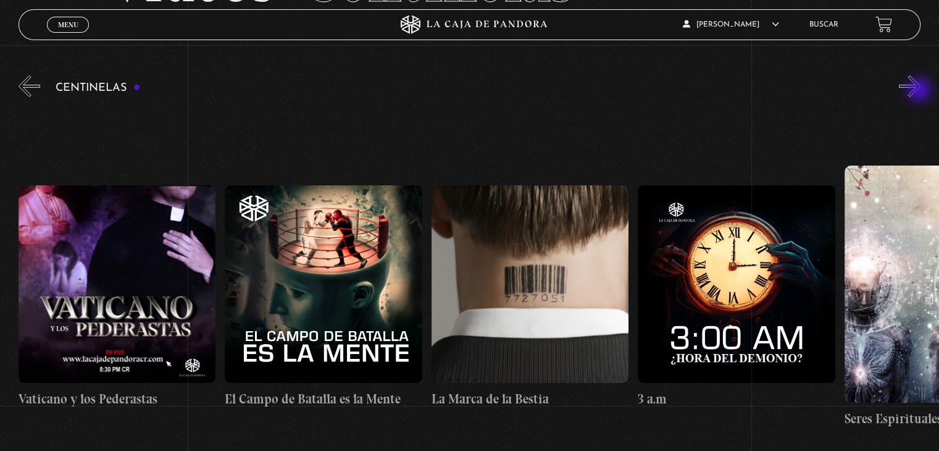
click at [921, 91] on button "»" at bounding box center [910, 86] width 22 height 22
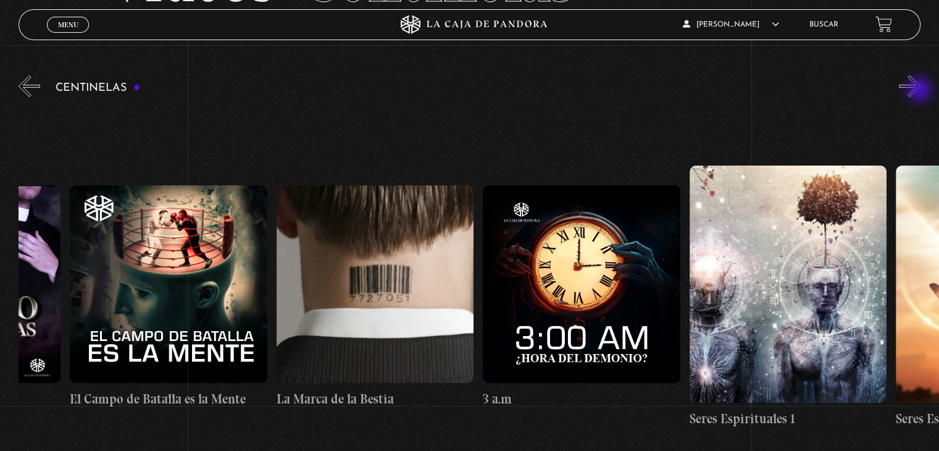
click at [921, 91] on button "»" at bounding box center [910, 86] width 22 height 22
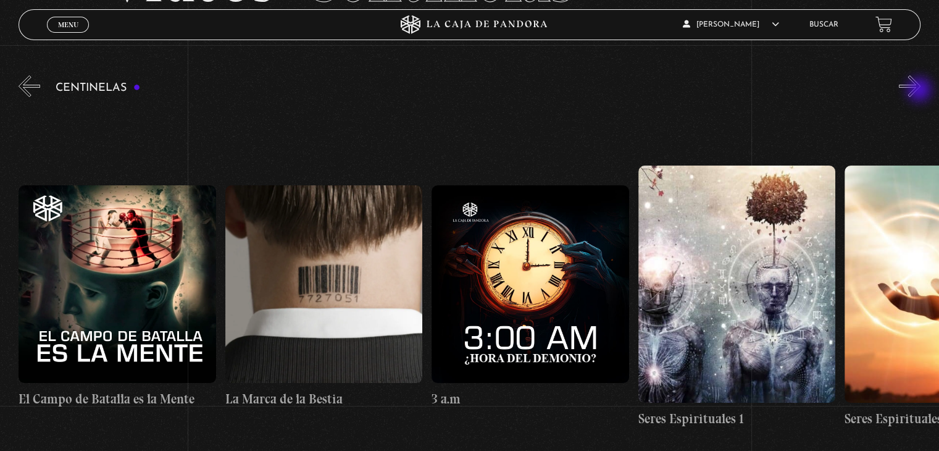
click at [921, 91] on button "»" at bounding box center [910, 86] width 22 height 22
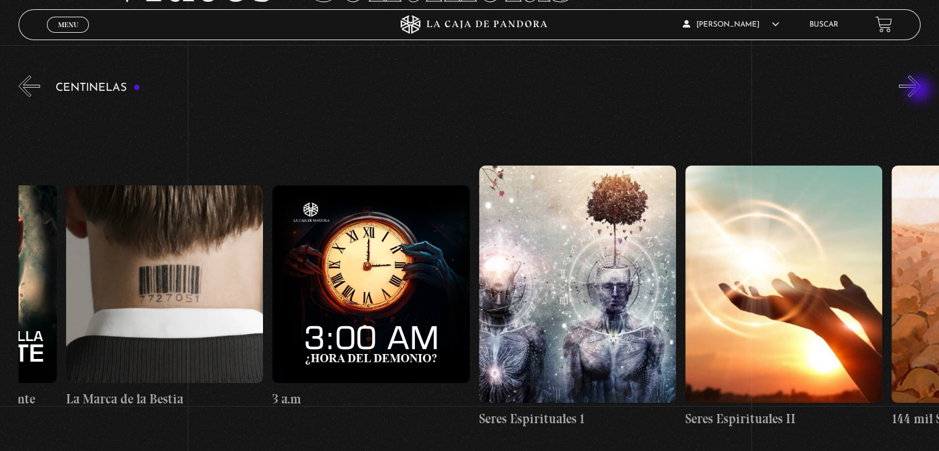
click at [921, 91] on button "»" at bounding box center [910, 86] width 22 height 22
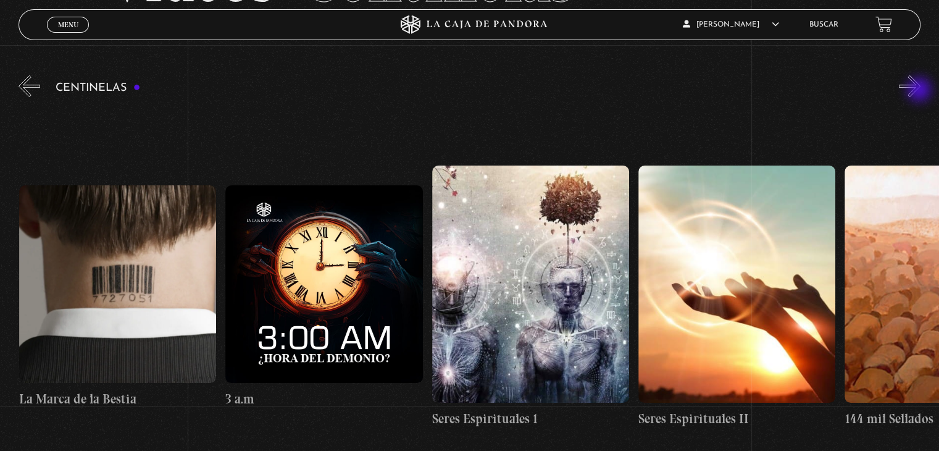
click at [921, 91] on button "»" at bounding box center [910, 86] width 22 height 22
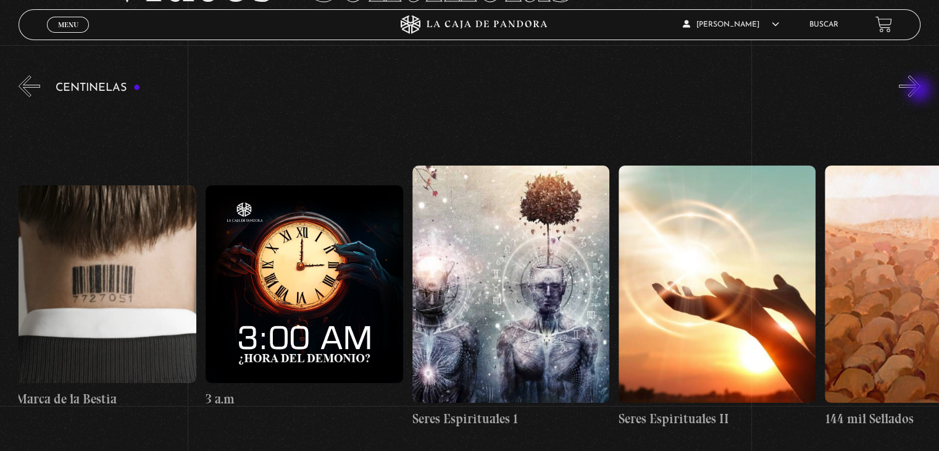
click at [921, 91] on button "»" at bounding box center [910, 86] width 22 height 22
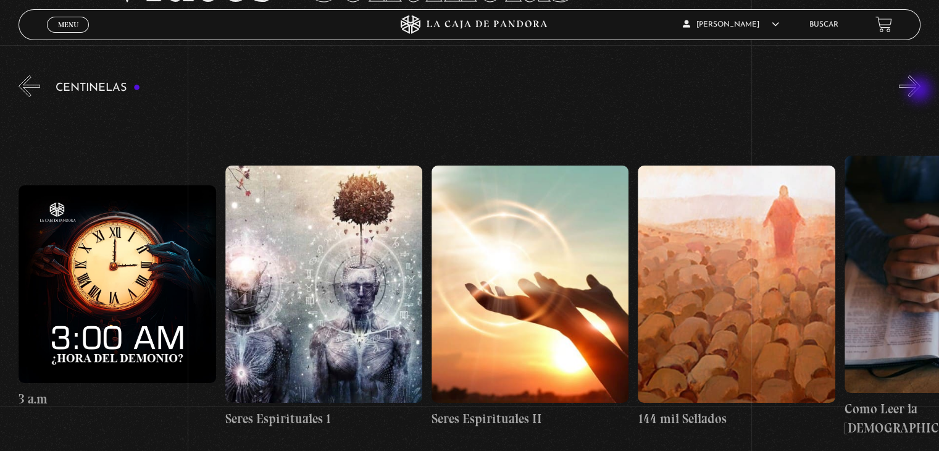
click at [921, 91] on button "»" at bounding box center [910, 86] width 22 height 22
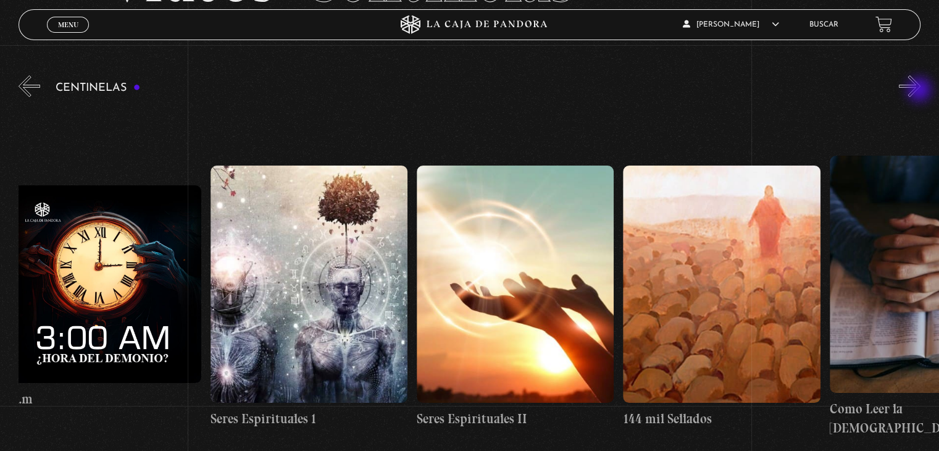
click at [921, 91] on button "»" at bounding box center [910, 86] width 22 height 22
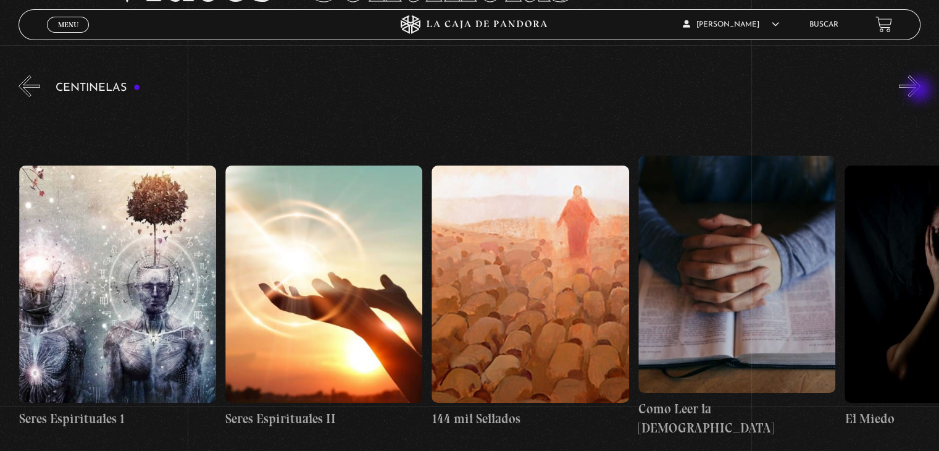
click at [921, 91] on button "»" at bounding box center [910, 86] width 22 height 22
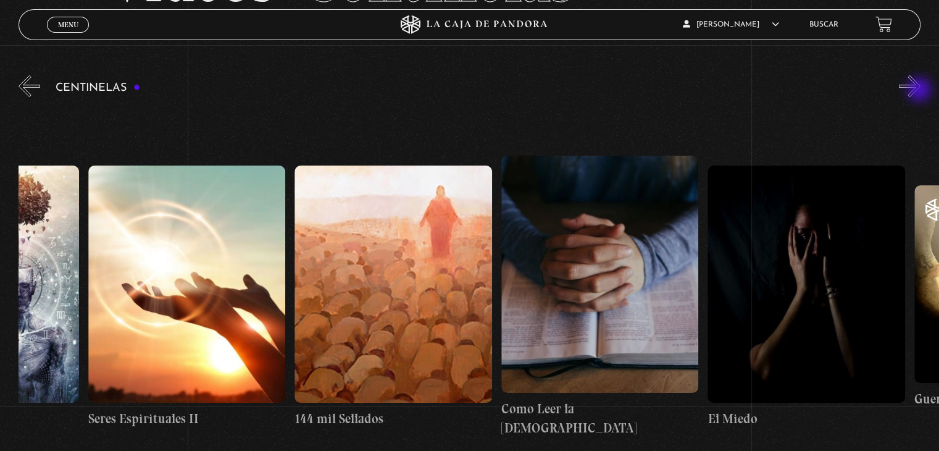
click at [921, 91] on button "»" at bounding box center [910, 86] width 22 height 22
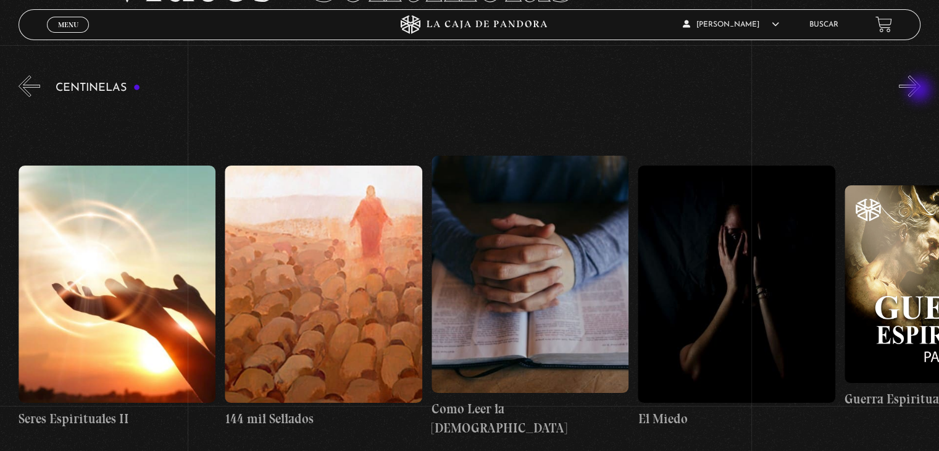
click at [921, 91] on button "»" at bounding box center [910, 86] width 22 height 22
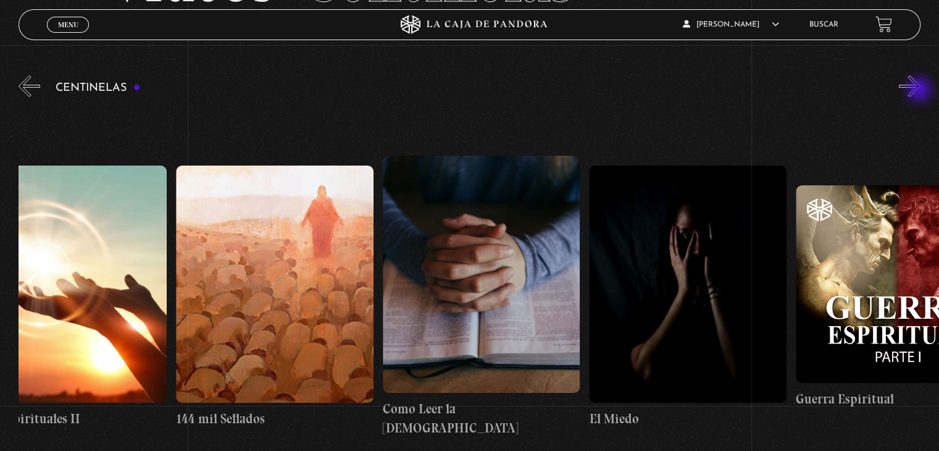
click at [921, 91] on button "»" at bounding box center [910, 86] width 22 height 22
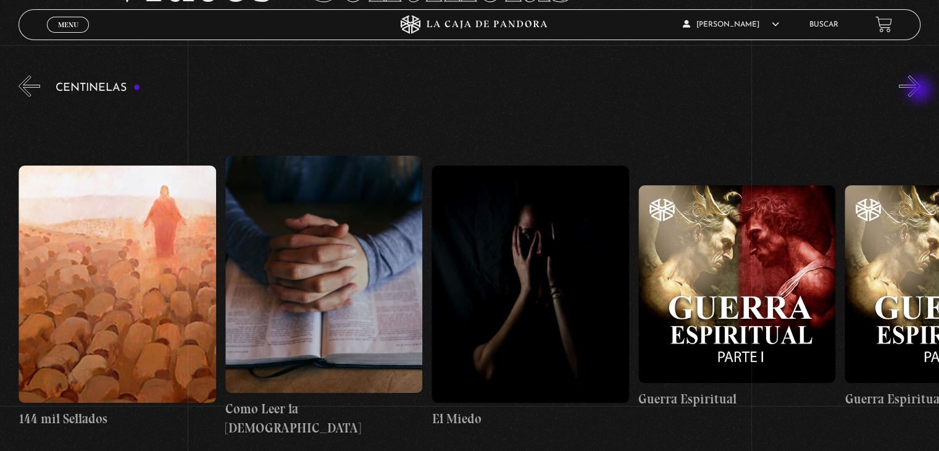
click at [921, 91] on button "»" at bounding box center [910, 86] width 22 height 22
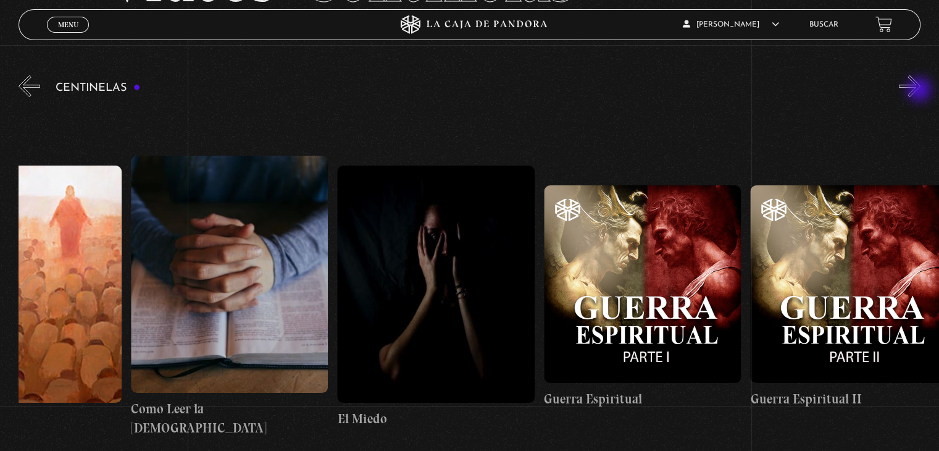
click at [921, 91] on button "»" at bounding box center [910, 86] width 22 height 22
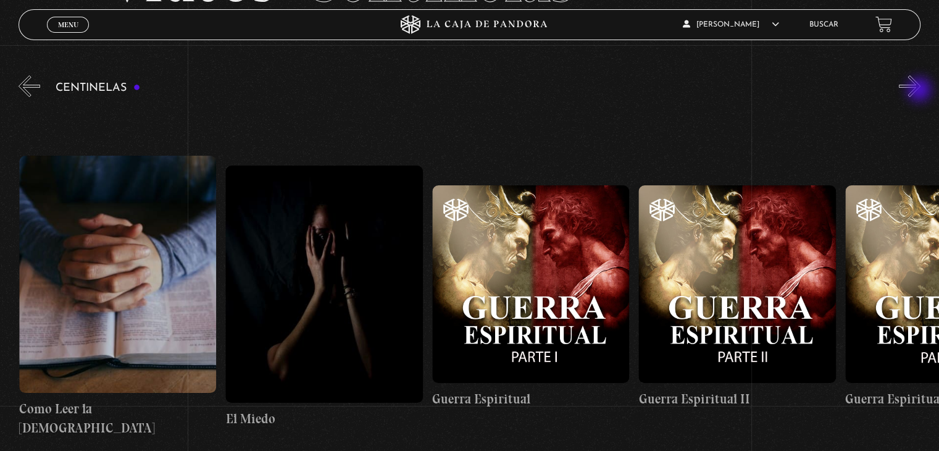
click at [921, 91] on button "»" at bounding box center [910, 86] width 22 height 22
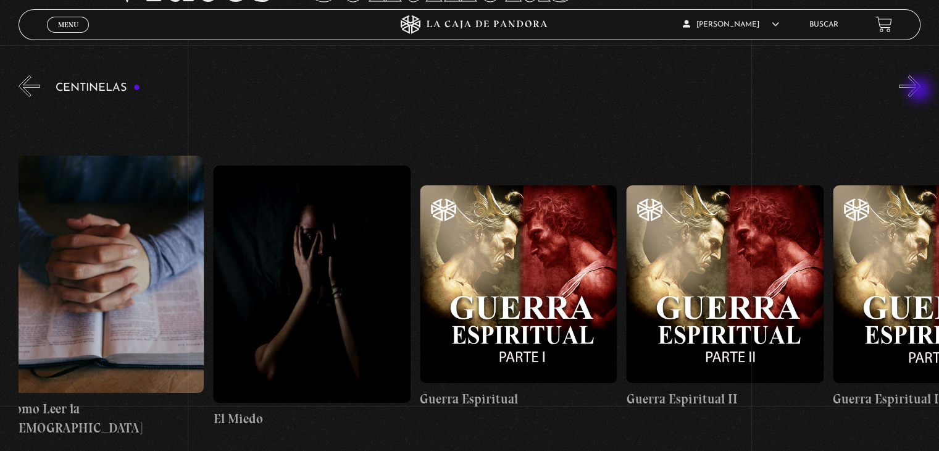
click at [921, 91] on button "»" at bounding box center [910, 86] width 22 height 22
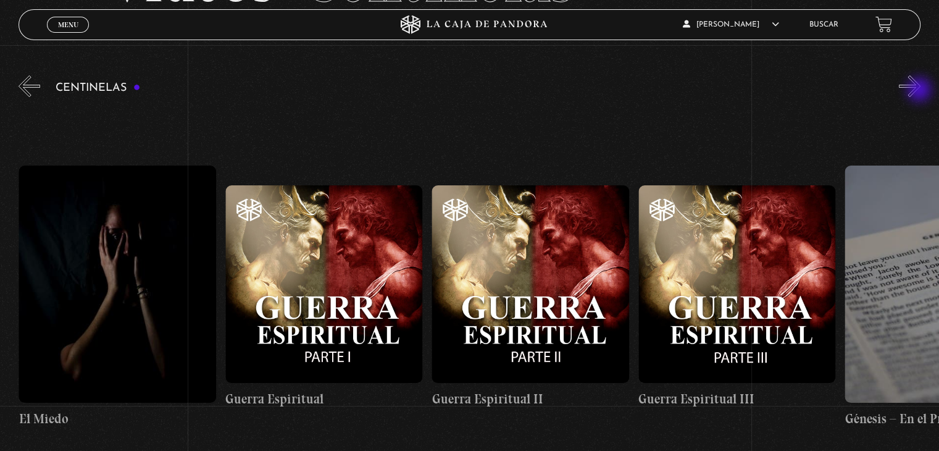
click at [921, 91] on button "»" at bounding box center [910, 86] width 22 height 22
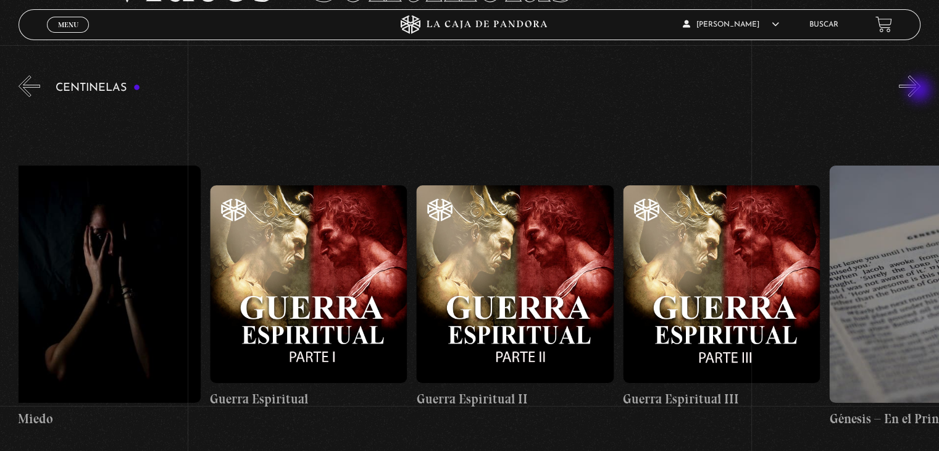
click at [921, 91] on button "»" at bounding box center [910, 86] width 22 height 22
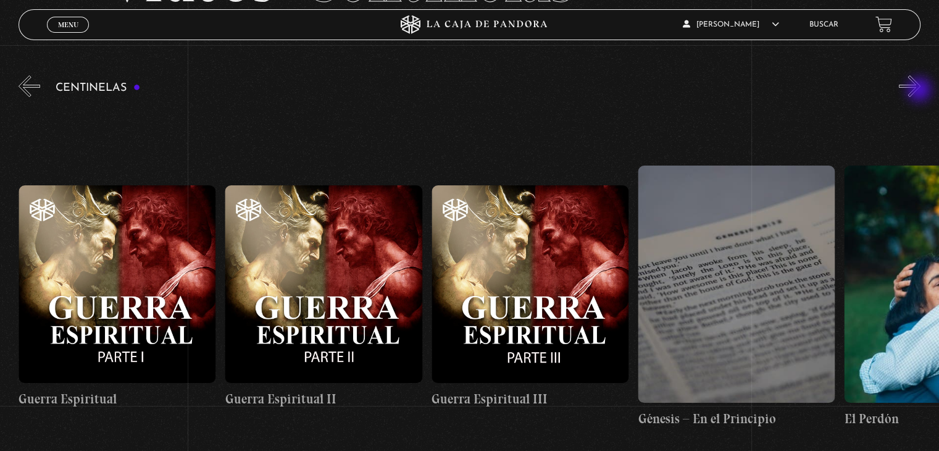
click at [921, 91] on button "»" at bounding box center [910, 86] width 22 height 22
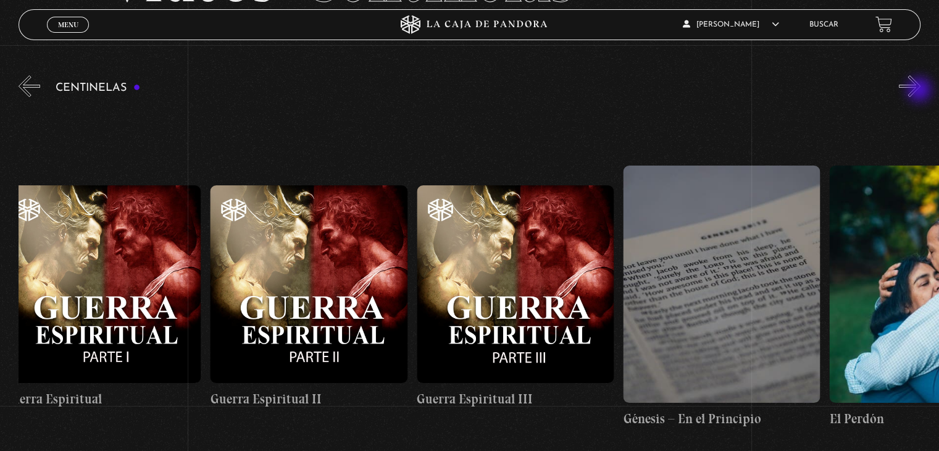
click at [921, 91] on button "»" at bounding box center [910, 86] width 22 height 22
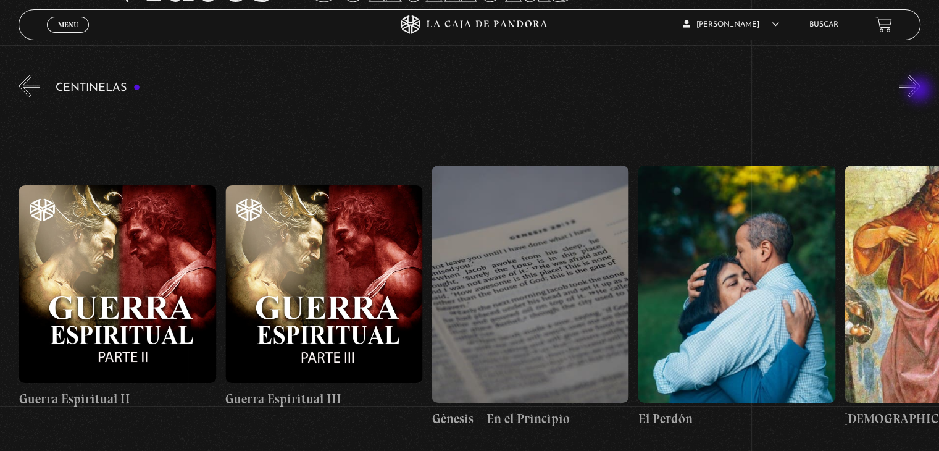
click at [921, 91] on button "»" at bounding box center [910, 86] width 22 height 22
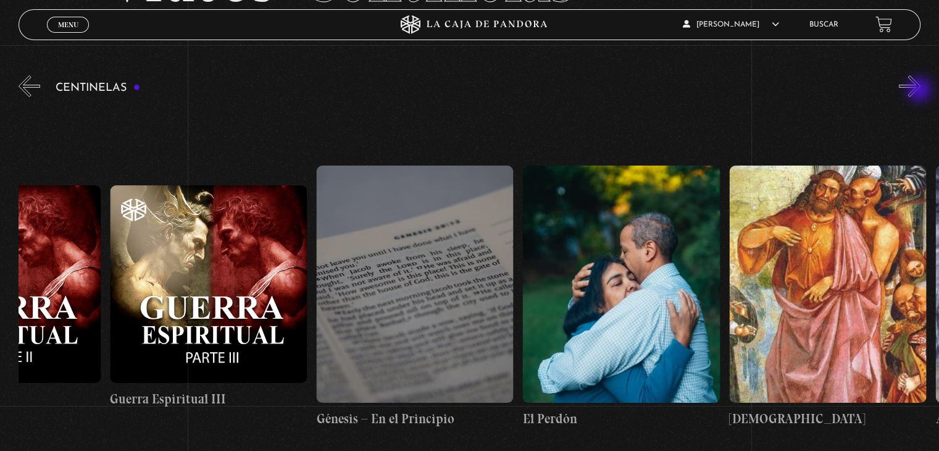
click at [921, 91] on button "»" at bounding box center [910, 86] width 22 height 22
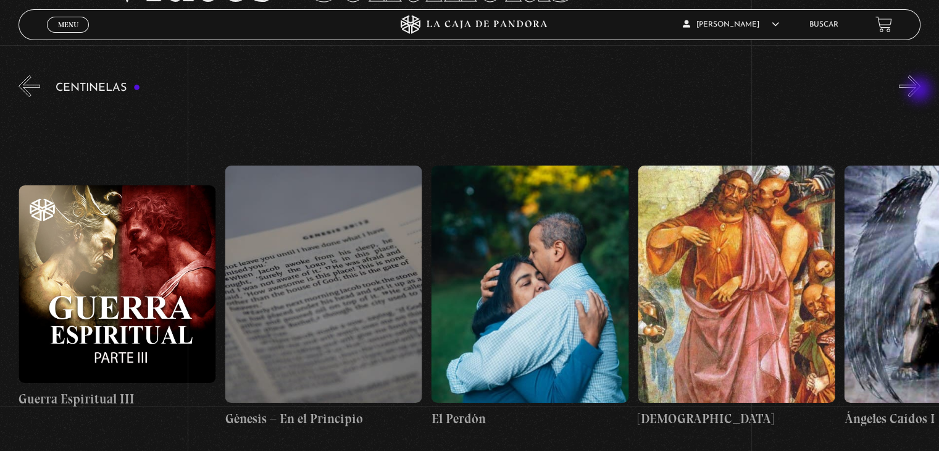
click at [921, 91] on button "»" at bounding box center [910, 86] width 22 height 22
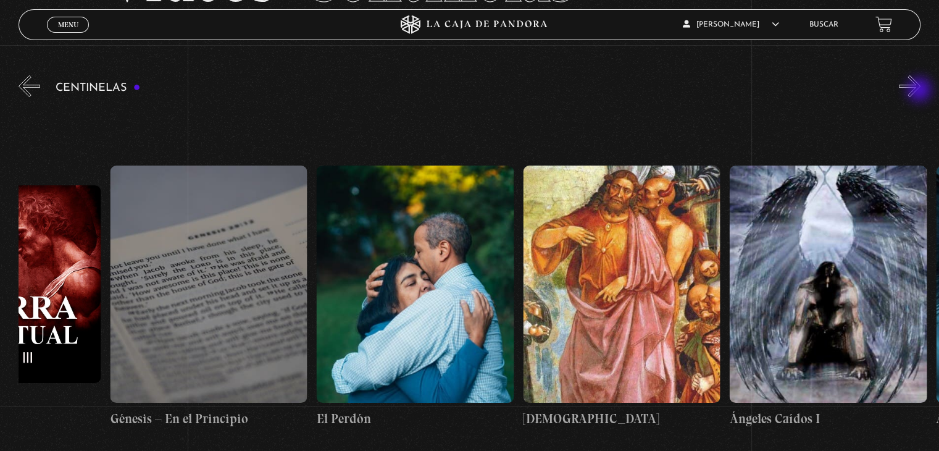
click at [921, 91] on button "»" at bounding box center [910, 86] width 22 height 22
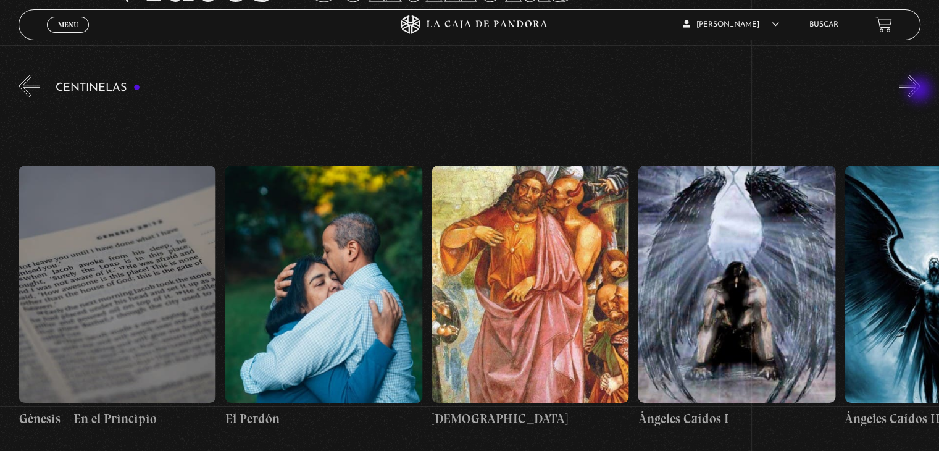
click at [921, 91] on button "»" at bounding box center [910, 86] width 22 height 22
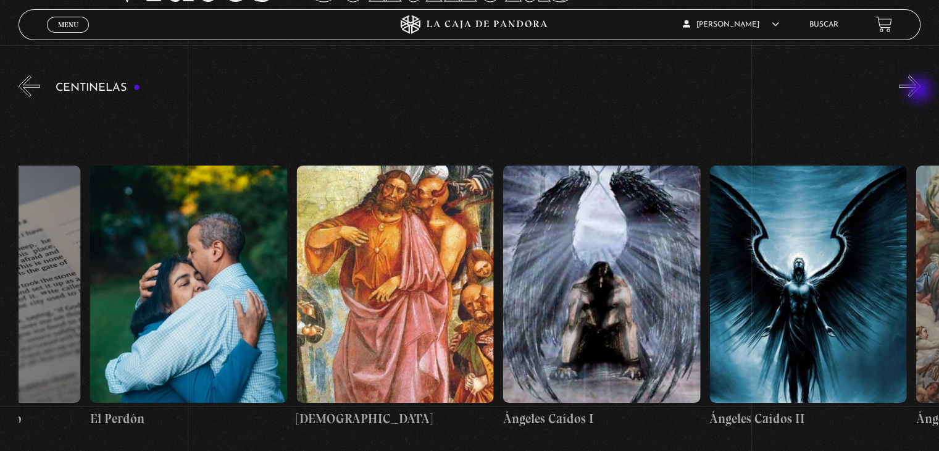
click at [921, 91] on button "»" at bounding box center [910, 86] width 22 height 22
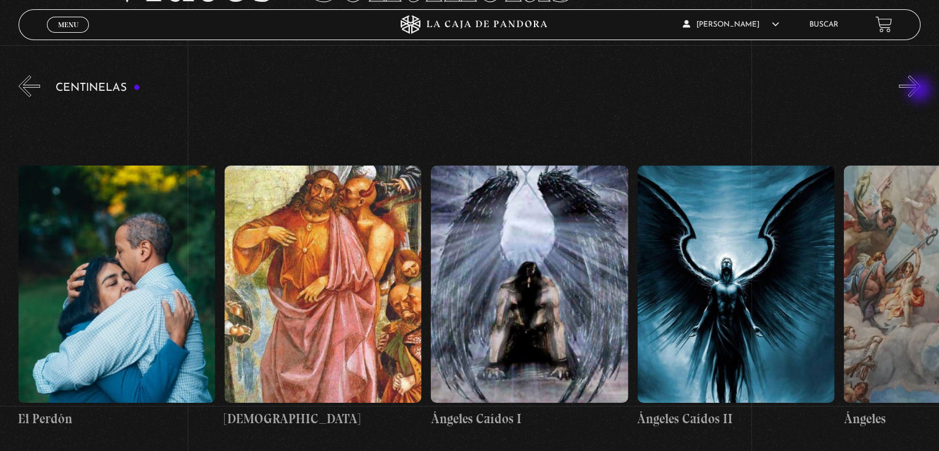
click at [921, 91] on button "»" at bounding box center [910, 86] width 22 height 22
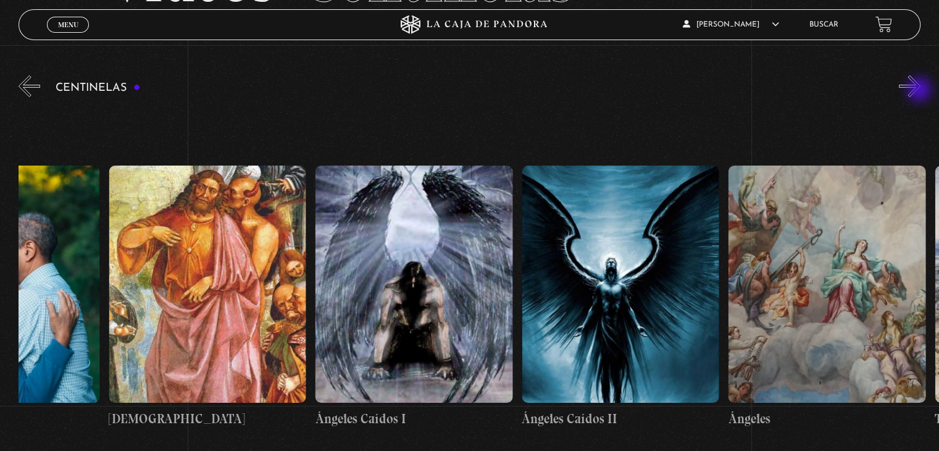
click at [921, 91] on button "»" at bounding box center [910, 86] width 22 height 22
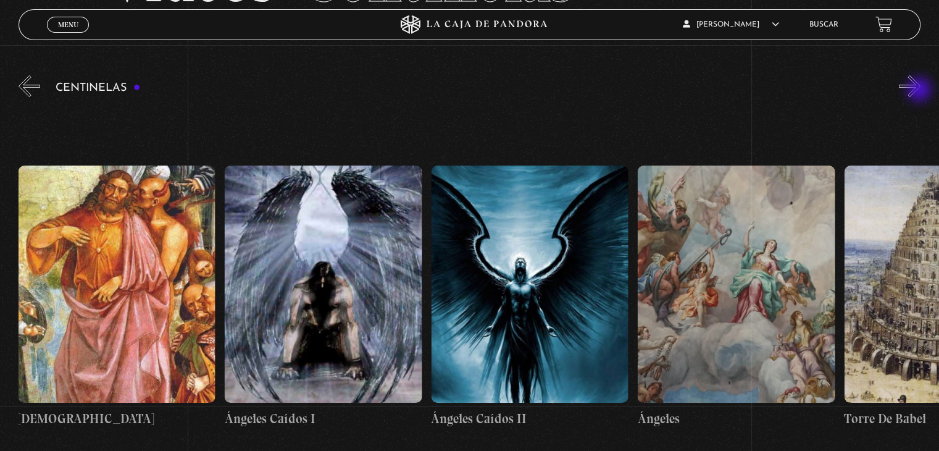
click at [921, 91] on button "»" at bounding box center [910, 86] width 22 height 22
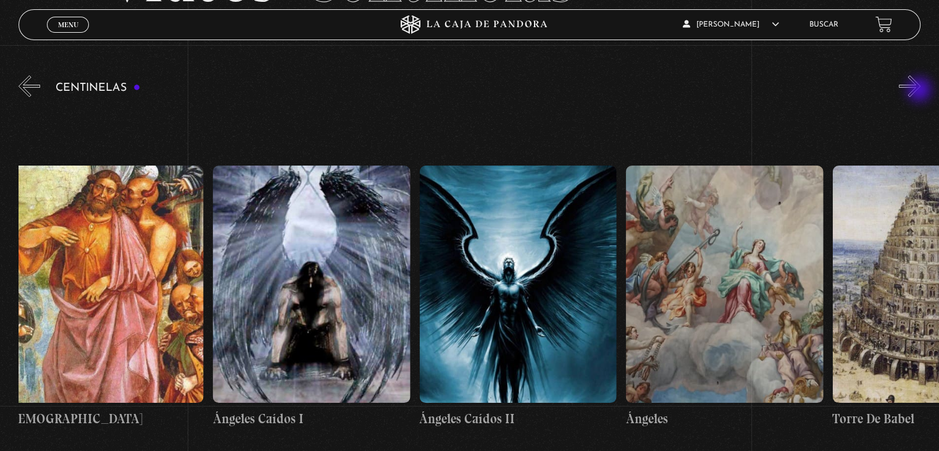
click at [921, 91] on button "»" at bounding box center [910, 86] width 22 height 22
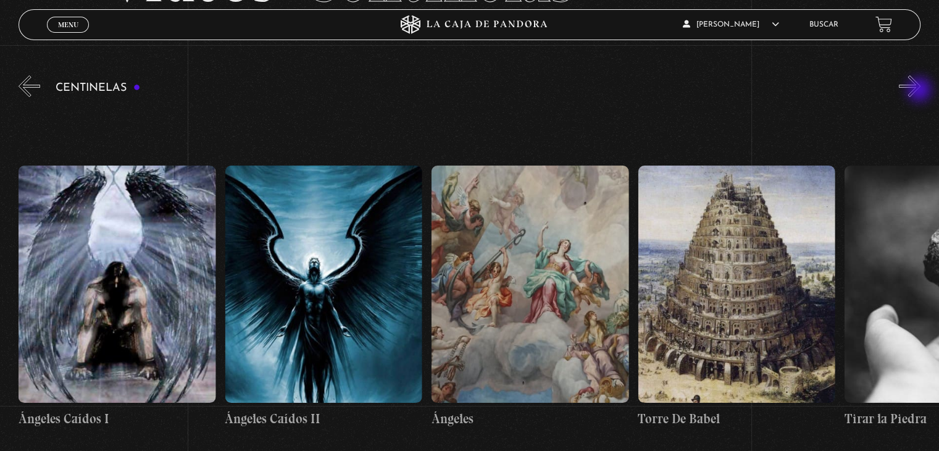
click at [921, 91] on button "»" at bounding box center [910, 86] width 22 height 22
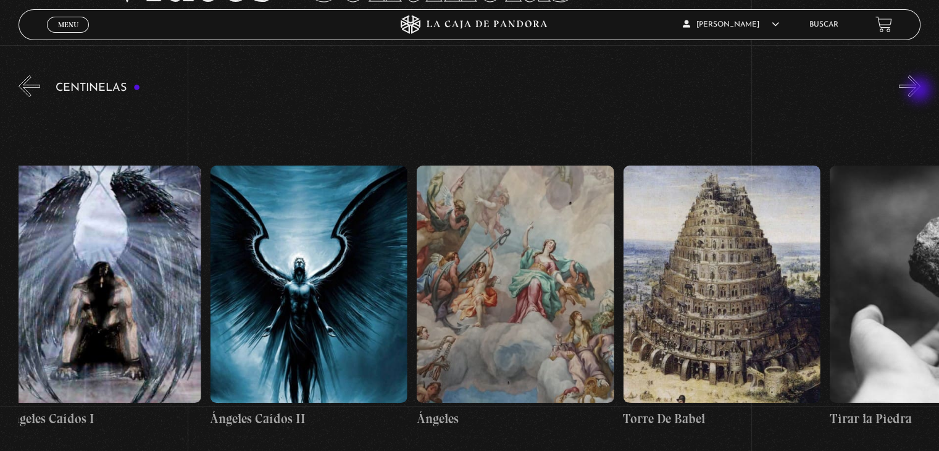
click at [921, 91] on button "»" at bounding box center [910, 86] width 22 height 22
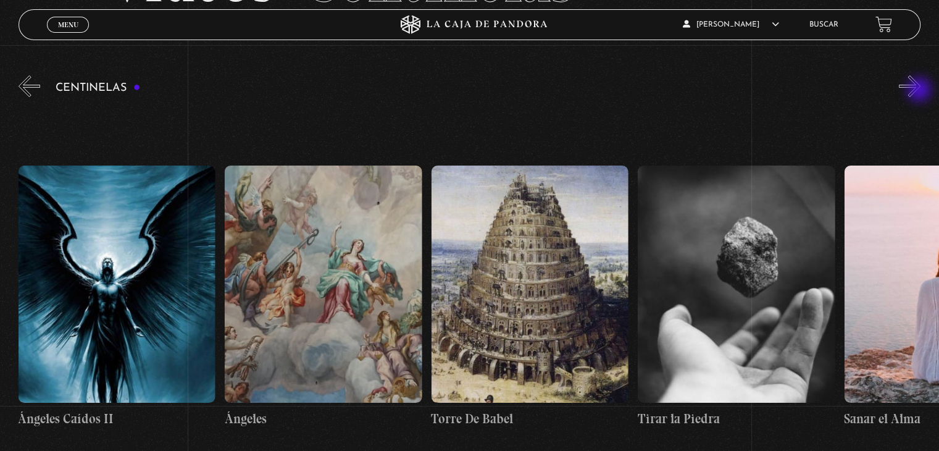
click at [921, 91] on button "»" at bounding box center [910, 86] width 22 height 22
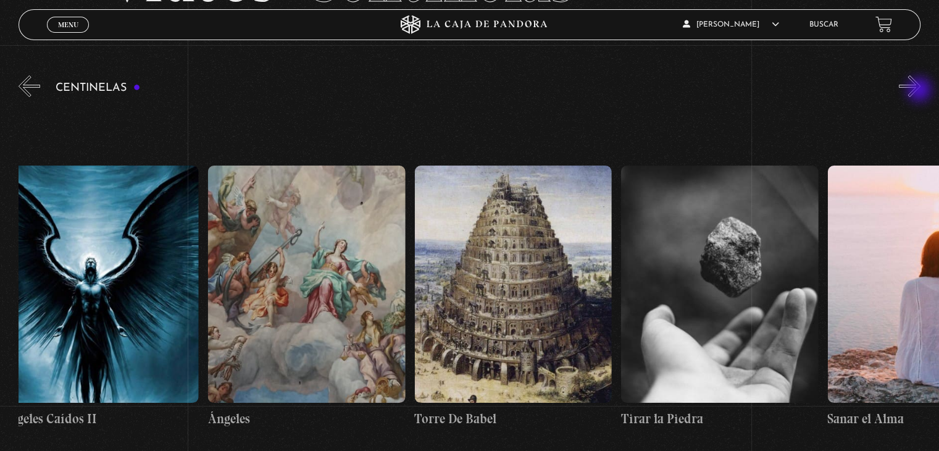
click at [921, 91] on button "»" at bounding box center [910, 86] width 22 height 22
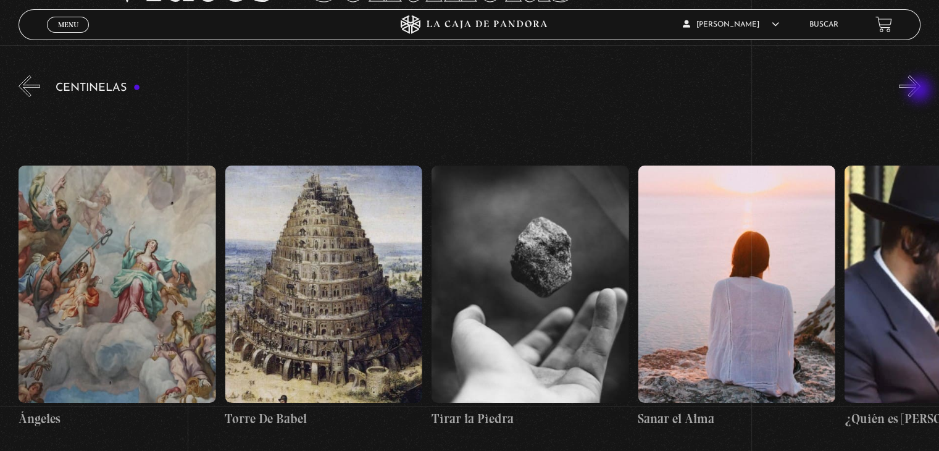
click at [921, 91] on button "»" at bounding box center [910, 86] width 22 height 22
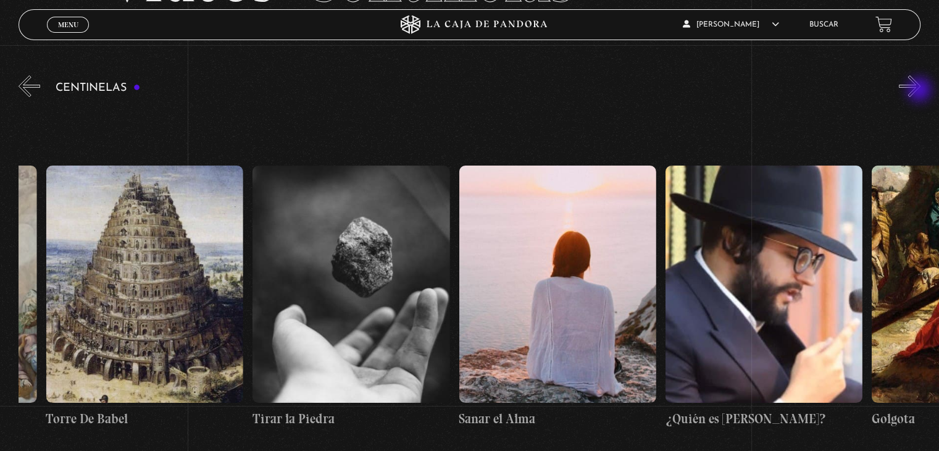
click at [921, 91] on button "»" at bounding box center [910, 86] width 22 height 22
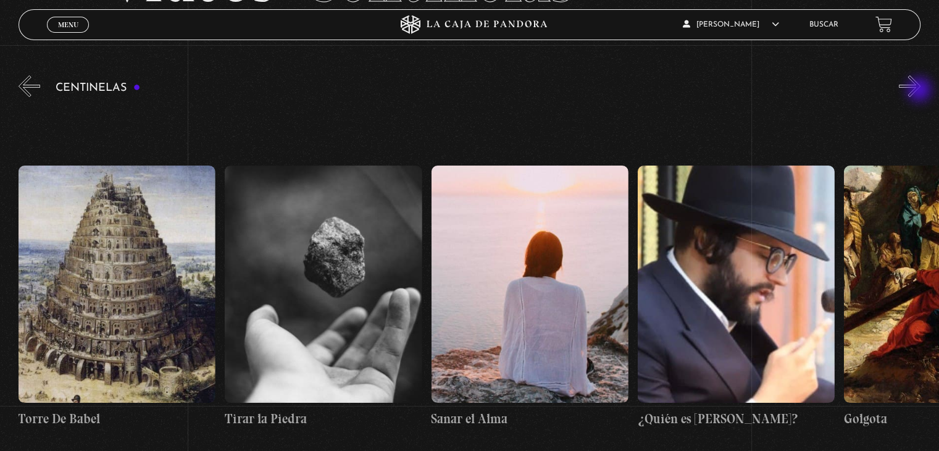
click at [921, 91] on button "»" at bounding box center [910, 86] width 22 height 22
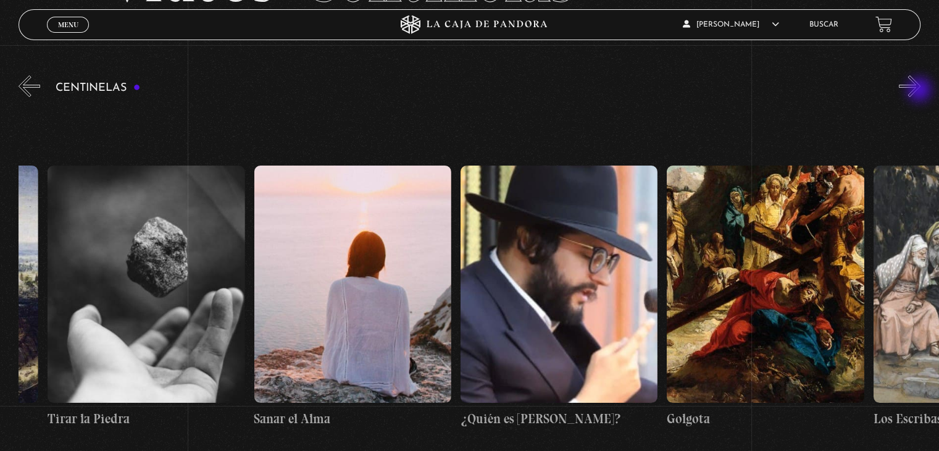
click at [921, 91] on button "»" at bounding box center [910, 86] width 22 height 22
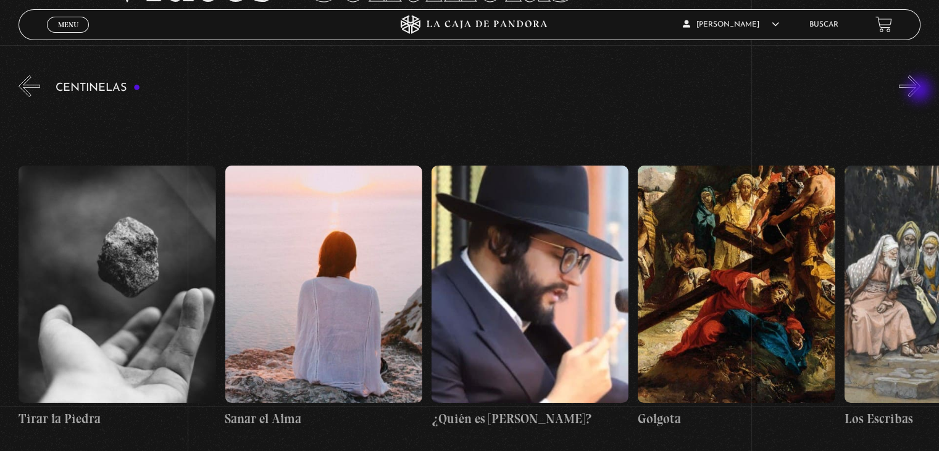
click at [921, 91] on button "»" at bounding box center [910, 86] width 22 height 22
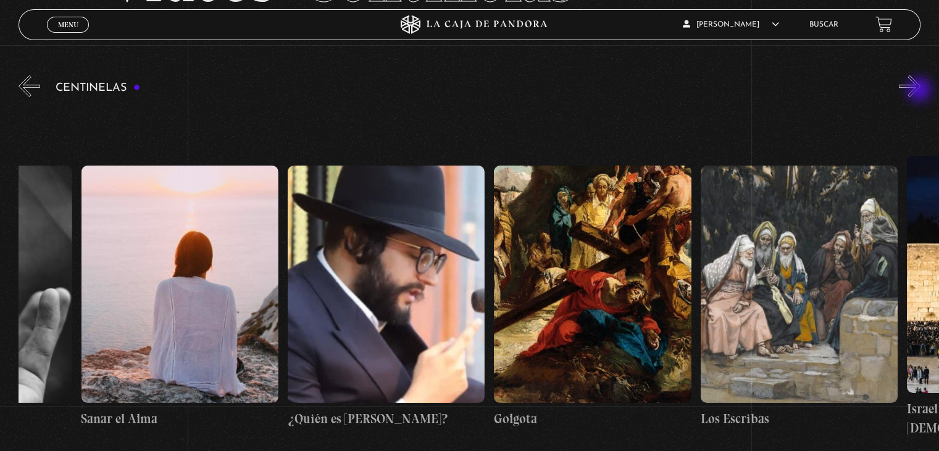
click at [921, 91] on button "»" at bounding box center [910, 86] width 22 height 22
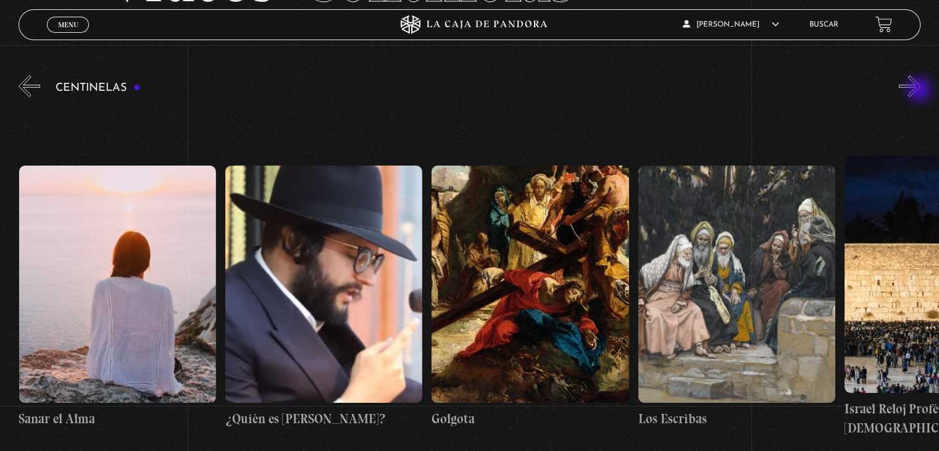
click at [921, 91] on button "»" at bounding box center [910, 86] width 22 height 22
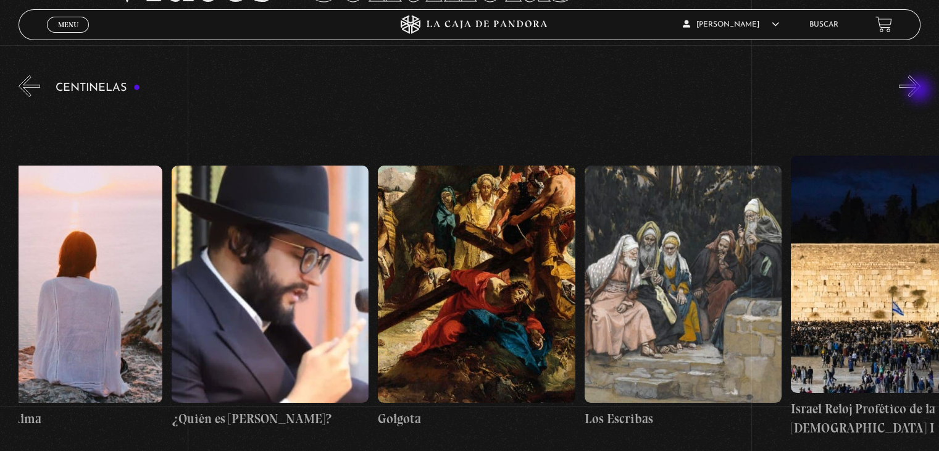
click at [921, 91] on button "»" at bounding box center [910, 86] width 22 height 22
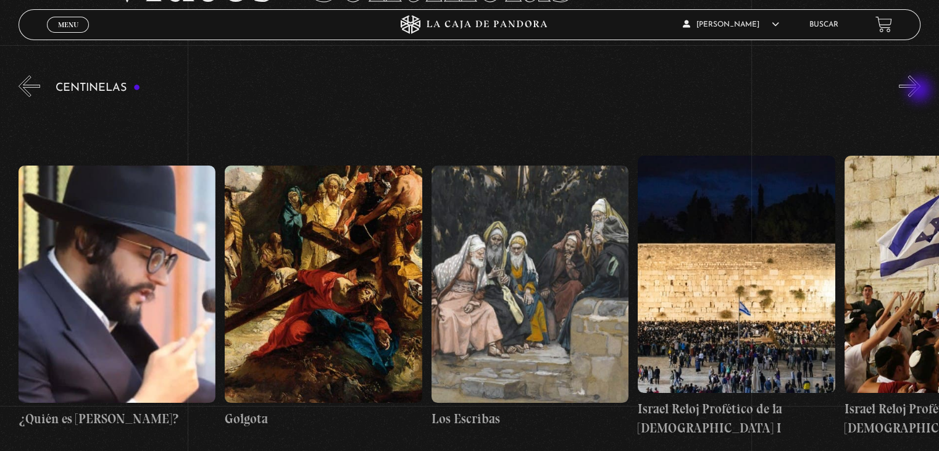
click at [921, 91] on button "»" at bounding box center [910, 86] width 22 height 22
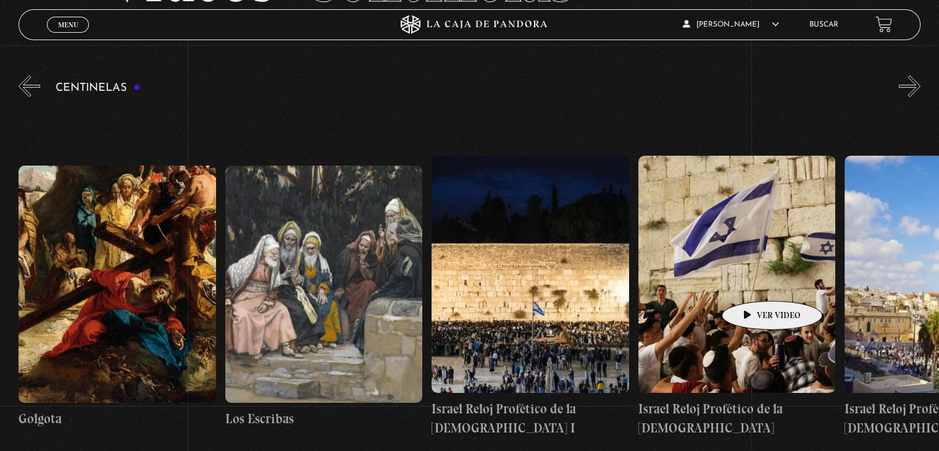
scroll to position [0, 23117]
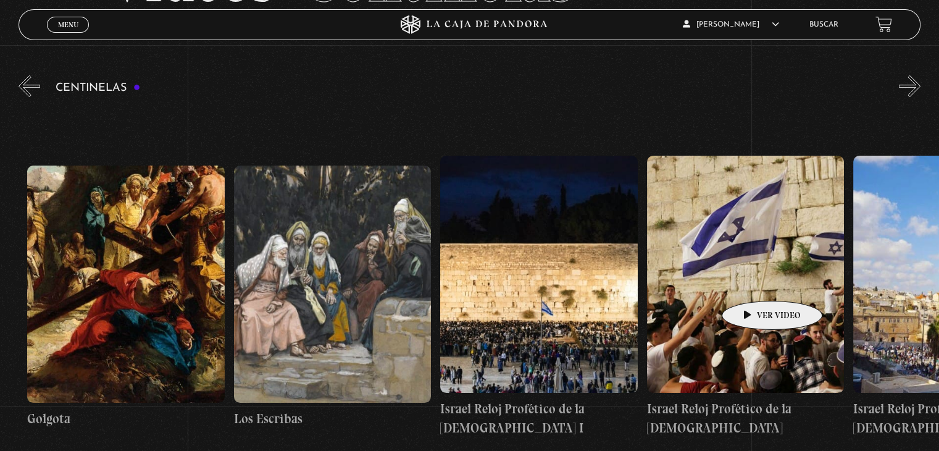
click at [753, 282] on figure at bounding box center [745, 274] width 197 height 236
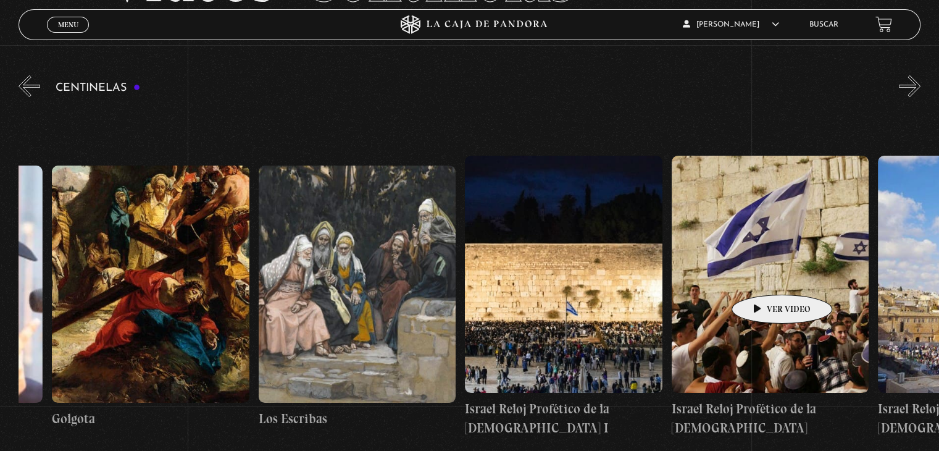
click at [763, 276] on figure at bounding box center [770, 274] width 197 height 236
